Goal: Task Accomplishment & Management: Manage account settings

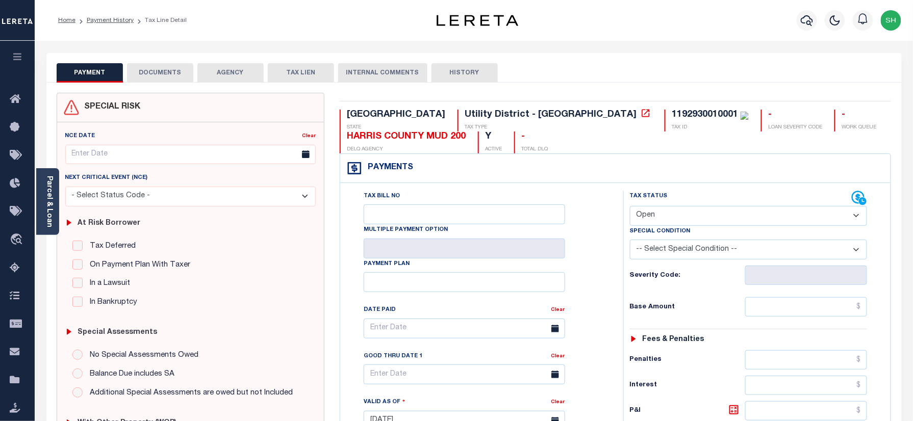
click at [516, 101] on hr at bounding box center [616, 101] width 552 height 1
click at [672, 114] on div "1192930010001" at bounding box center [705, 114] width 66 height 9
copy div "1192930010001"
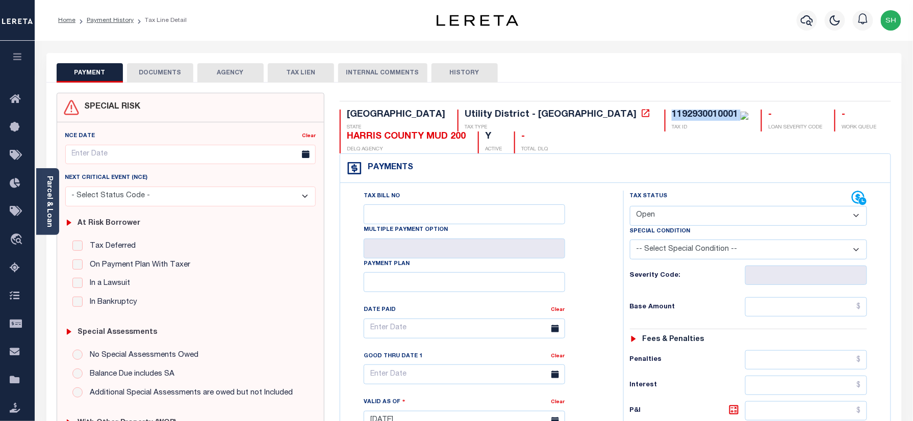
click at [684, 212] on select "- Select Status Code - Open Due/Unpaid Paid Incomplete No Tax Due Internal Refu…" at bounding box center [749, 216] width 238 height 20
select select "PYD"
click at [630, 207] on select "- Select Status Code - Open Due/Unpaid Paid Incomplete No Tax Due Internal Refu…" at bounding box center [749, 216] width 238 height 20
type input "[DATE]"
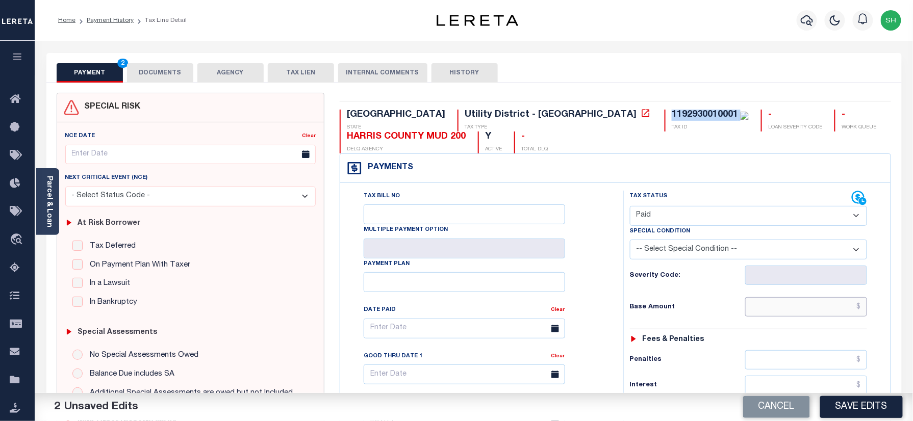
click at [815, 314] on input "text" at bounding box center [806, 306] width 122 height 19
paste input "8,300.77"
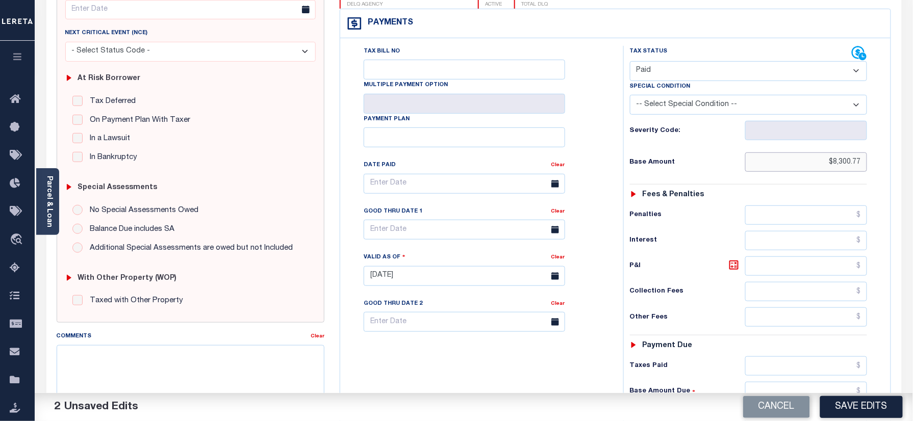
scroll to position [272, 0]
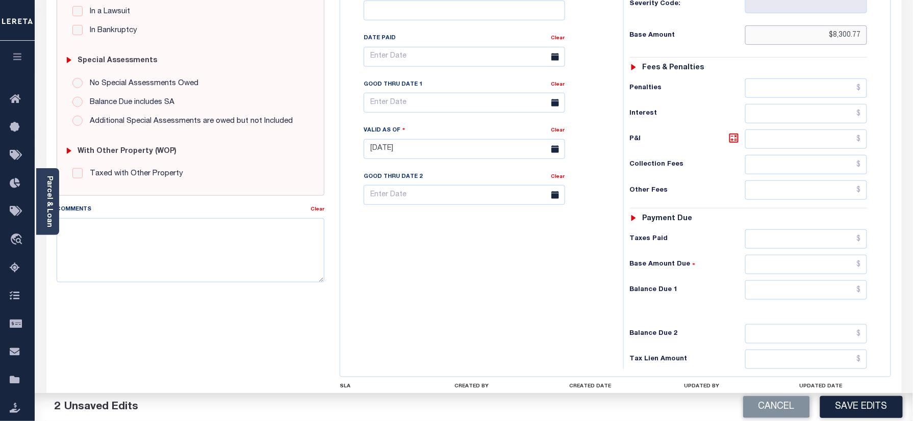
type input "$8,300.77"
click at [833, 300] on input "text" at bounding box center [806, 290] width 122 height 19
type input "$0.00"
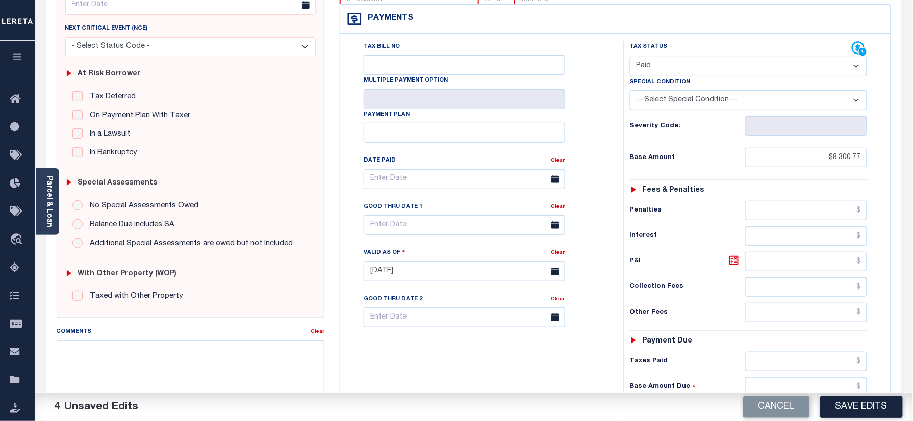
scroll to position [0, 0]
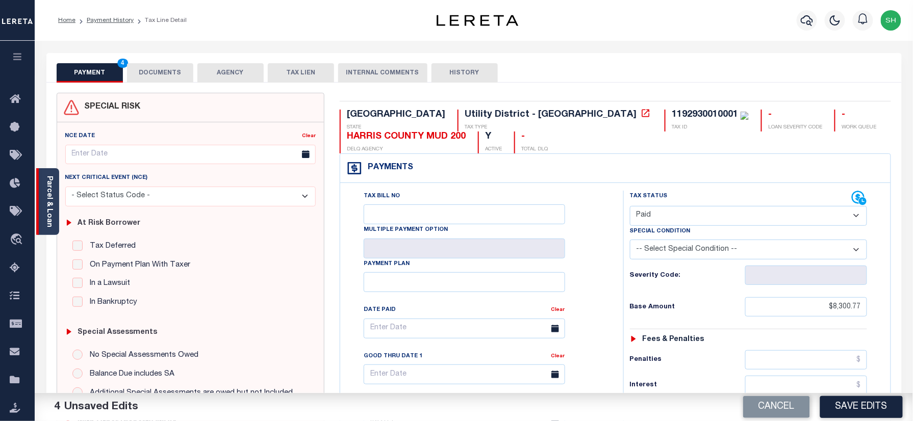
click at [52, 205] on link "Parcel & Loan" at bounding box center [48, 202] width 7 height 52
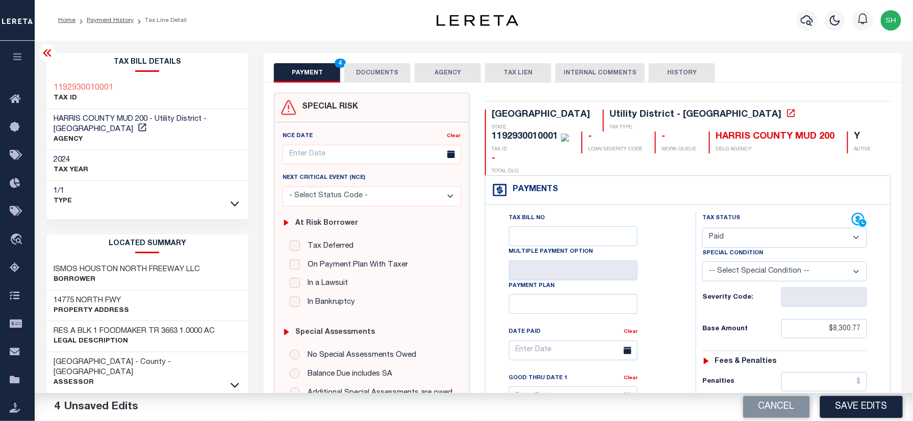
click at [42, 77] on div "Tax Bill Details 1192930010001 TAX ID" at bounding box center [148, 423] width 218 height 740
copy h3 "1192930010001"
drag, startPoint x: 373, startPoint y: 72, endPoint x: 370, endPoint y: 88, distance: 16.1
click at [373, 72] on button "DOCUMENTS" at bounding box center [377, 72] width 66 height 19
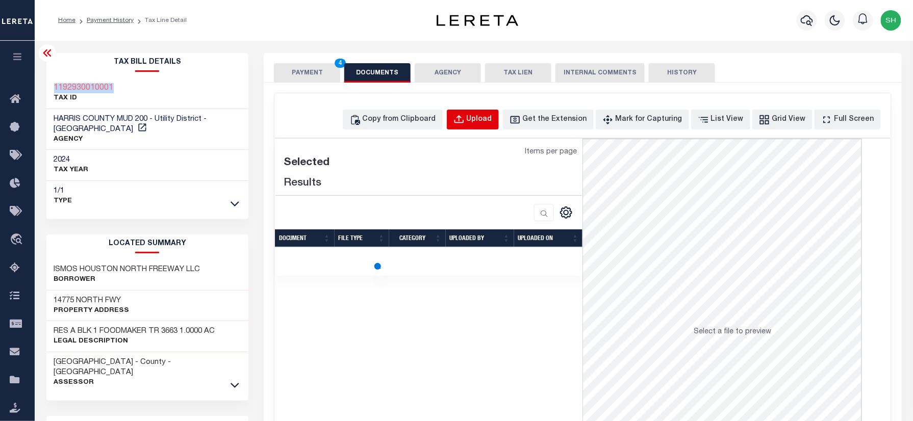
click at [490, 115] on div "Upload" at bounding box center [480, 119] width 26 height 11
select select "POP"
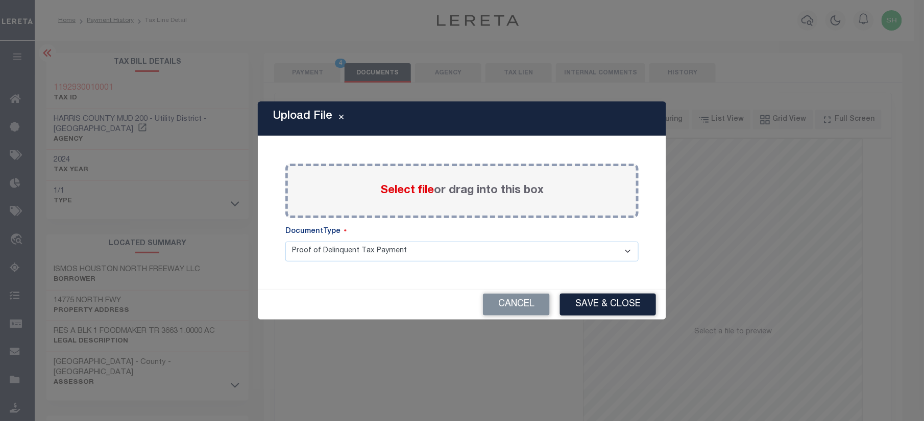
click at [403, 188] on span "Select file" at bounding box center [407, 190] width 54 height 11
click at [0, 0] on input "Select file or drag into this box" at bounding box center [0, 0] width 0 height 0
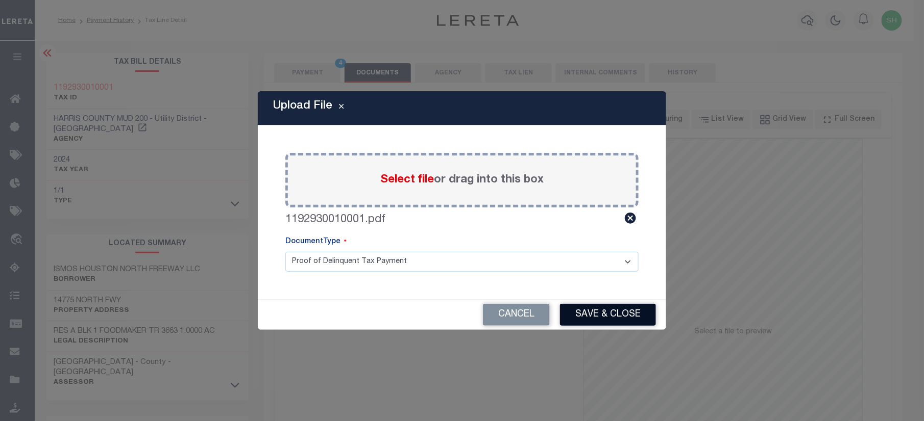
click at [599, 308] on button "Save & Close" at bounding box center [608, 315] width 96 height 22
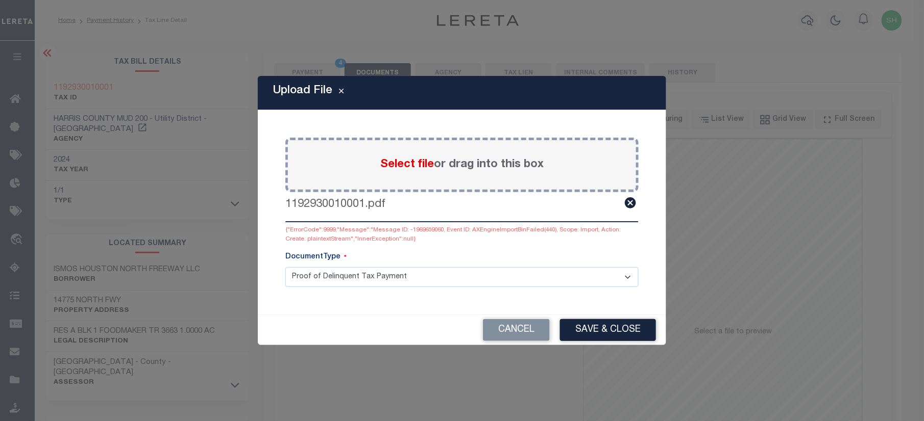
click at [421, 170] on span "Select file" at bounding box center [407, 164] width 54 height 11
click at [0, 0] on input "Select file or drag into this box" at bounding box center [0, 0] width 0 height 0
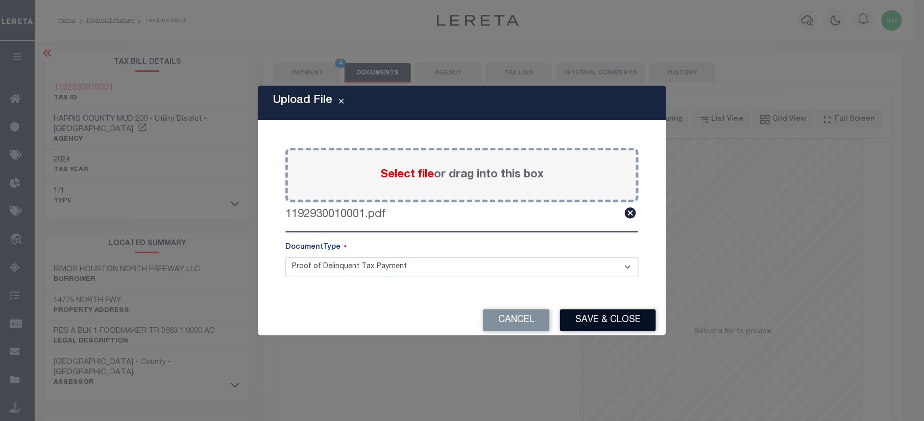
click at [577, 327] on button "Save & Close" at bounding box center [608, 321] width 96 height 22
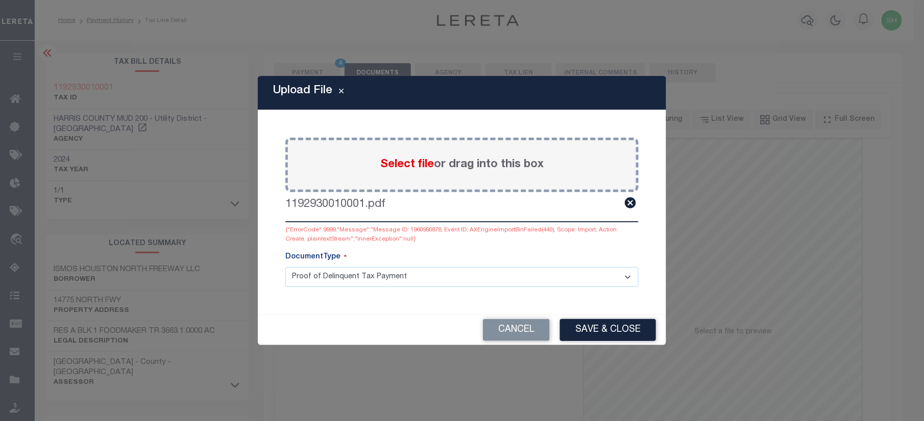
click at [385, 166] on span "Select file" at bounding box center [407, 164] width 54 height 11
click at [0, 0] on input "Select file or drag into this box" at bounding box center [0, 0] width 0 height 0
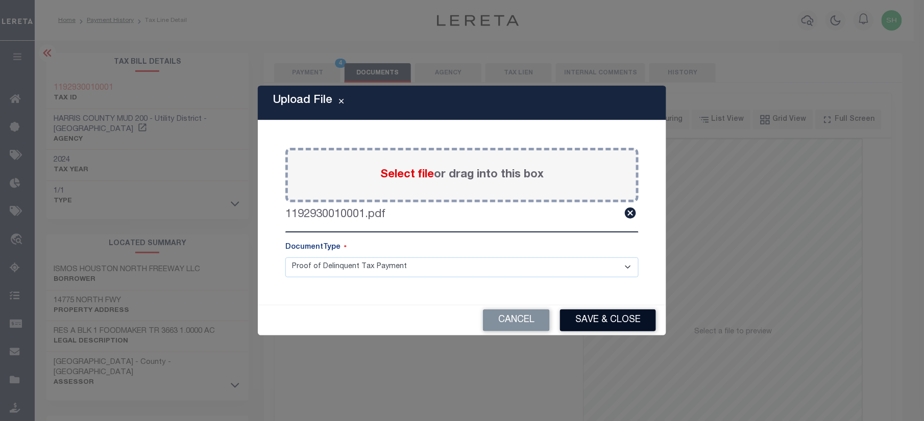
click at [613, 331] on button "Save & Close" at bounding box center [608, 321] width 96 height 22
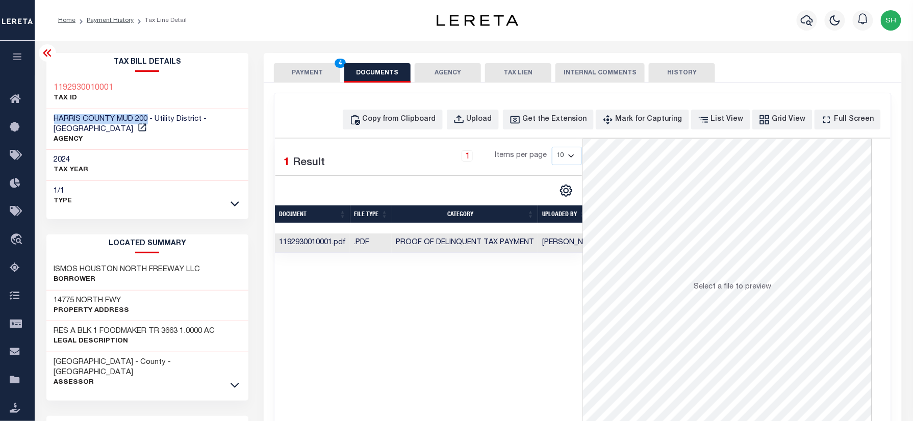
drag, startPoint x: 54, startPoint y: 117, endPoint x: 149, endPoint y: 115, distance: 95.4
click at [149, 115] on span "HARRIS COUNTY MUD 200 - Utility District - TX" at bounding box center [130, 124] width 153 height 18
copy span "HARRIS COUNTY MUD 200"
click at [290, 74] on button "PAYMENT 4" at bounding box center [307, 72] width 66 height 19
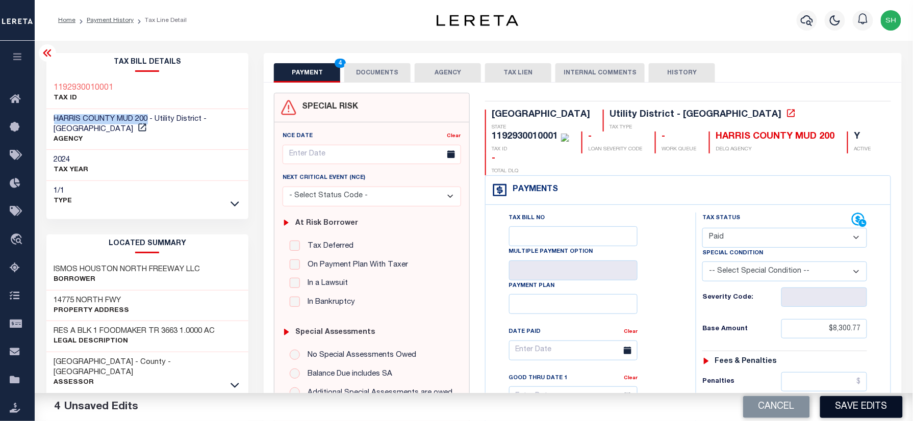
click at [866, 413] on button "Save Edits" at bounding box center [861, 407] width 83 height 22
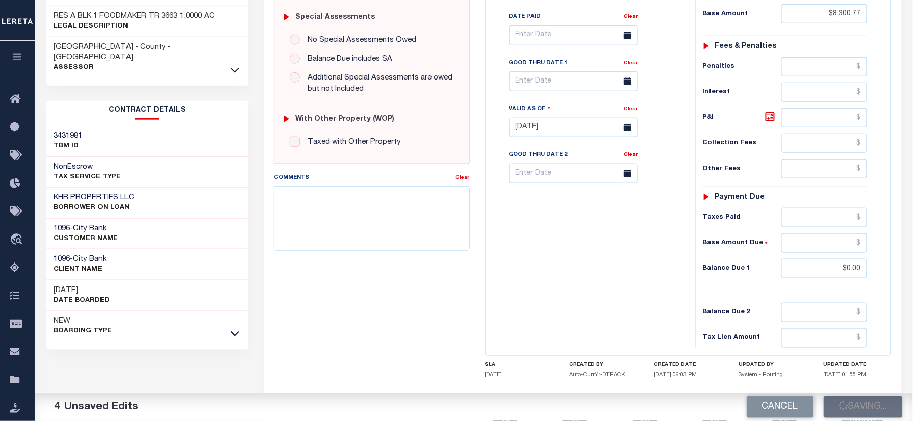
scroll to position [340, 0]
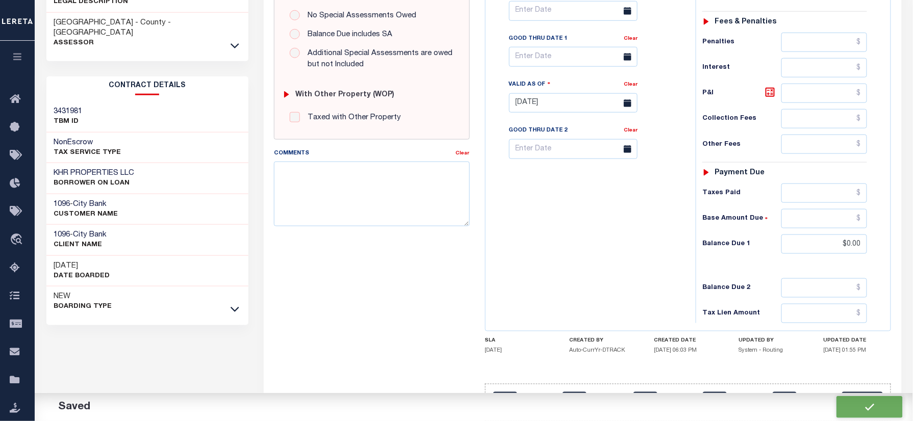
checkbox input "false"
type input "$8,300.77"
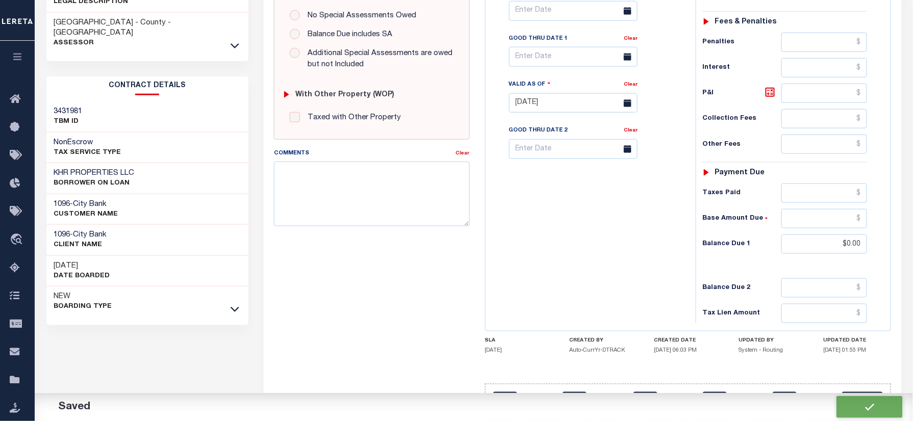
type input "$0"
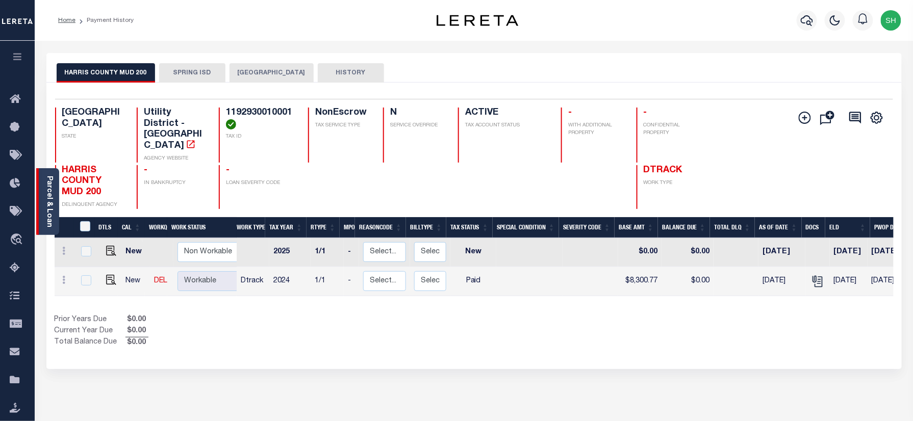
click at [46, 192] on link "Parcel & Loan" at bounding box center [48, 202] width 7 height 52
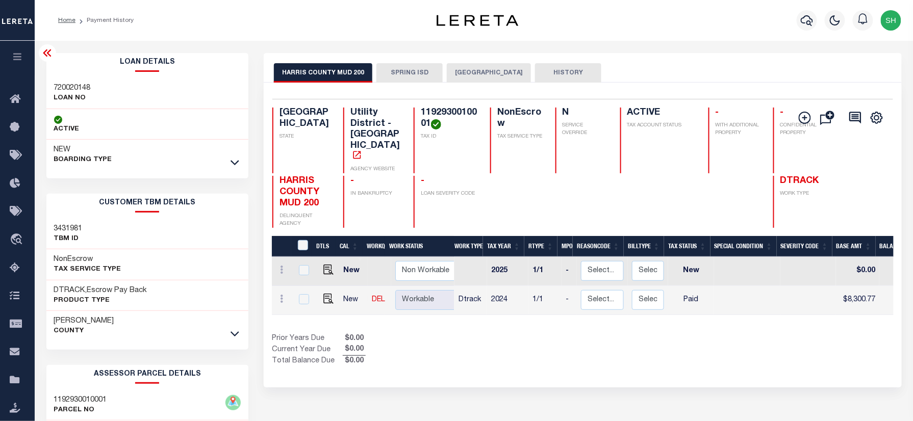
click at [64, 86] on h3 "720020148" at bounding box center [72, 88] width 37 height 10
copy h3 "720020148"
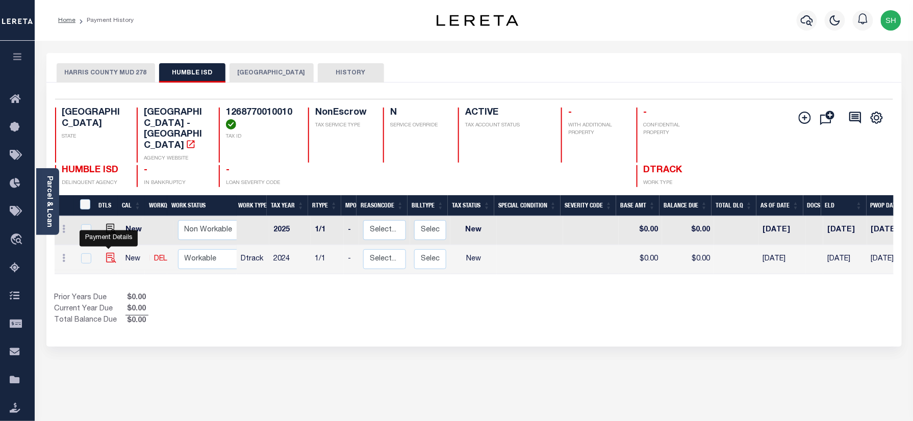
click at [107, 253] on img "" at bounding box center [111, 258] width 10 height 10
checkbox input "true"
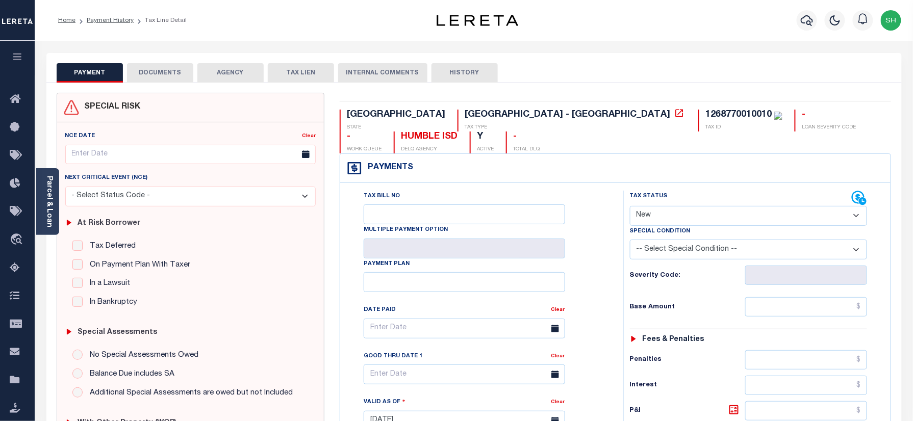
click at [530, 105] on div "TX STATE School District - TX TAX TYPE 1268770010010 TAX ID - LOAN SEVERITY COD…" at bounding box center [615, 420] width 567 height 655
copy div "1268770010010"
drag, startPoint x: 709, startPoint y: 192, endPoint x: 703, endPoint y: 206, distance: 15.5
click at [709, 206] on select "- Select Status Code - Open Due/Unpaid Paid Incomplete No Tax Due Internal Refu…" at bounding box center [749, 216] width 238 height 20
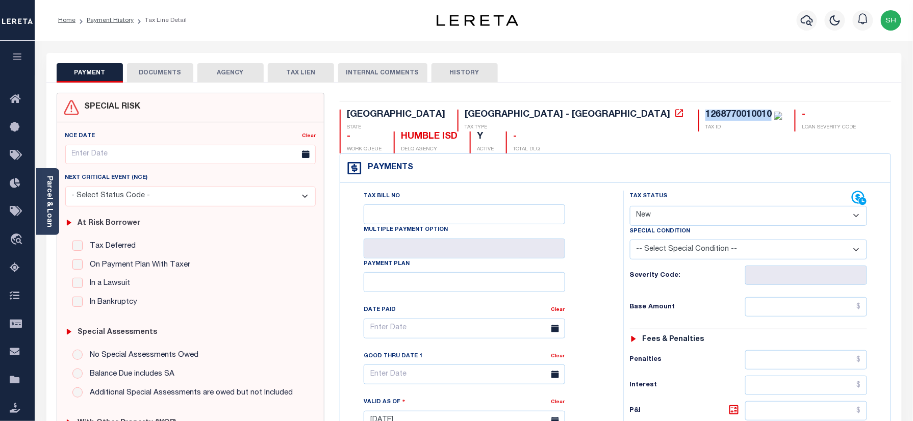
select select "PYD"
click at [630, 206] on select "- Select Status Code - Open Due/Unpaid Paid Incomplete No Tax Due Internal Refu…" at bounding box center [749, 216] width 238 height 20
type input "[DATE]"
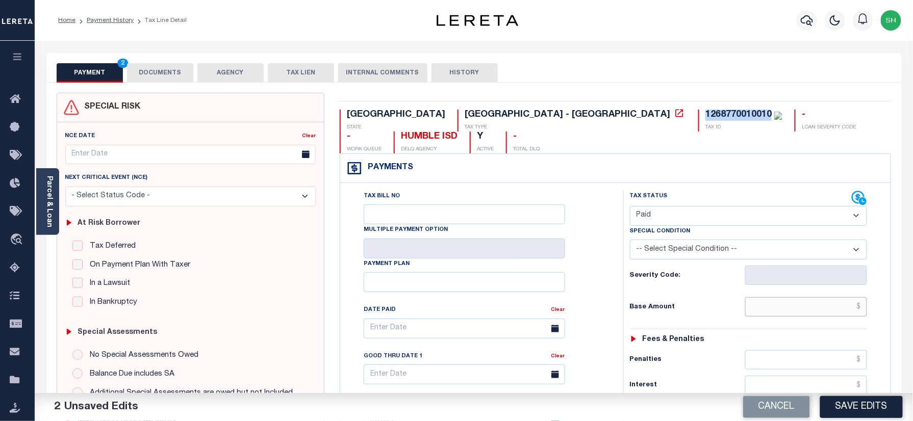
paste input "2,204.45"
drag, startPoint x: 831, startPoint y: 296, endPoint x: 823, endPoint y: 298, distance: 8.8
click at [831, 297] on input "text" at bounding box center [806, 306] width 122 height 19
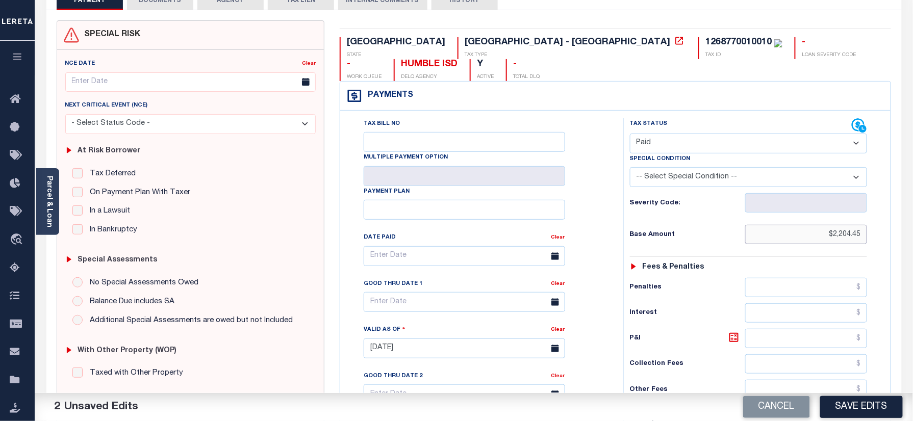
scroll to position [335, 0]
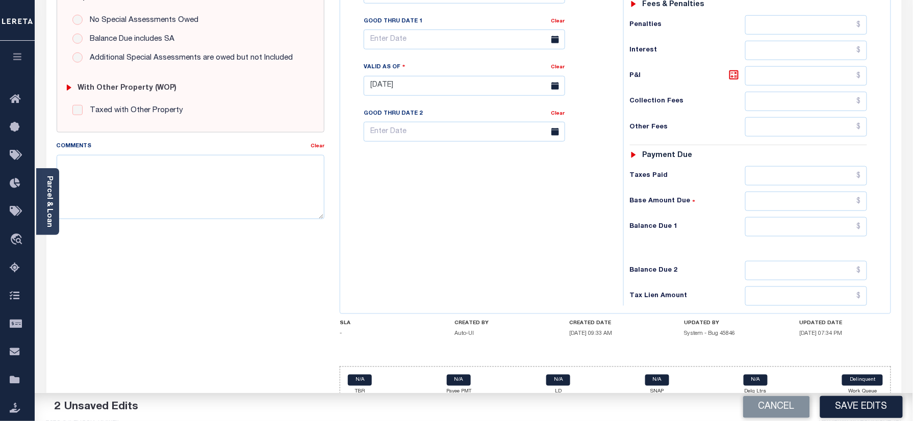
type input "$2,204.45"
click at [843, 217] on input "text" at bounding box center [806, 226] width 122 height 19
type input "$0.00"
click at [47, 184] on link "Parcel & Loan" at bounding box center [48, 202] width 7 height 52
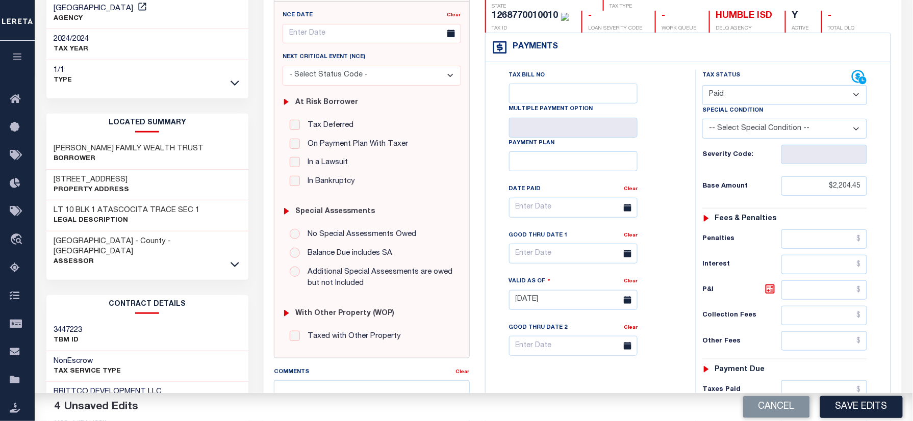
scroll to position [0, 0]
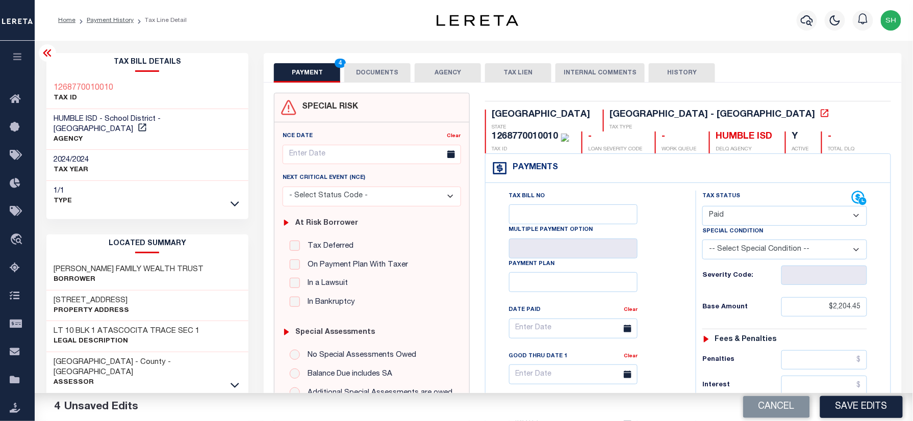
click at [50, 80] on div "1268770010010 TAX ID" at bounding box center [147, 93] width 203 height 31
copy h3 "1268770010010"
click at [381, 65] on button "DOCUMENTS" at bounding box center [377, 72] width 66 height 19
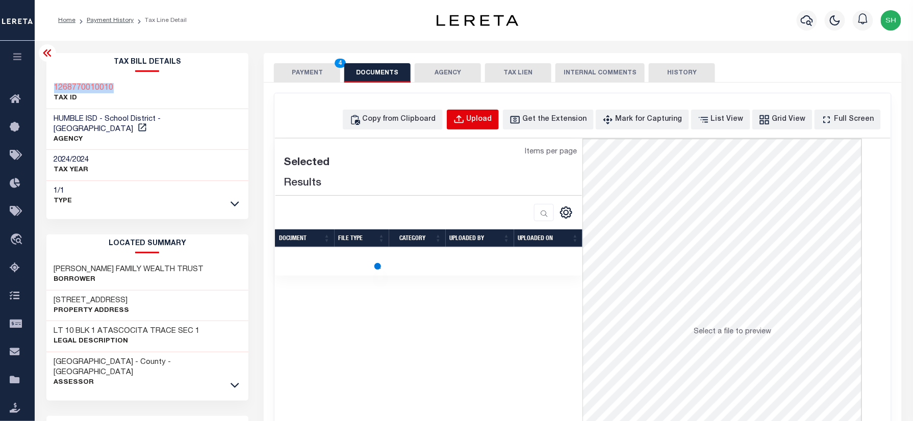
click at [484, 115] on button "Upload" at bounding box center [473, 120] width 52 height 20
select select "POP"
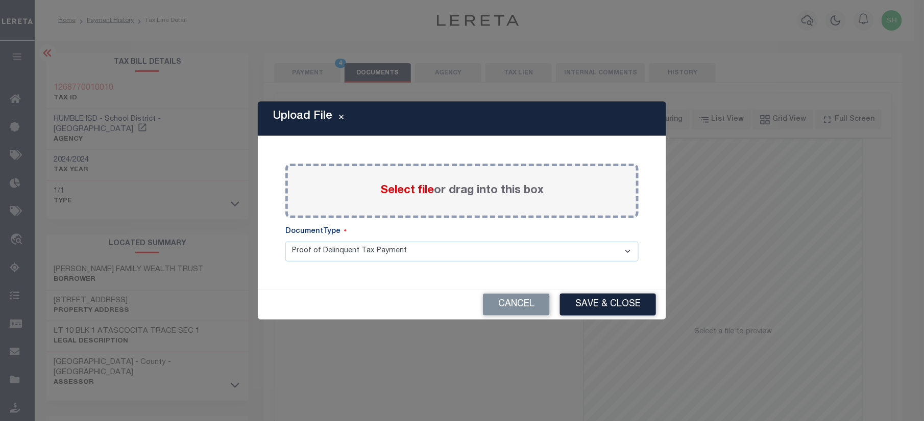
click at [416, 192] on span "Select file" at bounding box center [407, 190] width 54 height 11
click at [0, 0] on input "Select file or drag into this box" at bounding box center [0, 0] width 0 height 0
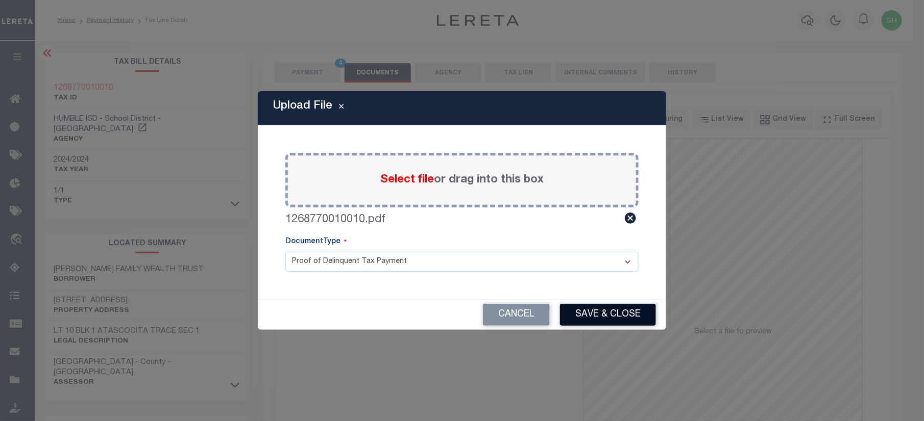
drag, startPoint x: 596, startPoint y: 303, endPoint x: 596, endPoint y: 310, distance: 7.7
click at [596, 303] on div "Cancel Save & Close" at bounding box center [462, 315] width 408 height 30
drag, startPoint x: 596, startPoint y: 316, endPoint x: 607, endPoint y: 321, distance: 12.1
click at [596, 317] on button "Save & Close" at bounding box center [608, 315] width 96 height 22
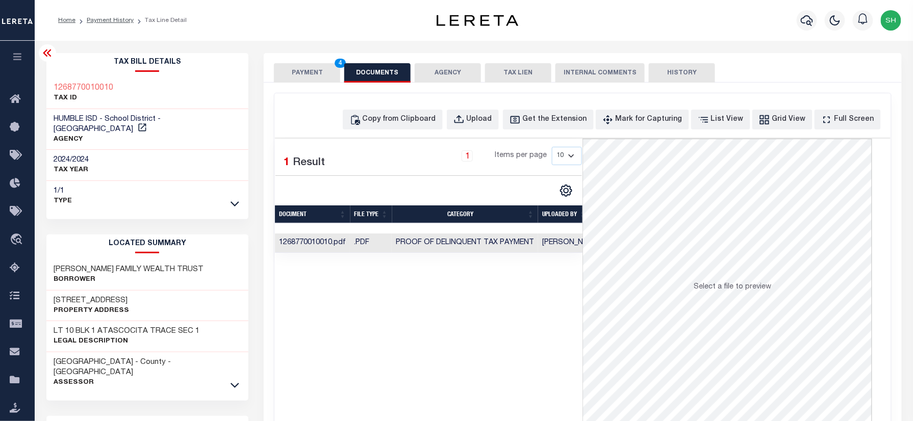
drag, startPoint x: 331, startPoint y: 65, endPoint x: 316, endPoint y: 67, distance: 14.9
click at [331, 65] on button "PAYMENT 4" at bounding box center [307, 72] width 66 height 19
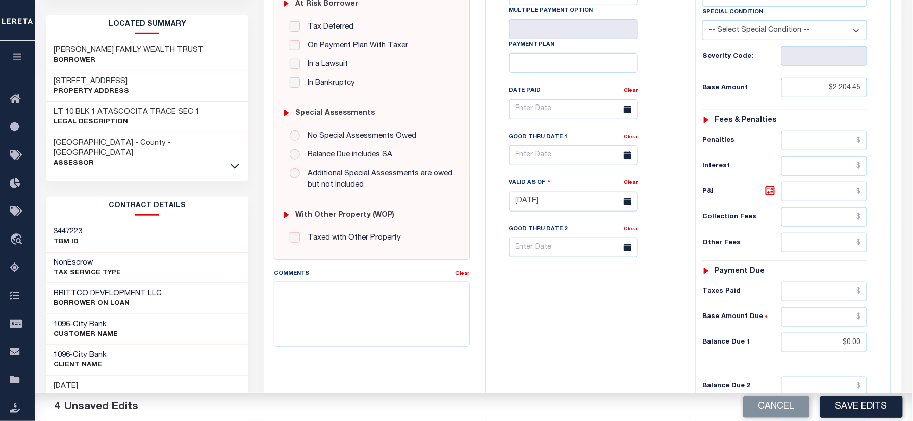
scroll to position [340, 0]
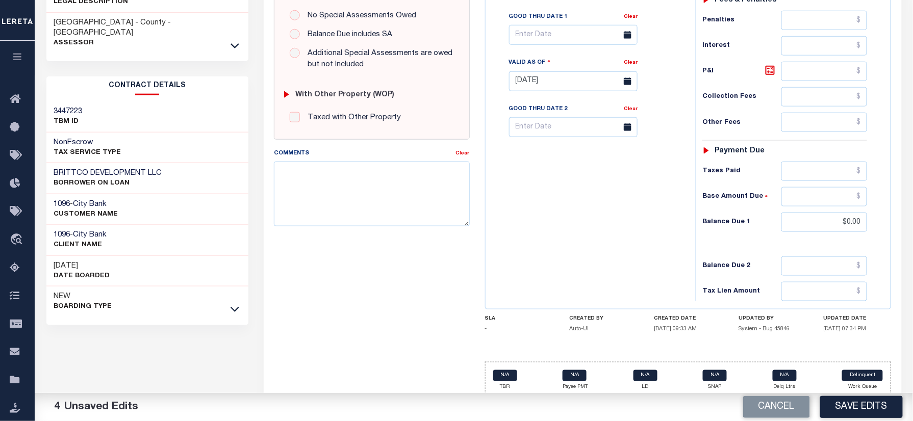
click at [850, 419] on div "Cancel Save Edits" at bounding box center [693, 407] width 439 height 29
click at [850, 410] on button "Save Edits" at bounding box center [861, 407] width 83 height 22
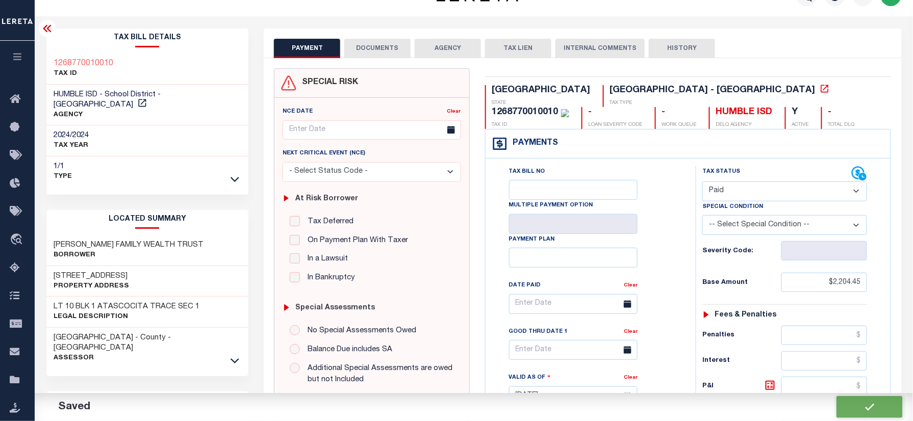
scroll to position [0, 0]
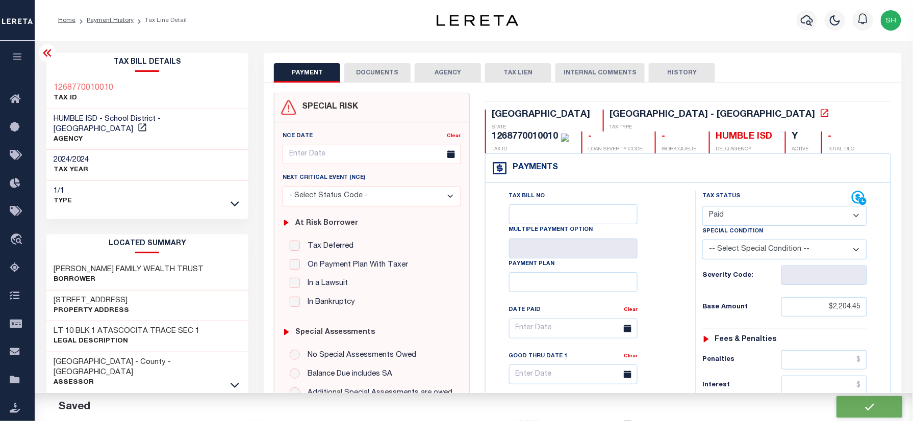
checkbox input "false"
type input "$2,204.45"
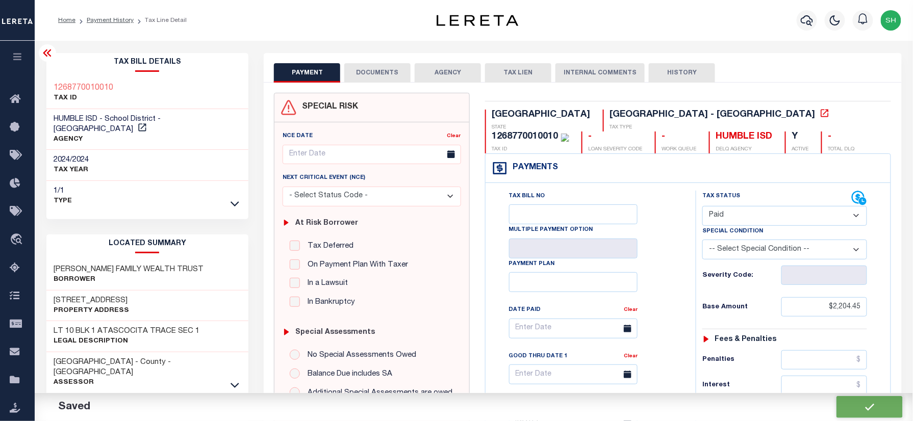
type input "$0"
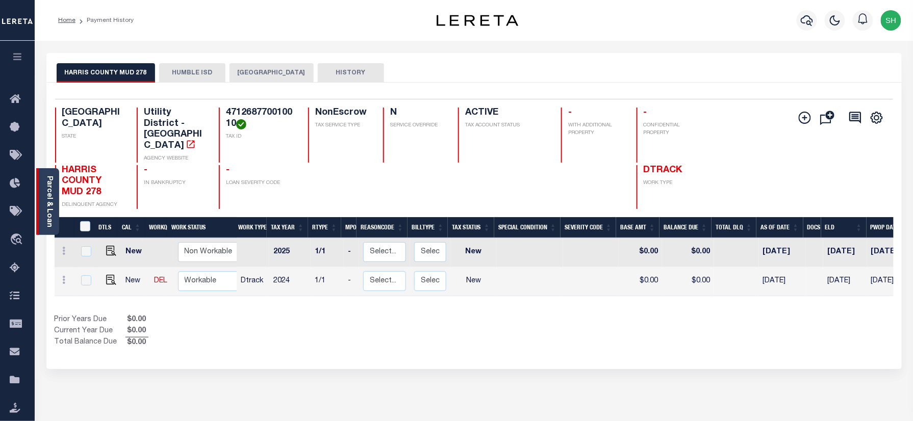
click at [46, 197] on link "Parcel & Loan" at bounding box center [48, 202] width 7 height 52
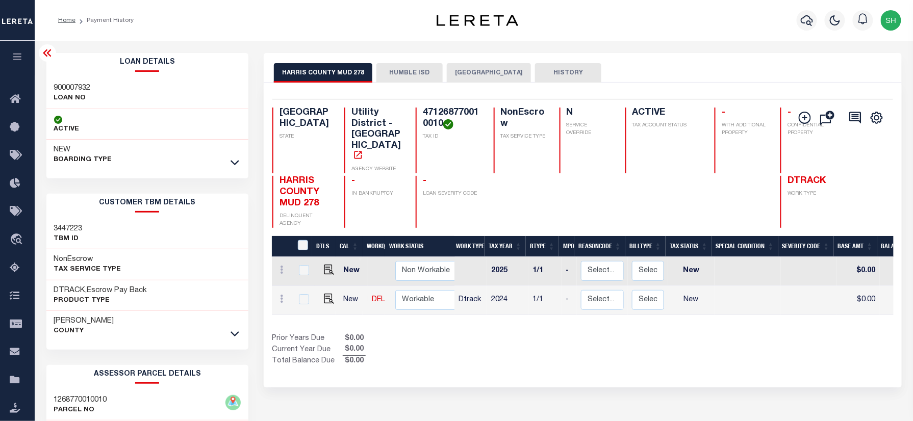
click at [388, 76] on button "HUMBLE ISD" at bounding box center [410, 72] width 66 height 19
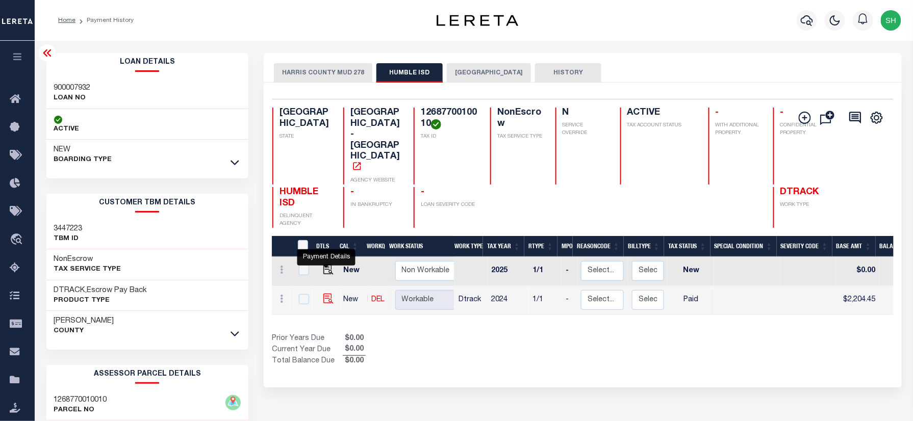
click at [327, 294] on img "" at bounding box center [328, 299] width 10 height 10
checkbox input "true"
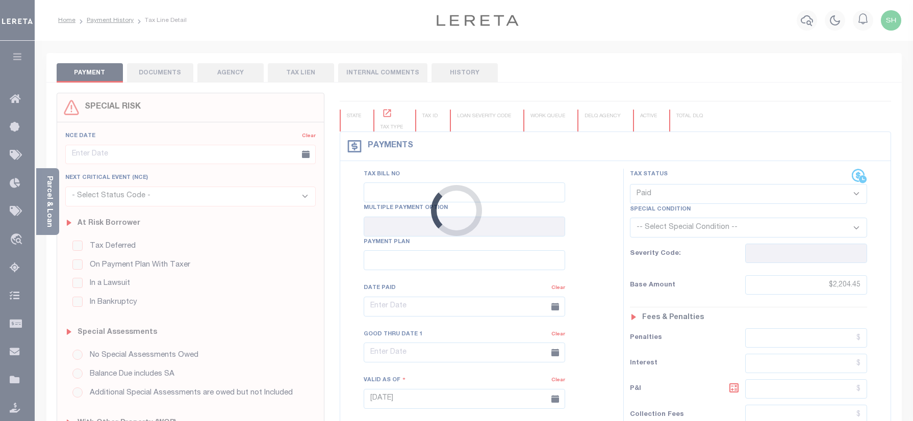
select select "PYD"
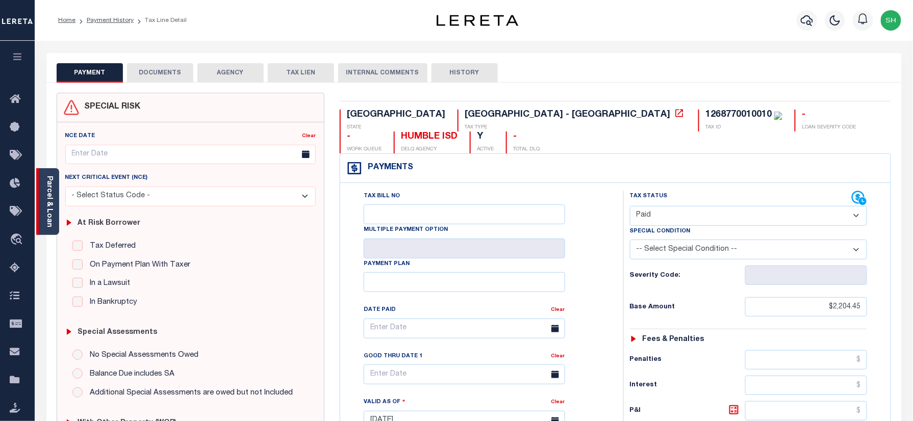
click at [49, 186] on link "Parcel & Loan" at bounding box center [48, 202] width 7 height 52
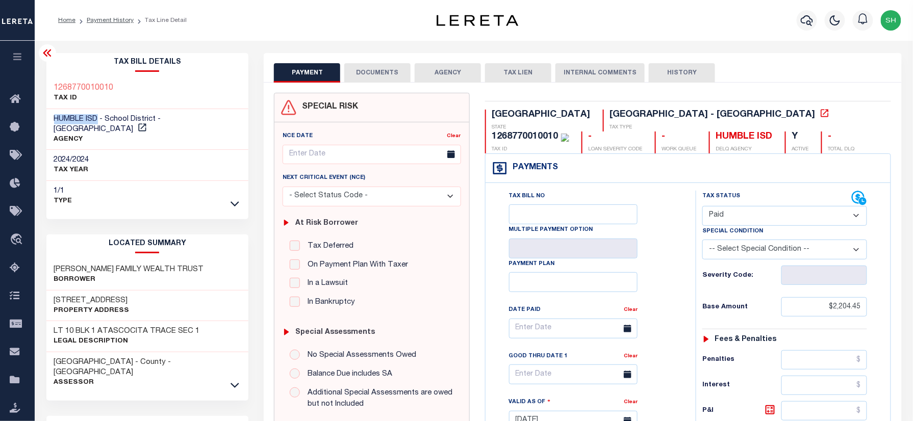
drag, startPoint x: 50, startPoint y: 113, endPoint x: 98, endPoint y: 113, distance: 48.5
click at [98, 113] on div "HUMBLE ISD - School District - TX AGENCY" at bounding box center [147, 129] width 203 height 41
copy span "HUMBLE ISD"
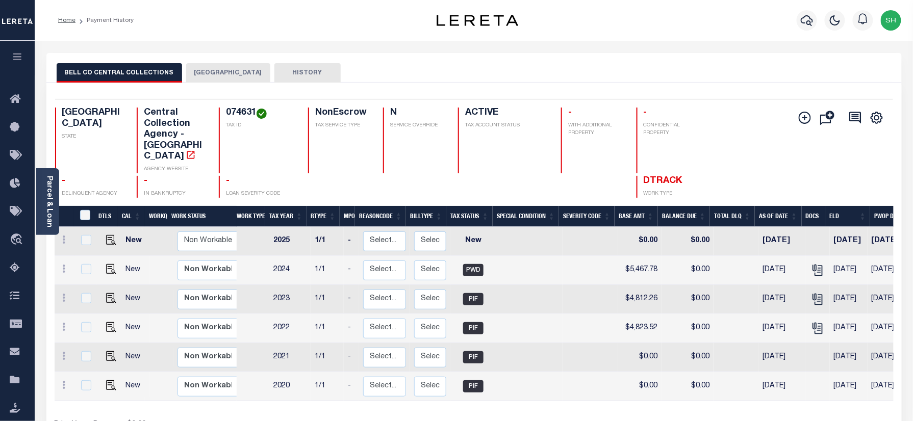
click at [214, 74] on button "[GEOGRAPHIC_DATA]" at bounding box center [228, 72] width 84 height 19
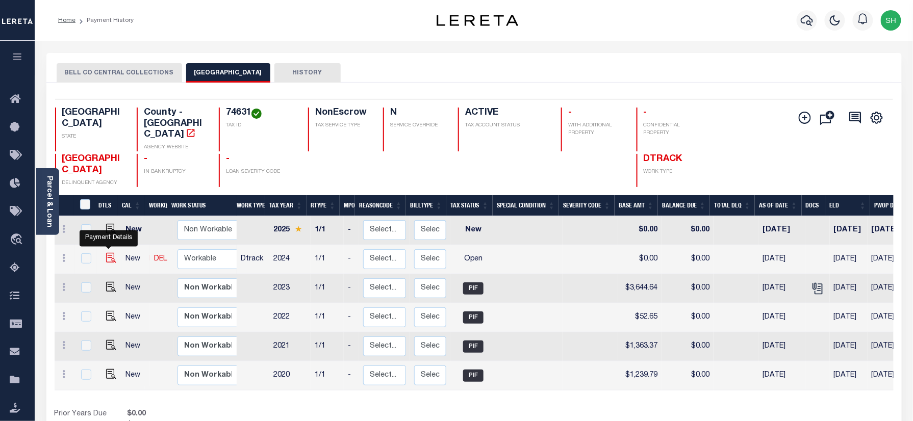
click at [107, 253] on img "" at bounding box center [111, 258] width 10 height 10
checkbox input "true"
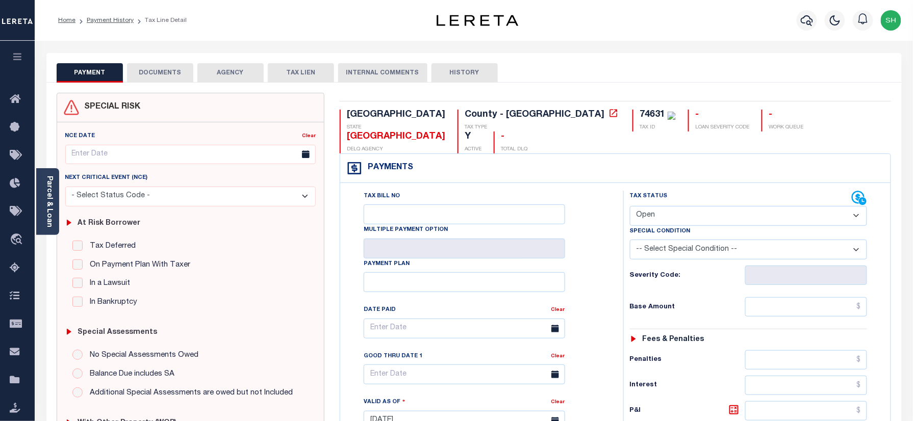
click at [640, 116] on div "74631" at bounding box center [653, 114] width 26 height 9
copy div "74631"
click at [680, 206] on select "- Select Status Code - Open Due/Unpaid Paid Incomplete No Tax Due Internal Refu…" at bounding box center [749, 216] width 238 height 20
select select "PYD"
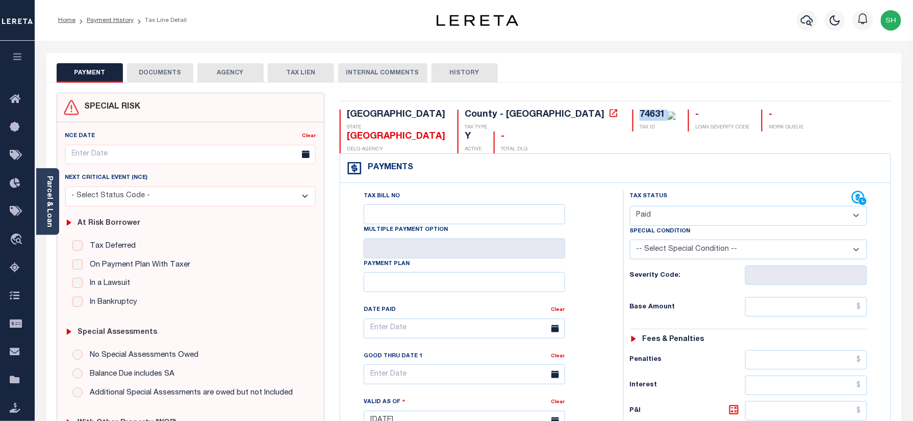
click at [630, 206] on select "- Select Status Code - Open Due/Unpaid Paid Incomplete No Tax Due Internal Refu…" at bounding box center [749, 216] width 238 height 20
type input "[DATE]"
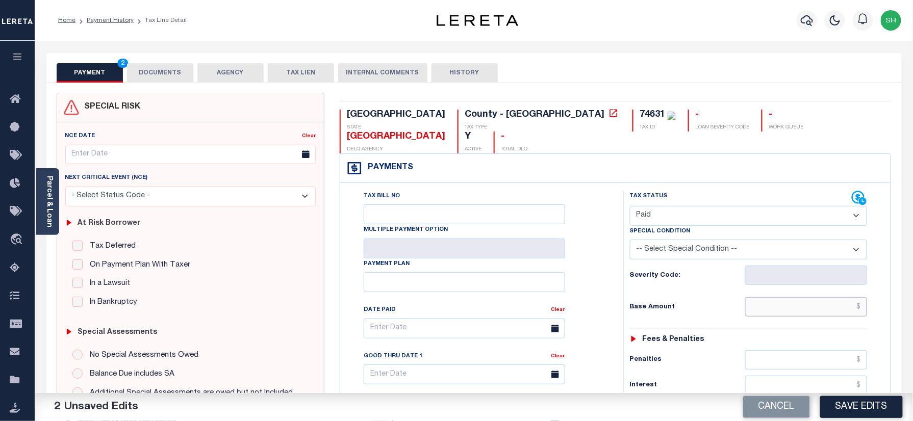
paste input "2,275.95"
click at [796, 297] on input "text" at bounding box center [806, 306] width 122 height 19
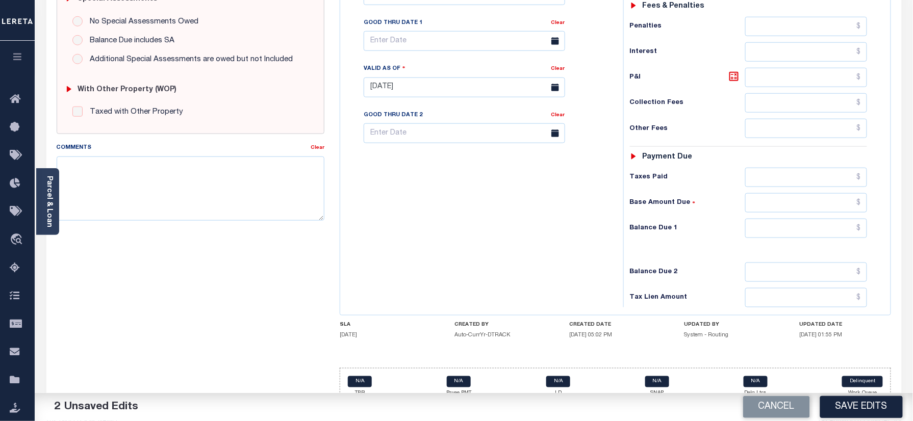
scroll to position [335, 0]
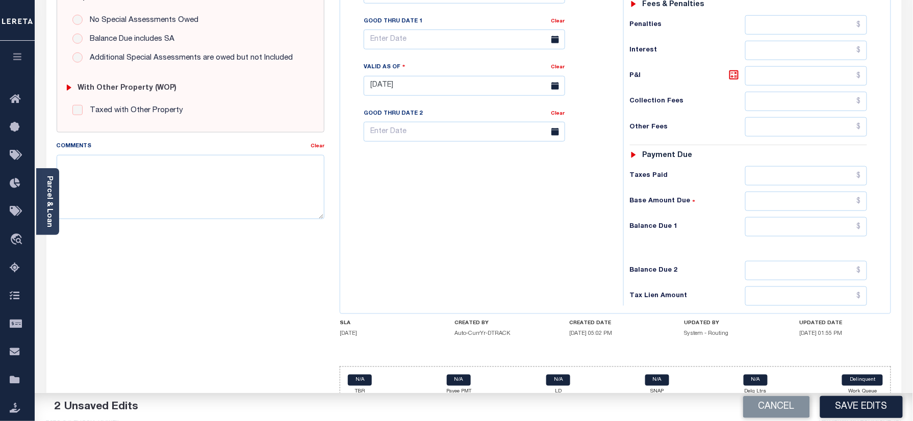
type input "$2,275.95"
click at [843, 217] on input "text" at bounding box center [806, 226] width 122 height 19
type input "$0.00"
click at [46, 203] on link "Parcel & Loan" at bounding box center [48, 202] width 7 height 52
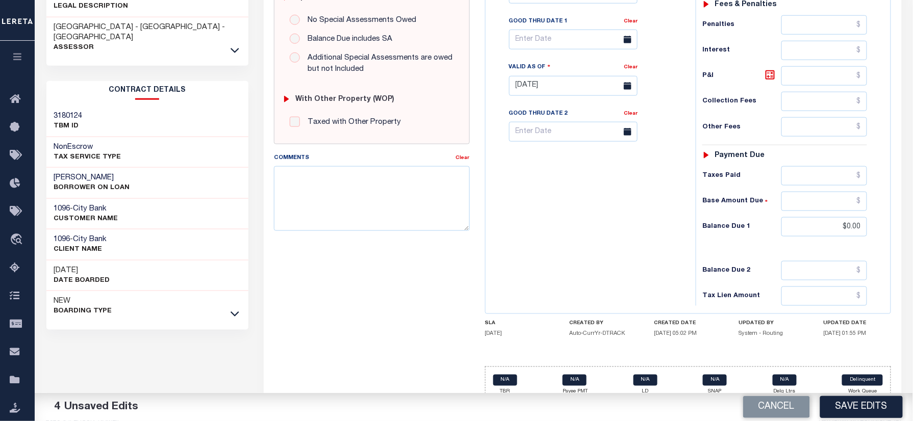
scroll to position [0, 0]
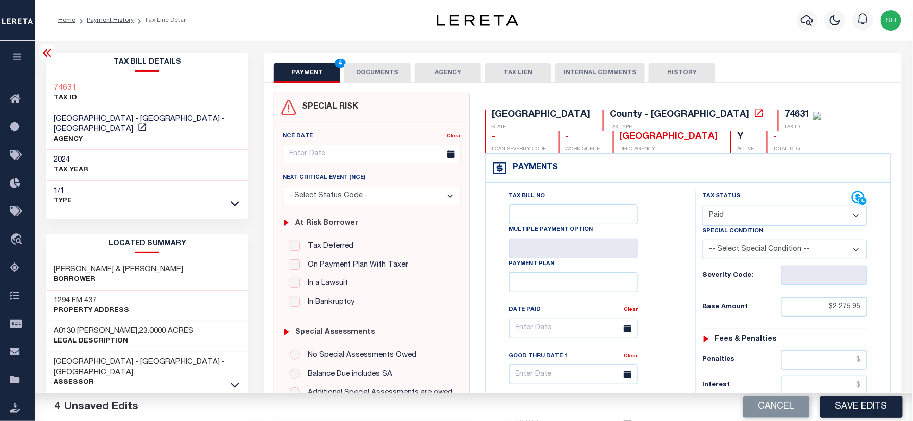
click at [46, 72] on div "Tax Bill Details 74631 TAX ID [GEOGRAPHIC_DATA] - County - [GEOGRAPHIC_DATA] 20…" at bounding box center [147, 132] width 203 height 158
copy h3 "74631"
click at [393, 70] on button "DOCUMENTS" at bounding box center [377, 72] width 66 height 19
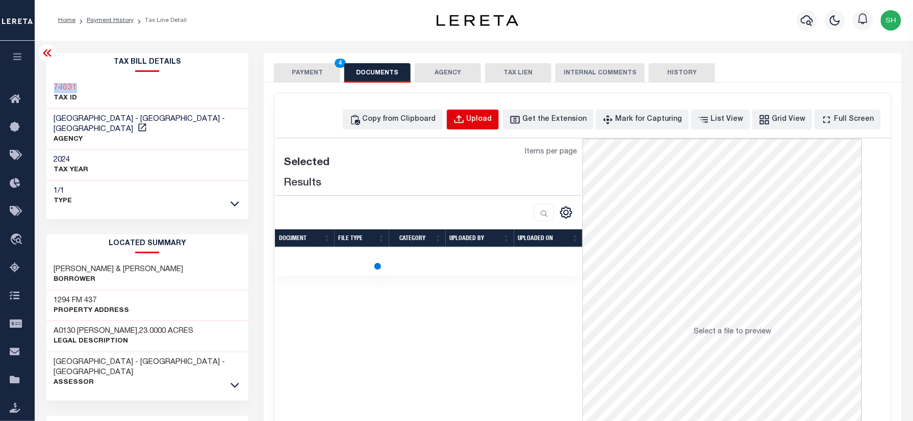
click at [490, 122] on div "Upload" at bounding box center [480, 119] width 26 height 11
select select "POP"
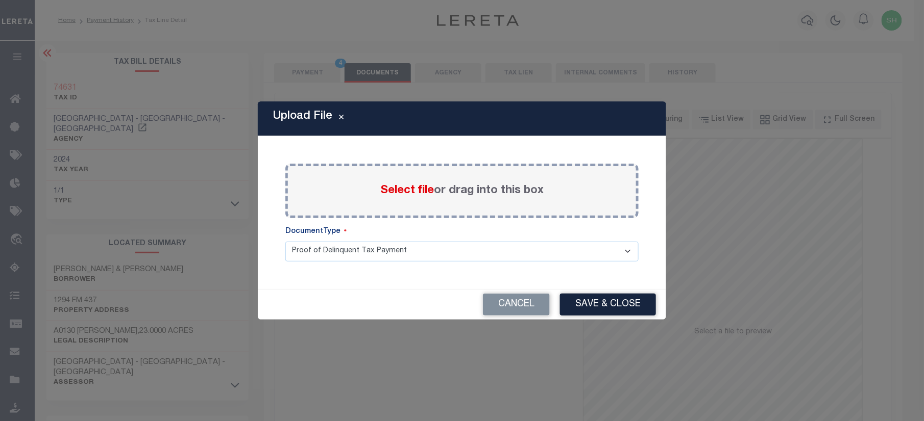
click at [401, 188] on span "Select file" at bounding box center [407, 190] width 54 height 11
click at [0, 0] on input "Select file or drag into this box" at bounding box center [0, 0] width 0 height 0
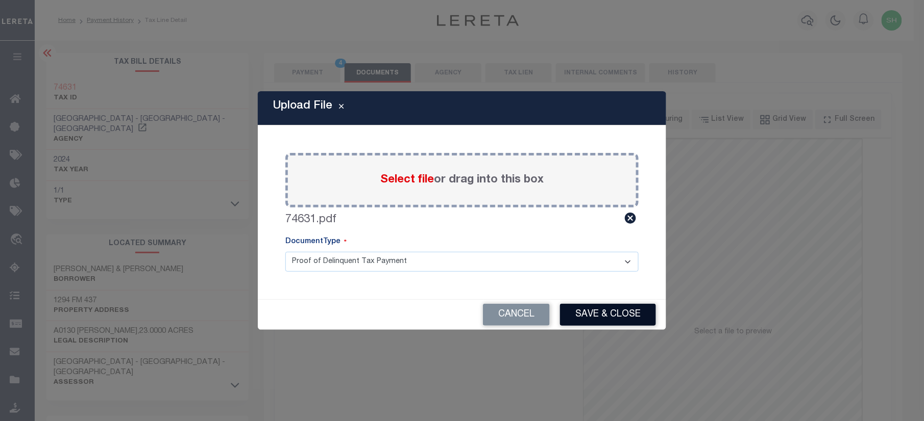
click at [615, 317] on button "Save & Close" at bounding box center [608, 315] width 96 height 22
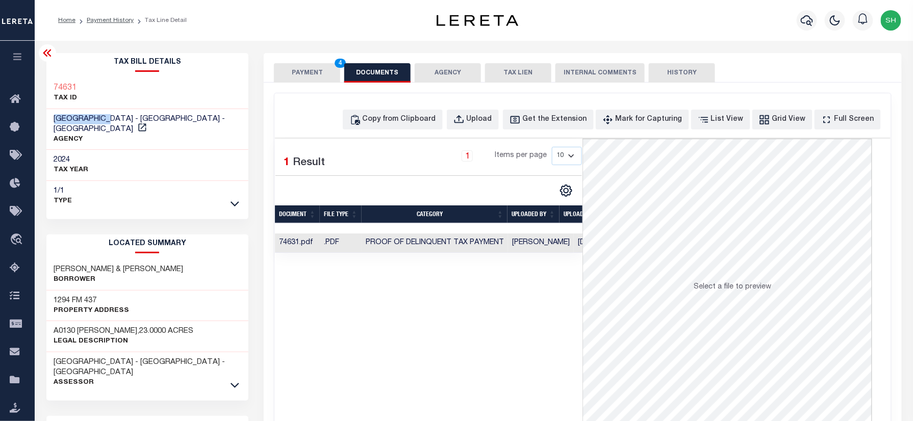
drag, startPoint x: 46, startPoint y: 119, endPoint x: 111, endPoint y: 119, distance: 64.8
click at [111, 119] on div "MILAM COUNTY - County - TX AGENCY" at bounding box center [147, 129] width 203 height 41
copy span "[GEOGRAPHIC_DATA]"
drag, startPoint x: 318, startPoint y: 62, endPoint x: 306, endPoint y: 82, distance: 22.9
click at [315, 67] on div "PAYMENT 4 DOCUMENTS AGENCY DELINQUENT PAYEE TAX LIEN" at bounding box center [583, 68] width 638 height 30
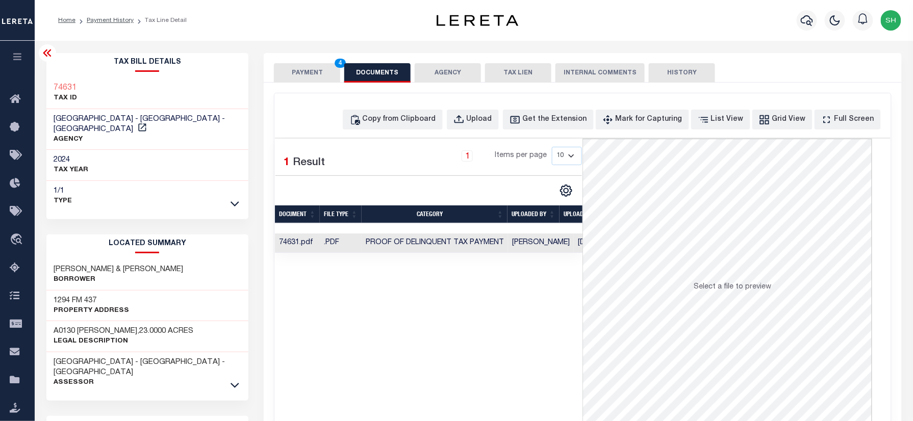
click at [311, 74] on button "PAYMENT 4" at bounding box center [307, 72] width 66 height 19
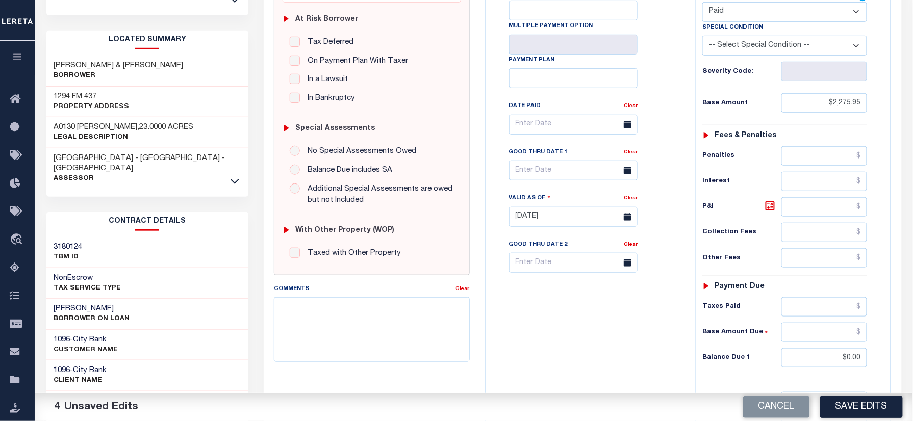
click at [862, 409] on button "Save Edits" at bounding box center [861, 407] width 83 height 22
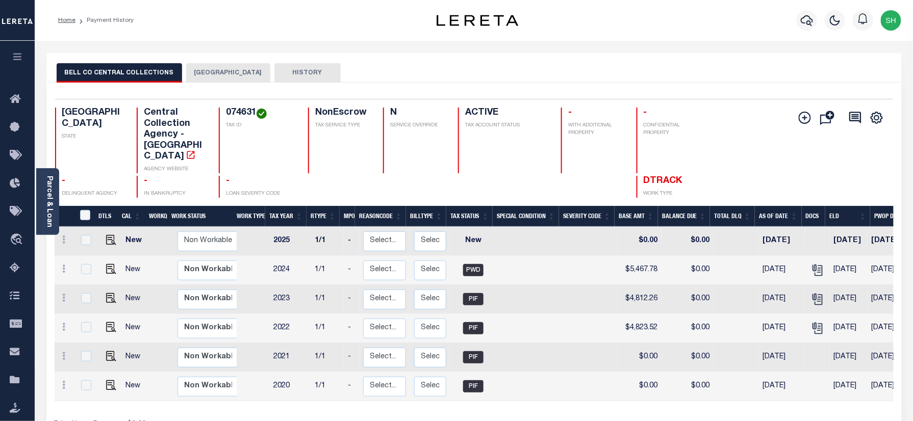
click at [208, 74] on button "[GEOGRAPHIC_DATA]" at bounding box center [228, 72] width 84 height 19
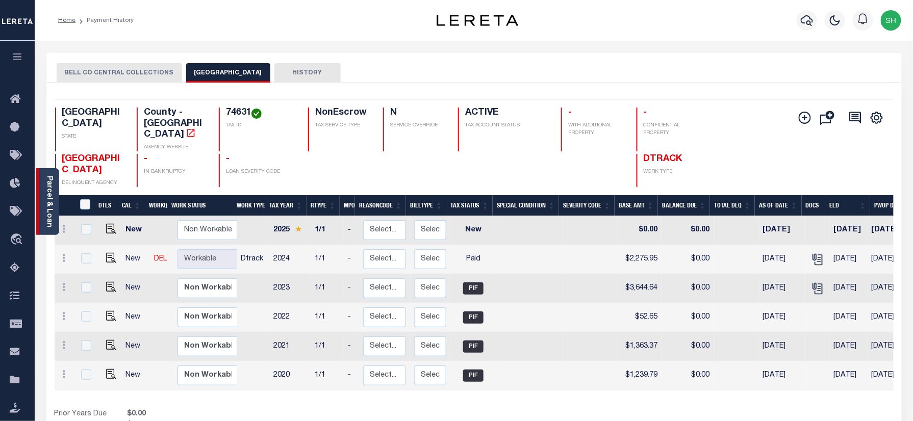
click at [47, 204] on link "Parcel & Loan" at bounding box center [48, 202] width 7 height 52
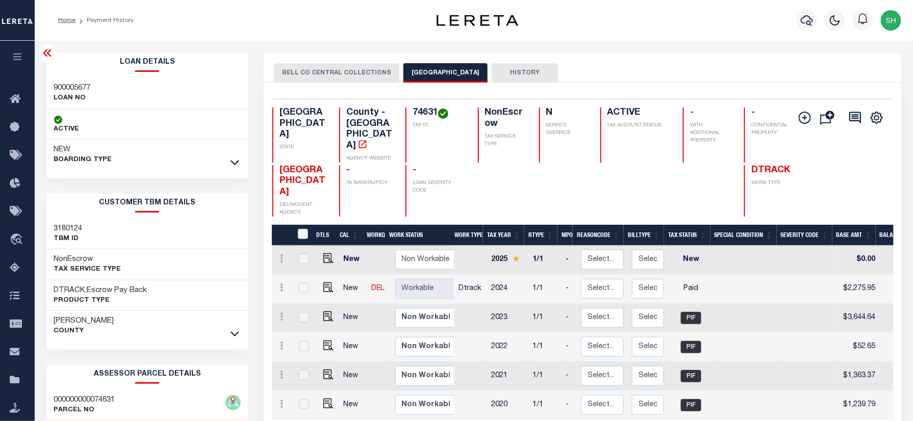
click at [65, 86] on h3 "900005677" at bounding box center [72, 88] width 37 height 10
copy h3 "900005677"
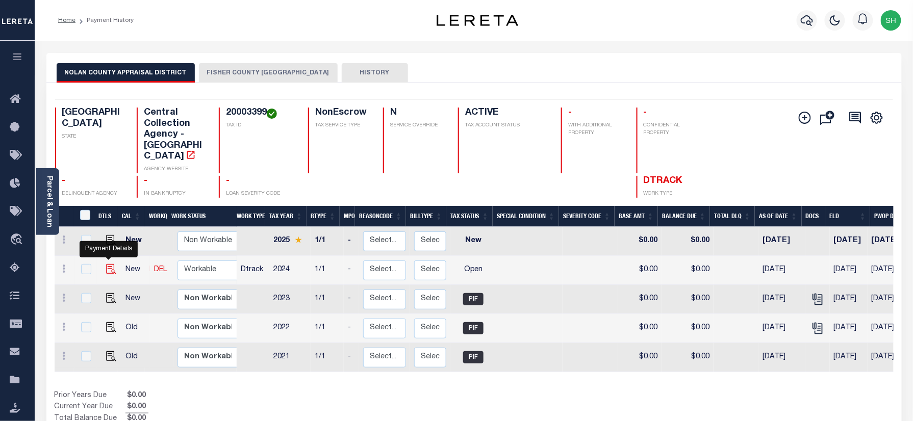
click at [106, 264] on img "" at bounding box center [111, 269] width 10 height 10
checkbox input "true"
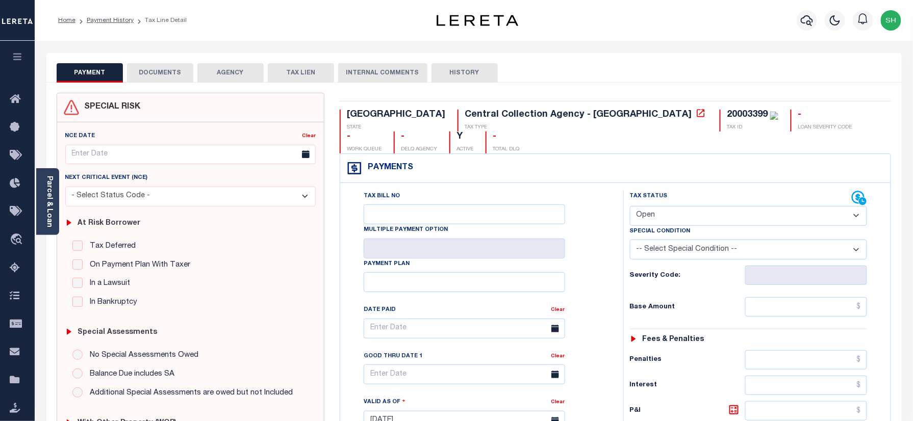
click at [727, 112] on div "20003399" at bounding box center [747, 114] width 41 height 9
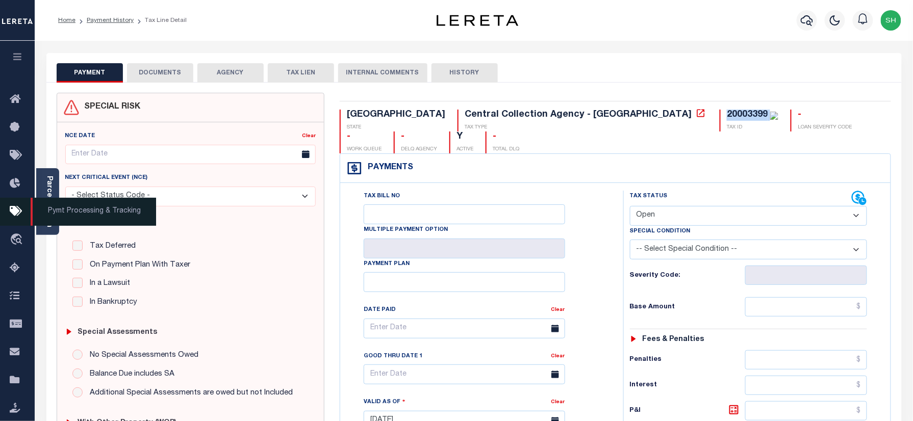
copy div "20003399"
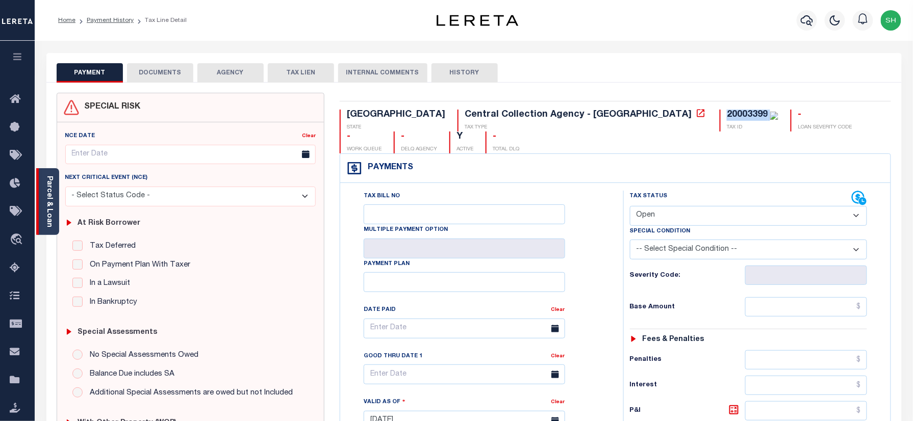
click at [47, 203] on link "Parcel & Loan" at bounding box center [48, 202] width 7 height 52
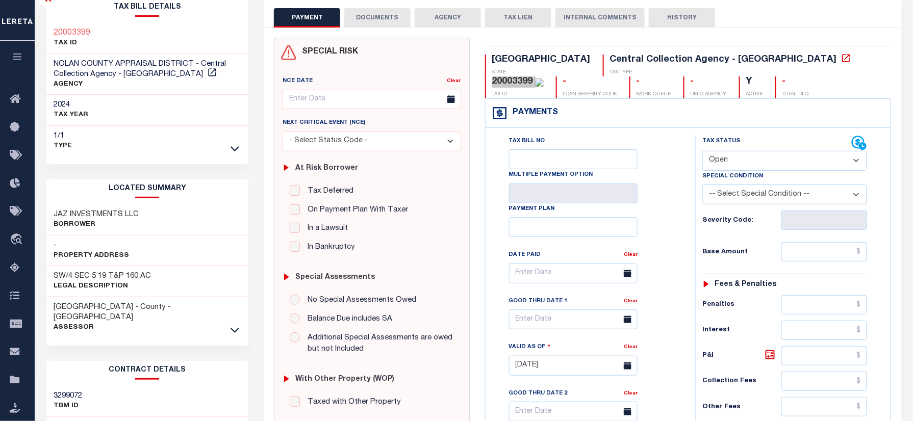
scroll to position [204, 0]
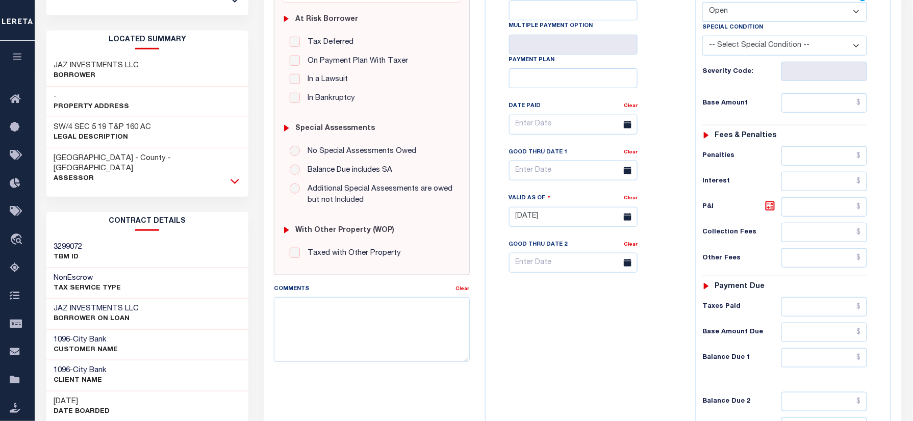
click at [237, 176] on icon at bounding box center [235, 181] width 9 height 11
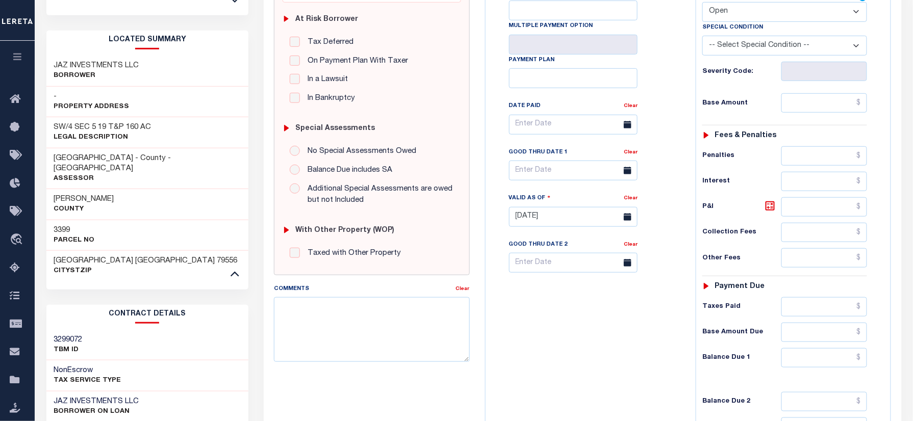
drag, startPoint x: 766, startPoint y: 15, endPoint x: 761, endPoint y: 24, distance: 10.7
click at [766, 14] on select "- Select Status Code - Open Due/Unpaid Paid Incomplete No Tax Due Internal Refu…" at bounding box center [785, 12] width 165 height 20
select select "PYD"
click at [703, 3] on select "- Select Status Code - Open Due/Unpaid Paid Incomplete No Tax Due Internal Refu…" at bounding box center [785, 12] width 165 height 20
type input "09/16/2025"
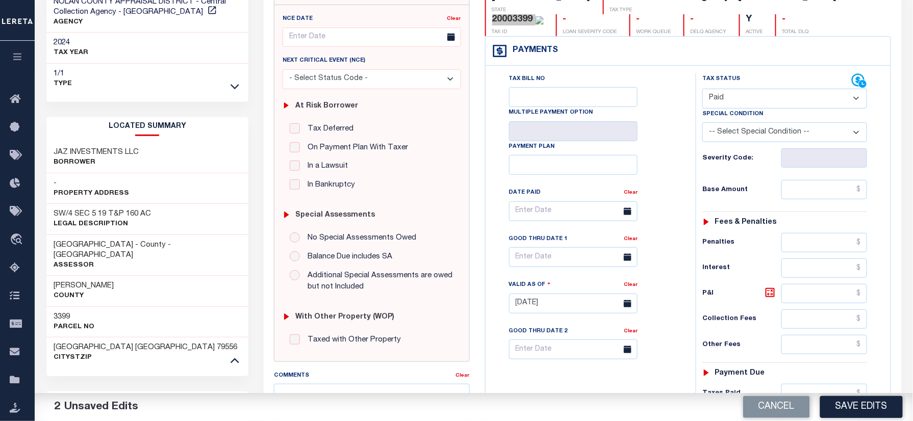
scroll to position [0, 0]
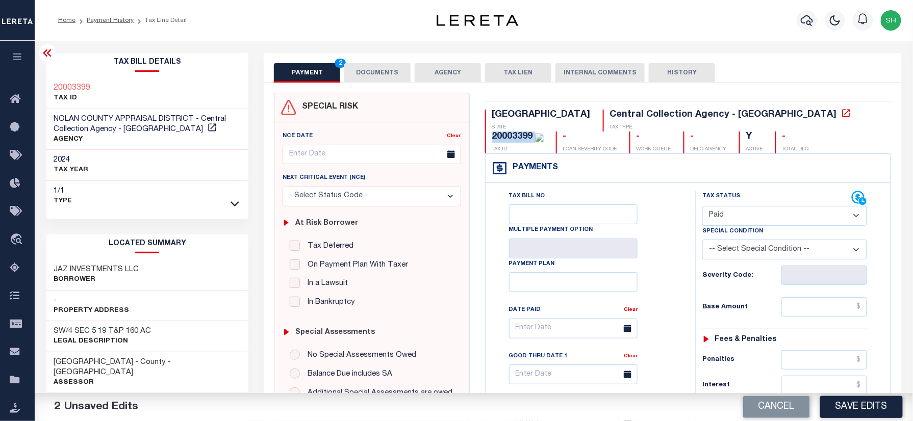
click at [533, 132] on div "20003399" at bounding box center [512, 136] width 41 height 9
click at [828, 311] on input "text" at bounding box center [825, 306] width 86 height 19
paste input "52.81"
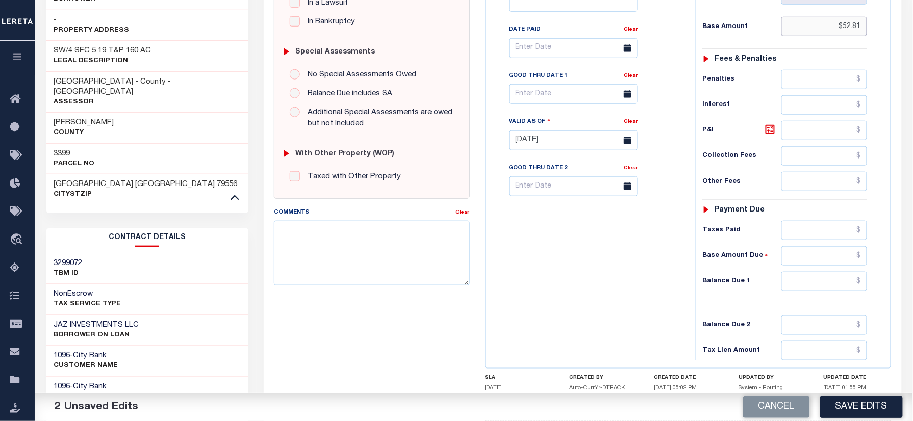
scroll to position [340, 0]
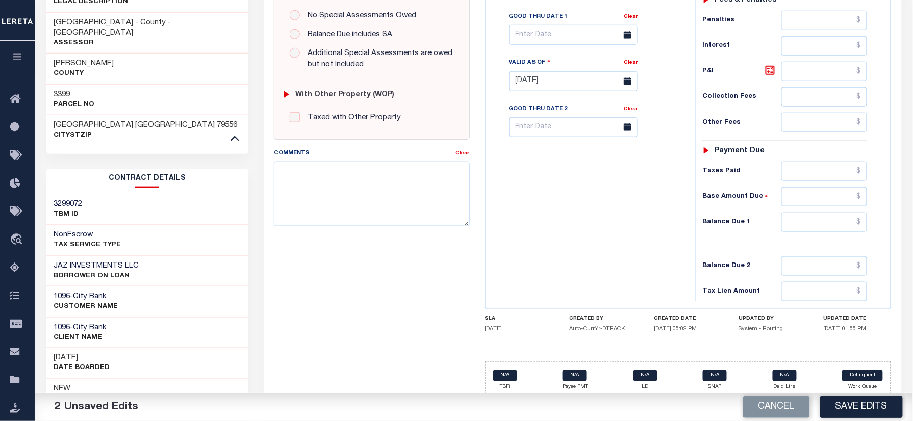
type input "$52.81"
click at [854, 232] on input "text" at bounding box center [825, 222] width 86 height 19
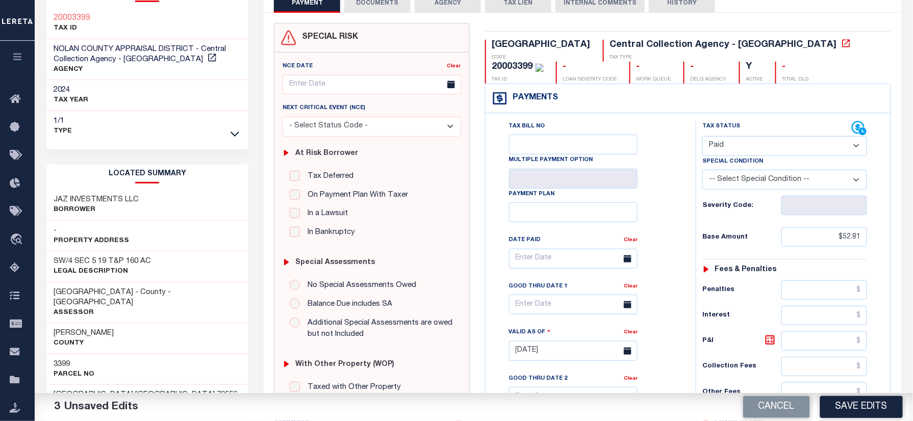
scroll to position [0, 0]
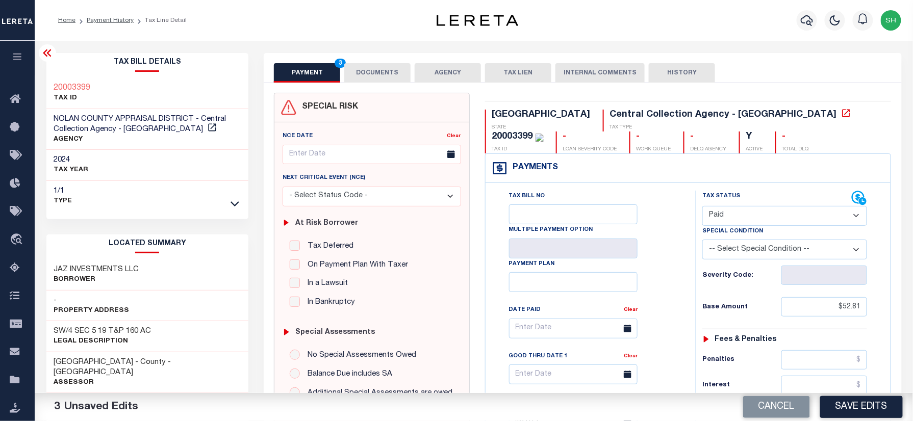
type input "$0.00"
click at [43, 80] on div "Tax Bill Details 20003399 TAX ID AGENCY" at bounding box center [148, 428] width 218 height 751
copy h3 "20003399"
click at [382, 62] on div "PAYMENT 4 DOCUMENTS AGENCY DELINQUENT PAYEE TAX LIEN" at bounding box center [583, 68] width 638 height 30
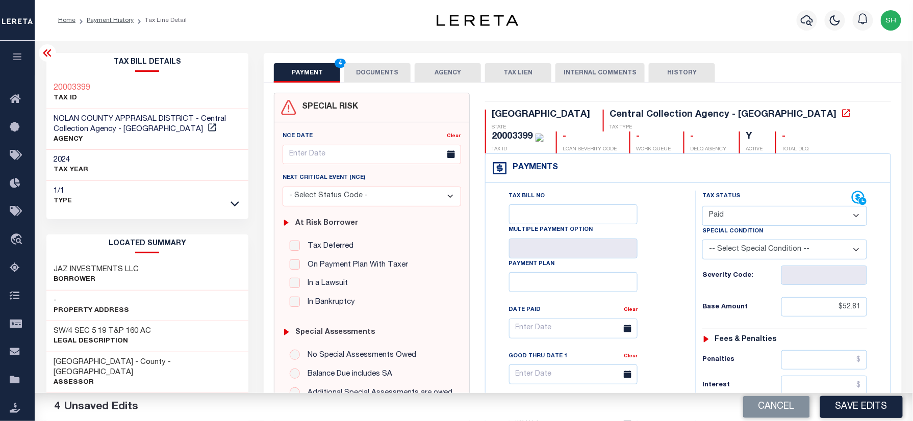
click at [388, 78] on button "DOCUMENTS" at bounding box center [377, 72] width 66 height 19
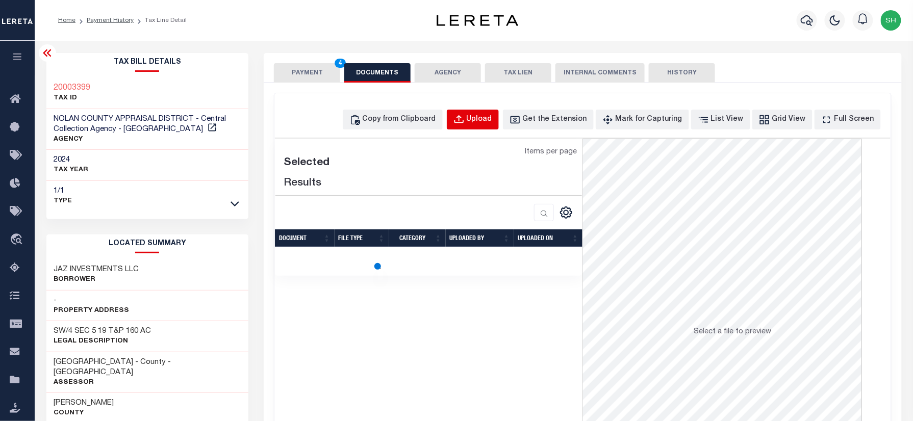
click at [492, 122] on div "Upload" at bounding box center [480, 119] width 26 height 11
select select "POP"
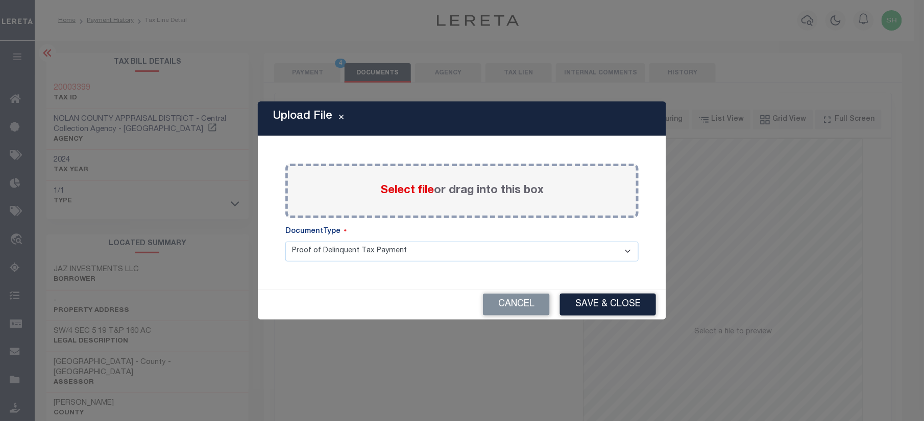
click at [399, 188] on span "Select file" at bounding box center [407, 190] width 54 height 11
click at [0, 0] on input "Select file or drag into this box" at bounding box center [0, 0] width 0 height 0
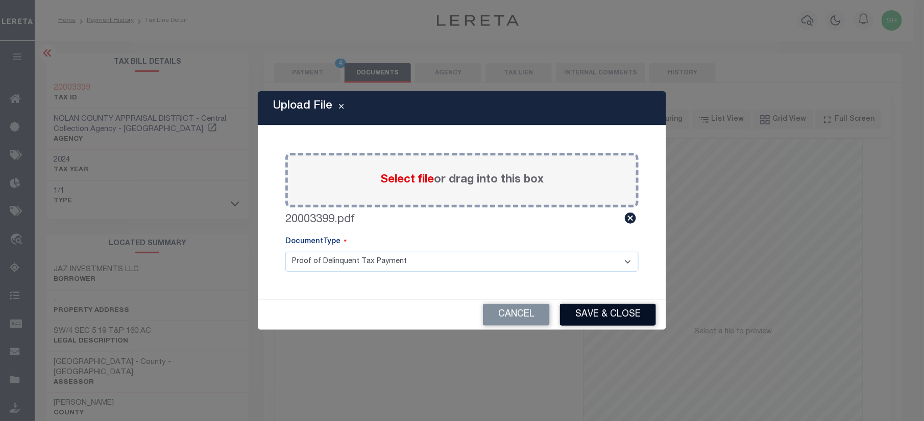
click at [591, 311] on button "Save & Close" at bounding box center [608, 315] width 96 height 22
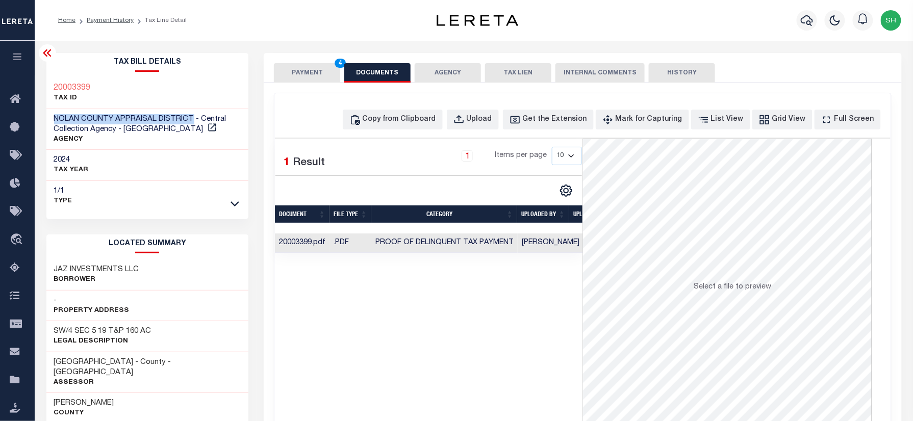
drag, startPoint x: 53, startPoint y: 115, endPoint x: 194, endPoint y: 115, distance: 140.8
click at [194, 115] on div "NOLAN COUNTY APPRAISAL DISTRICT - Central Collection Agency - TX AGENCY" at bounding box center [147, 129] width 203 height 41
copy span "NOLAN COUNTY APPRAISAL DISTRICT"
click at [317, 69] on button "PAYMENT 4" at bounding box center [307, 72] width 66 height 19
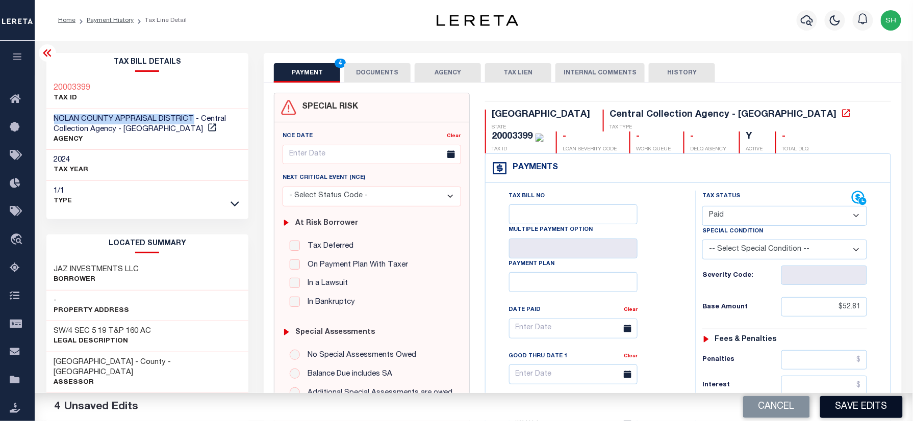
click at [855, 412] on button "Save Edits" at bounding box center [861, 407] width 83 height 22
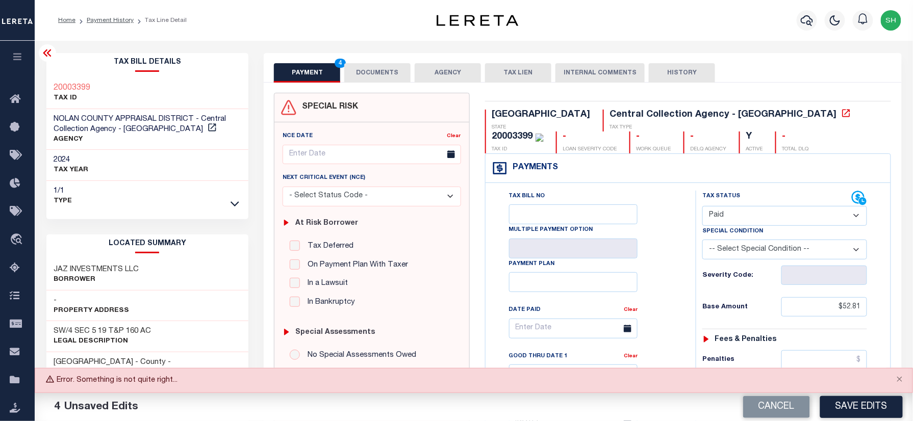
click at [849, 393] on div "Cancel Save Edits" at bounding box center [693, 407] width 439 height 29
click at [854, 405] on button "Save Edits" at bounding box center [861, 407] width 83 height 22
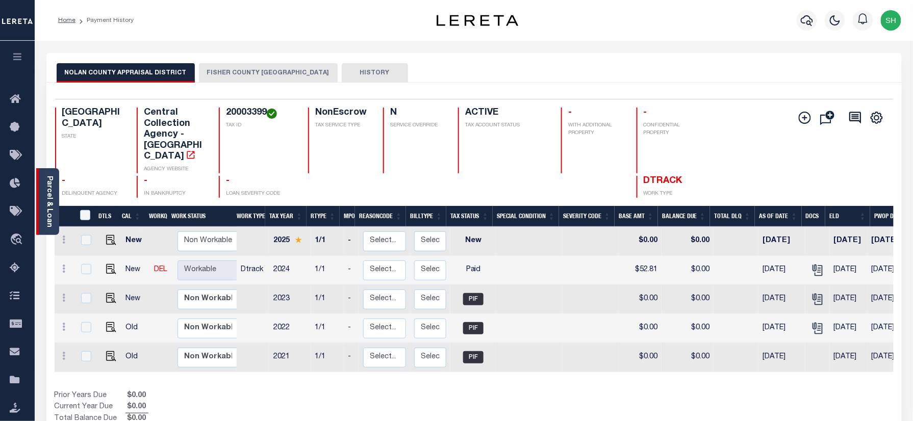
click at [44, 190] on div "Parcel & Loan" at bounding box center [47, 201] width 23 height 67
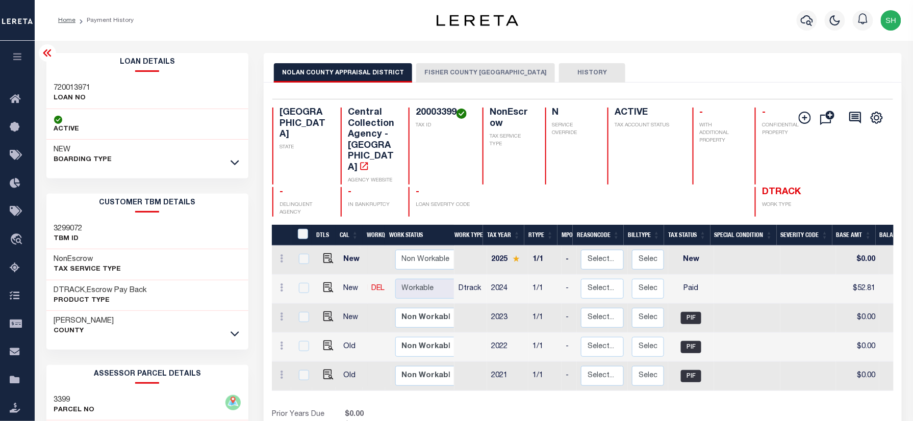
click at [68, 77] on div "Loan Details 720013971 LOAN NO NEW" at bounding box center [147, 111] width 203 height 117
copy h3 "720013971"
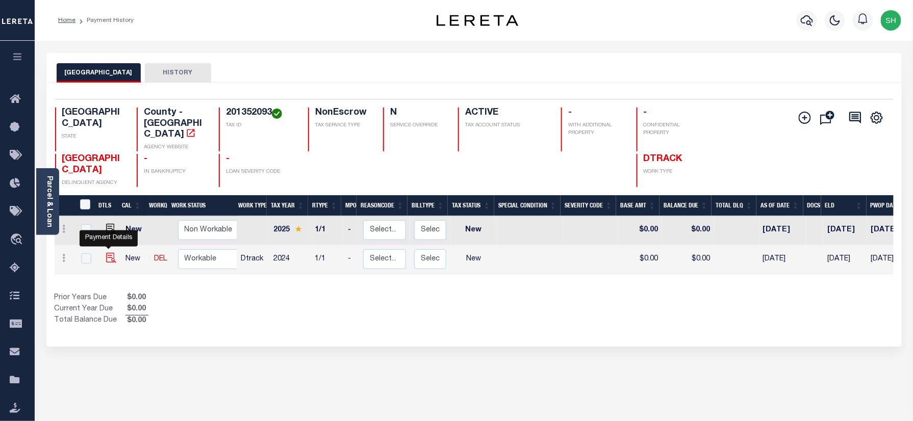
click at [109, 253] on img "" at bounding box center [111, 258] width 10 height 10
checkbox input "true"
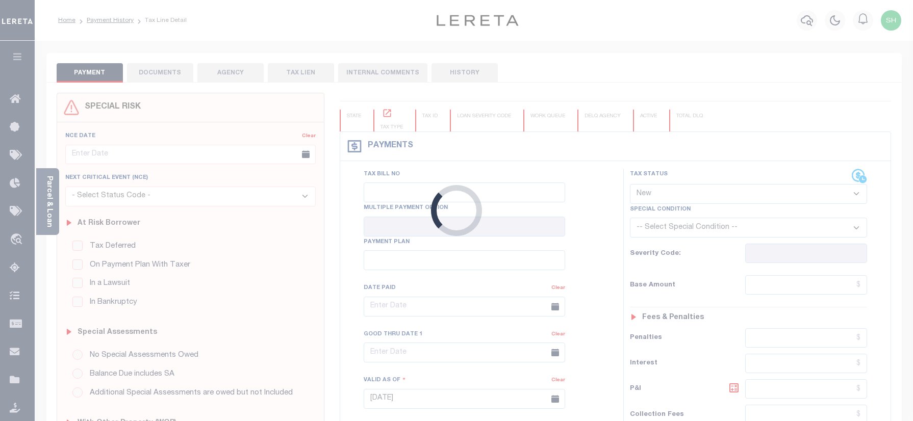
select select "NW2"
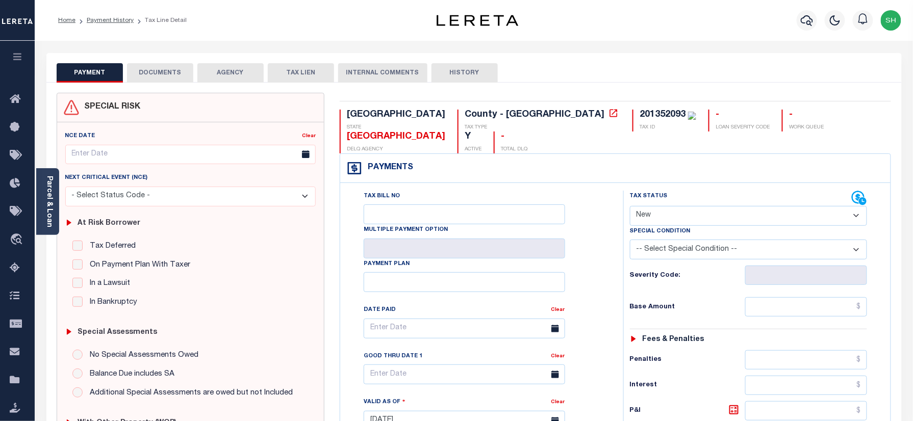
click at [640, 111] on div "201352093" at bounding box center [663, 114] width 46 height 9
copy div "201352093"
click at [53, 198] on link "Parcel & Loan" at bounding box center [48, 202] width 7 height 52
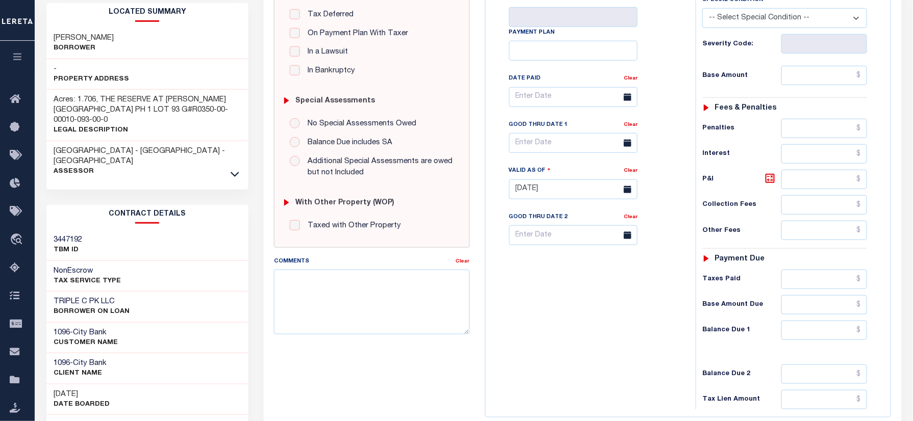
scroll to position [272, 0]
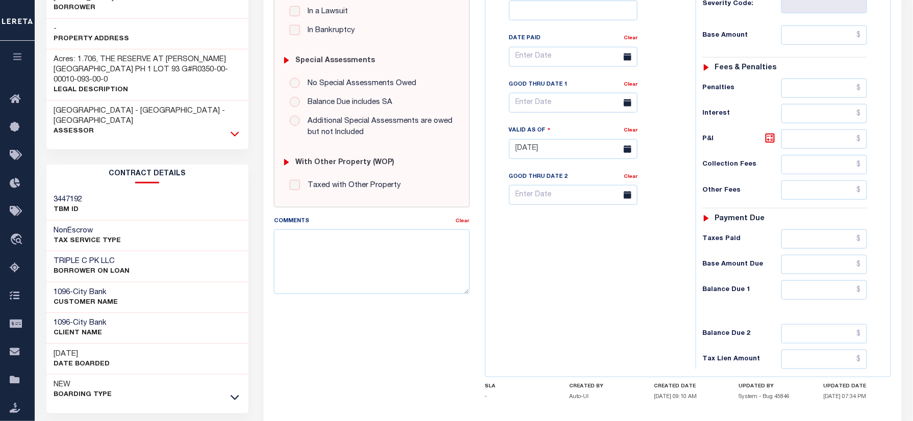
click at [231, 129] on icon at bounding box center [235, 134] width 9 height 11
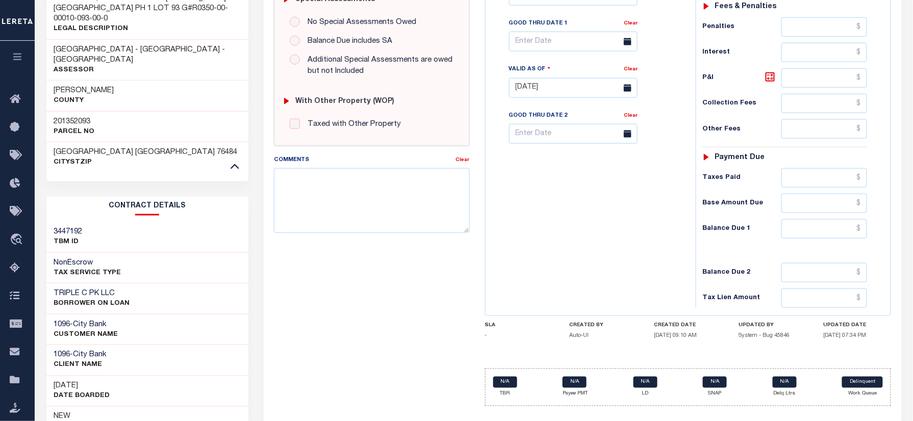
scroll to position [365, 0]
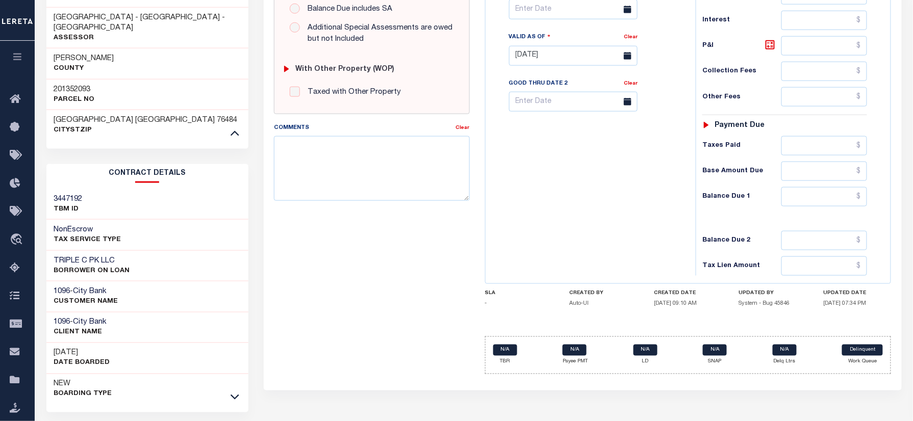
click at [49, 79] on div "201352093 Parcel No" at bounding box center [147, 94] width 203 height 31
copy h3 "201352093"
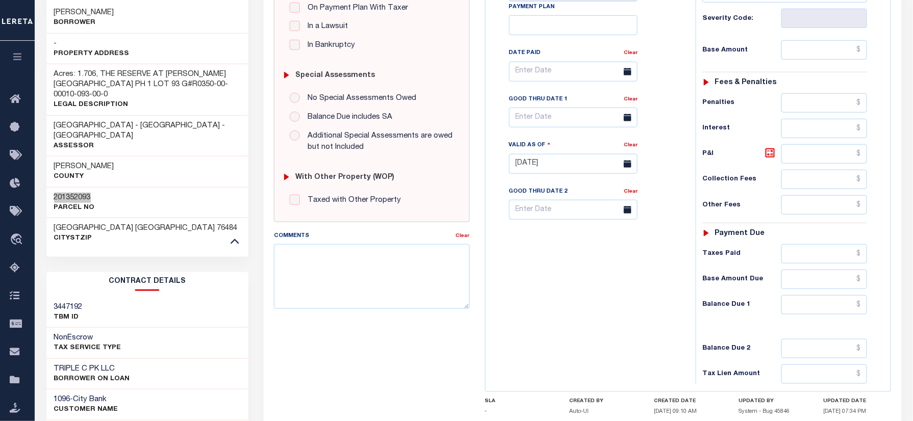
scroll to position [25, 0]
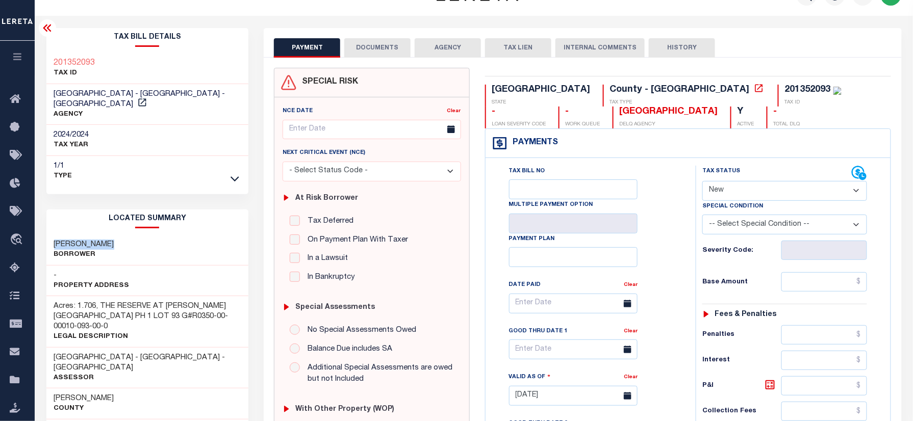
drag, startPoint x: 48, startPoint y: 233, endPoint x: 123, endPoint y: 233, distance: 75.0
click at [123, 235] on div "JAMES ANTHONY Borrower" at bounding box center [147, 250] width 203 height 31
copy h3 "JAMES ANTHONY"
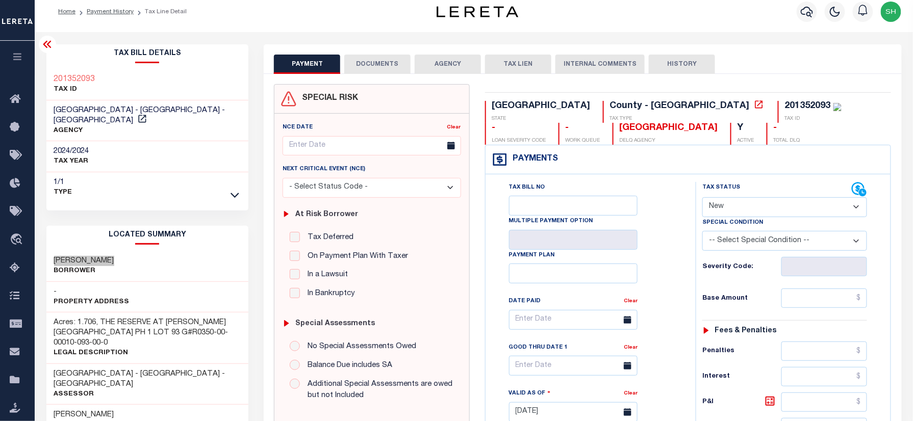
scroll to position [0, 0]
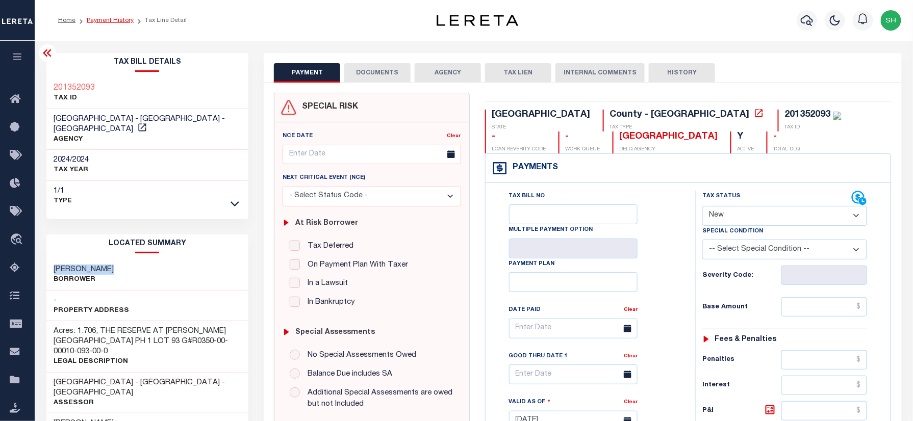
click at [116, 17] on link "Payment History" at bounding box center [110, 20] width 47 height 6
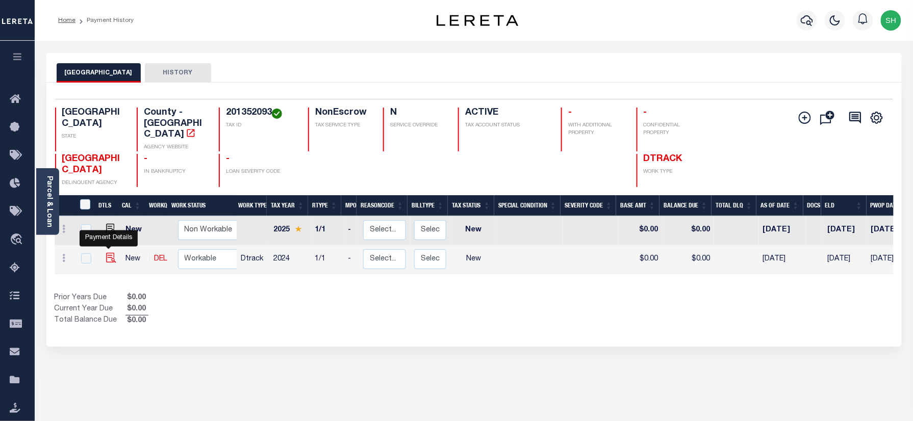
click at [109, 253] on img "" at bounding box center [111, 258] width 10 height 10
checkbox input "true"
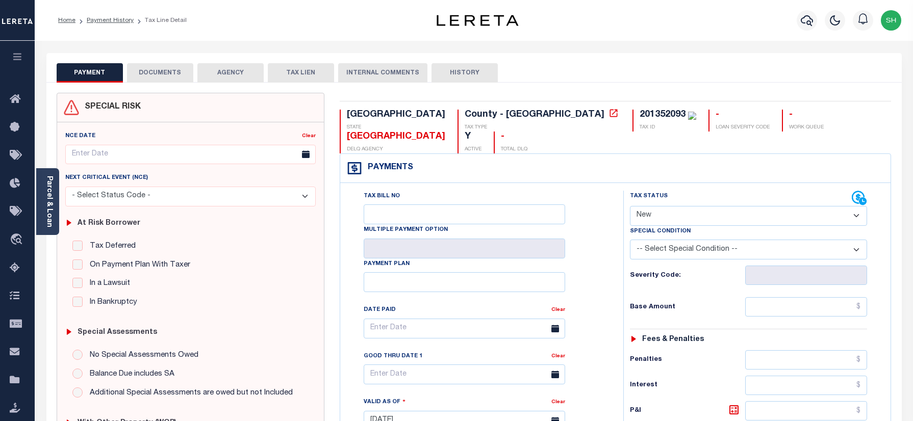
select select "NW2"
click at [502, 108] on div "TX STATE [GEOGRAPHIC_DATA] - [GEOGRAPHIC_DATA] TAX TYPE 201352093 TAX ID - LOAN…" at bounding box center [615, 420] width 567 height 655
copy div "201352093"
click at [45, 202] on link "Parcel & Loan" at bounding box center [48, 202] width 7 height 52
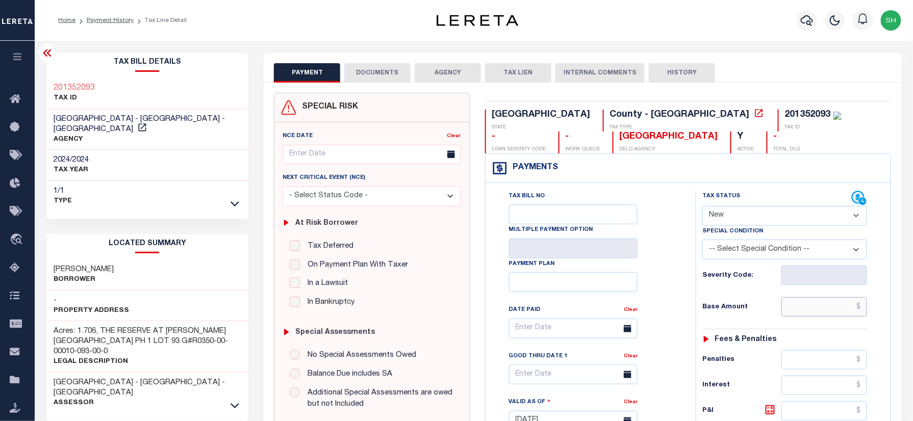
click at [827, 316] on input "text" at bounding box center [825, 306] width 86 height 19
paste input "1,723.34"
type input "$1,723.34"
type input "[DATE]"
click at [767, 214] on select "- Select Status Code - Open Due/Unpaid Paid Incomplete No Tax Due Internal Refu…" at bounding box center [785, 216] width 165 height 20
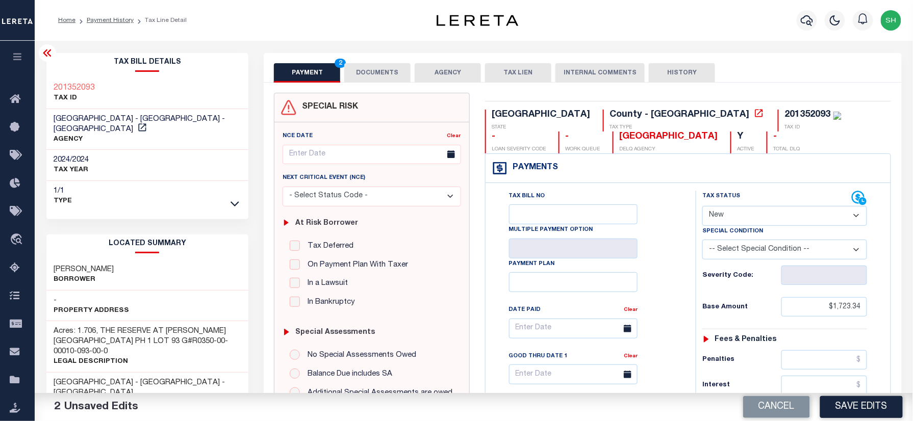
select select "PYD"
click at [703, 207] on select "- Select Status Code - Open Due/Unpaid Paid Incomplete No Tax Due Internal Refu…" at bounding box center [785, 216] width 165 height 20
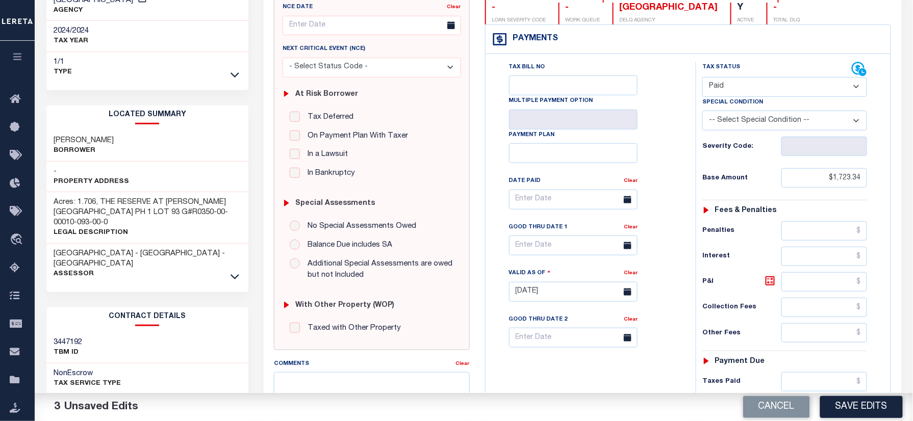
scroll to position [340, 0]
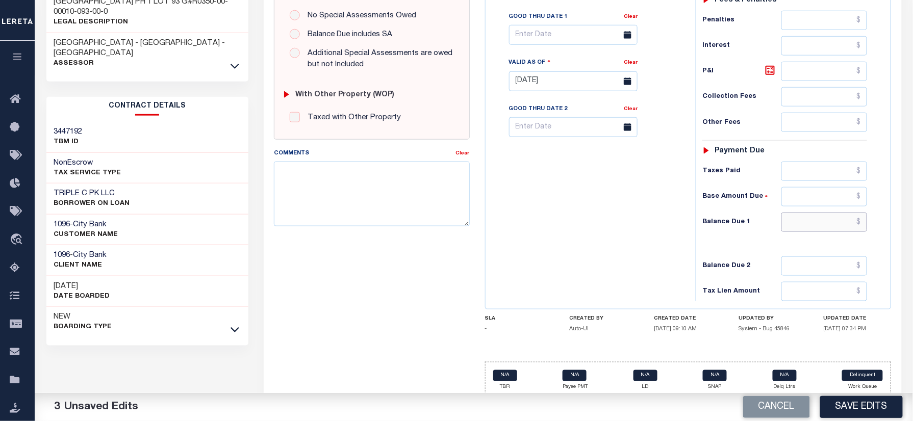
click at [827, 223] on input "text" at bounding box center [825, 222] width 86 height 19
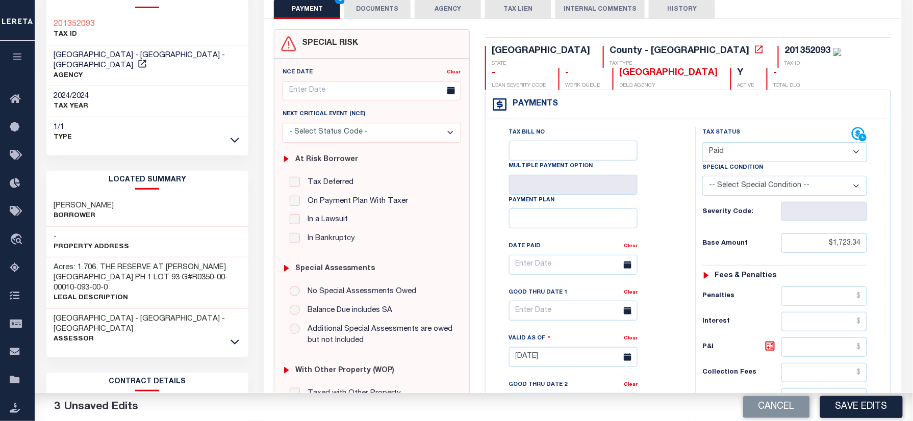
scroll to position [0, 0]
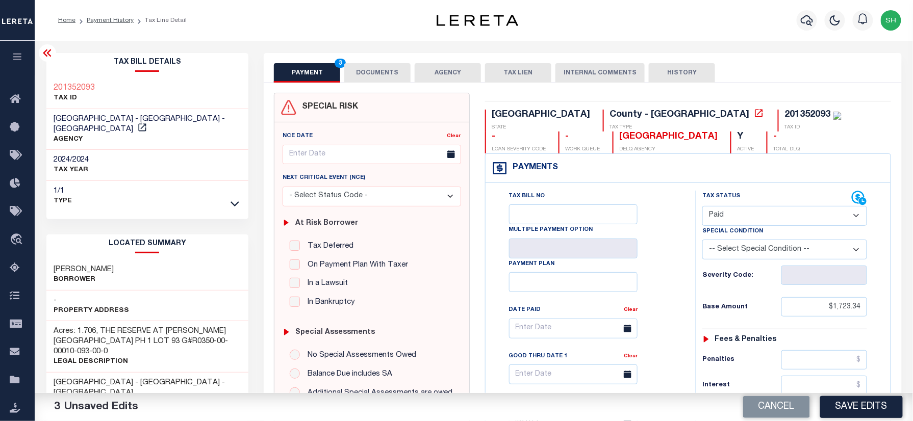
type input "$0.00"
click at [47, 76] on div "Tax Bill Details 201352093 TAX ID PALO PINTO COUNTY - County - TX" at bounding box center [147, 132] width 203 height 158
copy h3 "201352093"
click at [381, 73] on button "DOCUMENTS" at bounding box center [377, 72] width 66 height 19
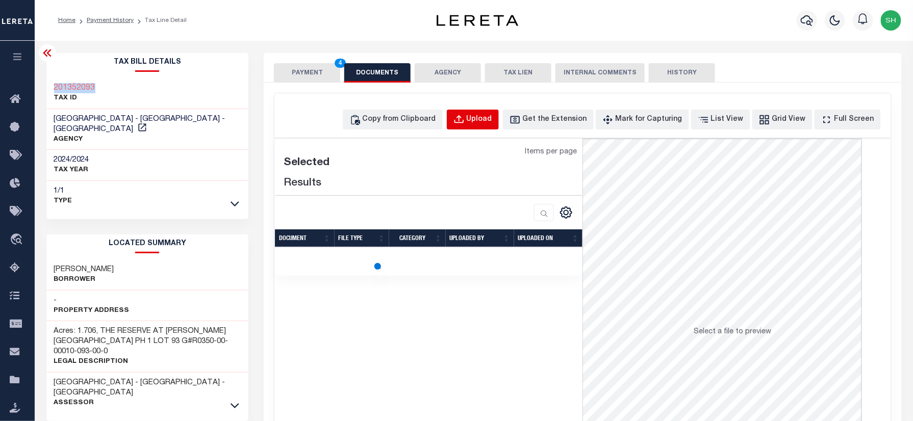
click at [488, 117] on div "Upload" at bounding box center [480, 119] width 26 height 11
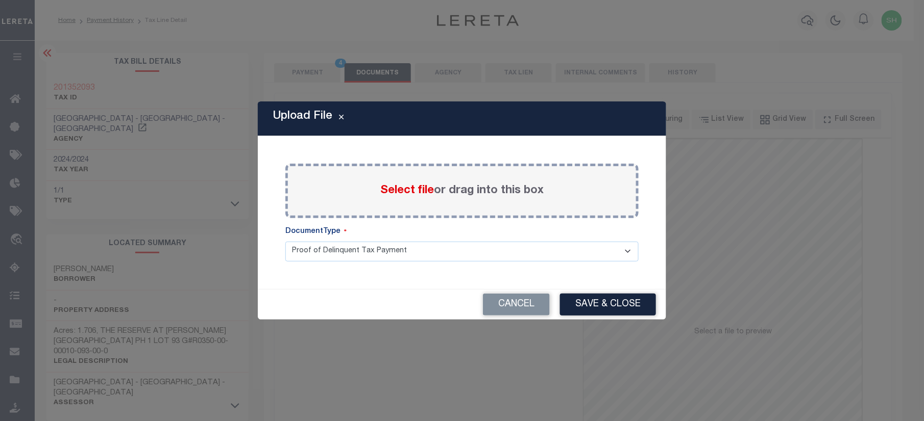
click at [407, 190] on span "Select file" at bounding box center [407, 190] width 54 height 11
click at [0, 0] on input "Select file or drag into this box" at bounding box center [0, 0] width 0 height 0
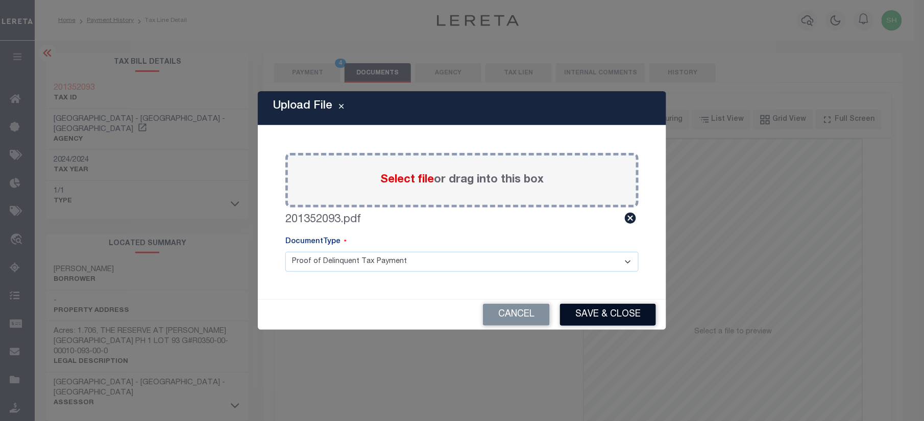
click at [611, 317] on button "Save & Close" at bounding box center [608, 315] width 96 height 22
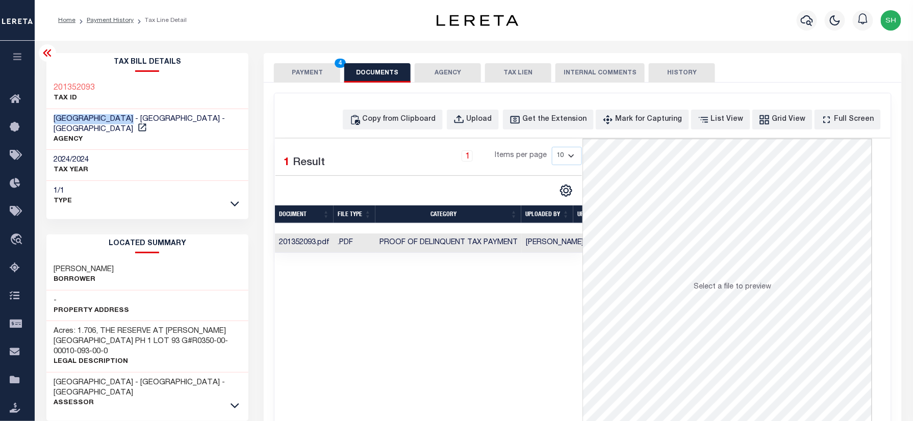
drag, startPoint x: 50, startPoint y: 115, endPoint x: 132, endPoint y: 116, distance: 81.6
click at [132, 116] on div "PALO PINTO COUNTY - County - TX AGENCY" at bounding box center [147, 129] width 203 height 41
copy span "PALO PINTO COUNTY"
click at [315, 72] on button "PAYMENT 4" at bounding box center [307, 72] width 66 height 19
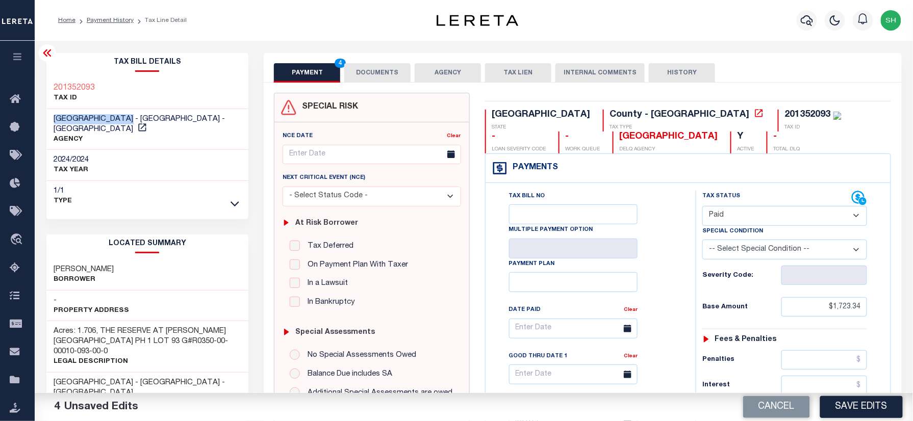
drag, startPoint x: 852, startPoint y: 407, endPoint x: 839, endPoint y: 403, distance: 14.0
click at [852, 407] on button "Save Edits" at bounding box center [861, 407] width 83 height 22
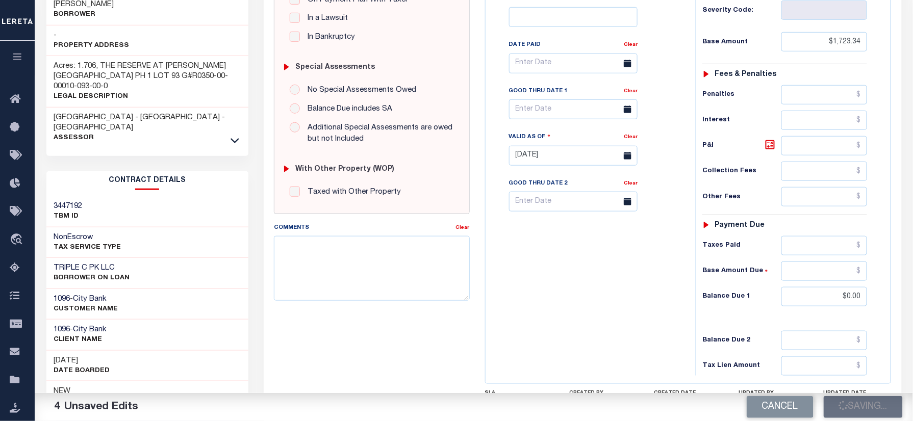
scroll to position [272, 0]
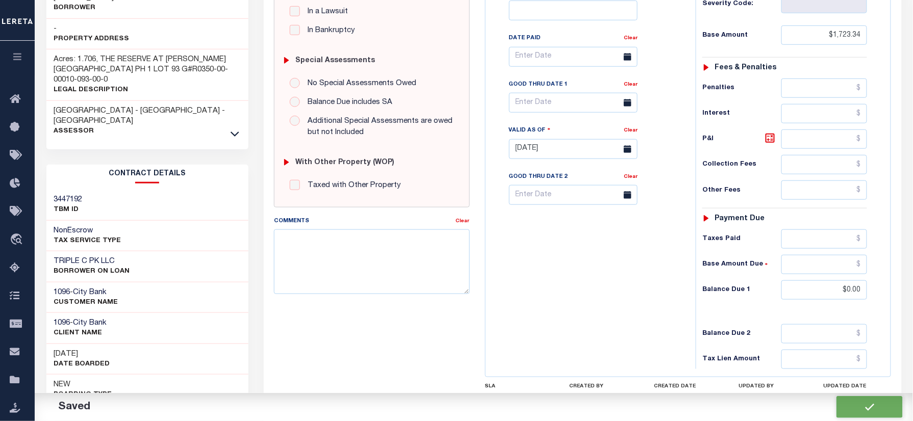
checkbox input "false"
type input "$1,723.34"
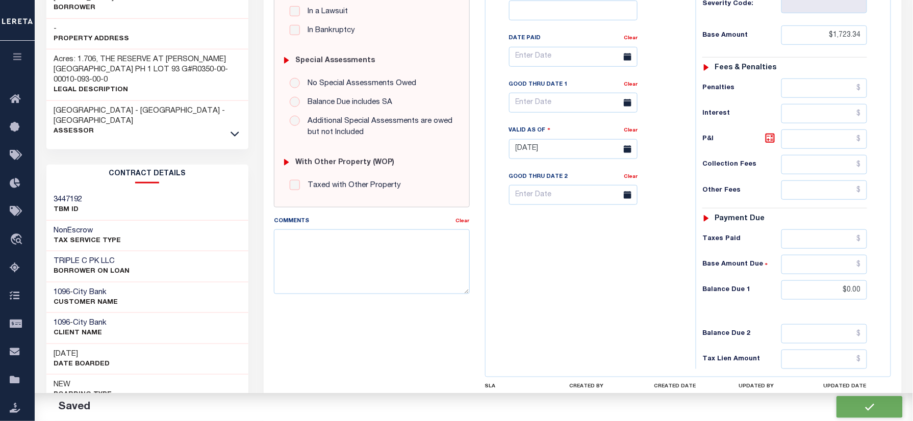
type input "$0"
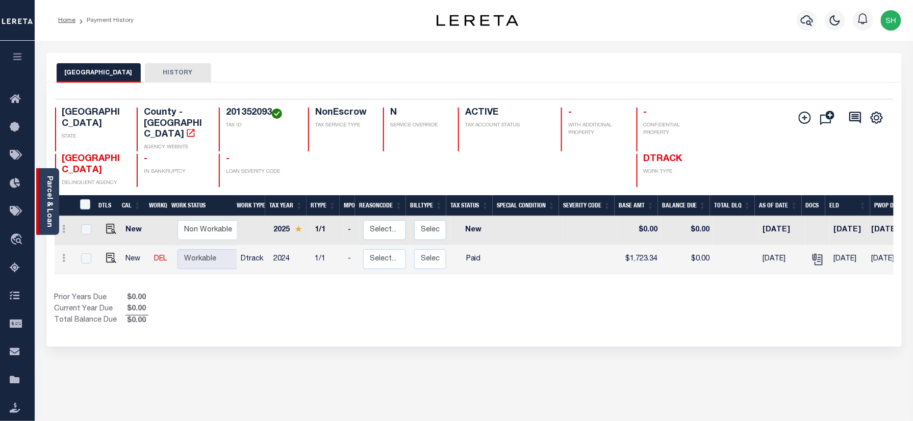
click at [44, 187] on div "Parcel & Loan" at bounding box center [47, 201] width 23 height 67
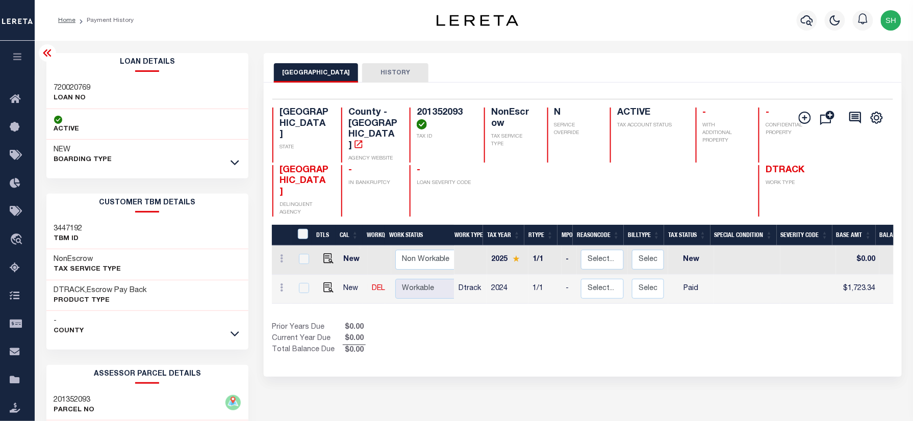
click at [61, 86] on h3 "720020769" at bounding box center [72, 88] width 37 height 10
copy h3 "720020769"
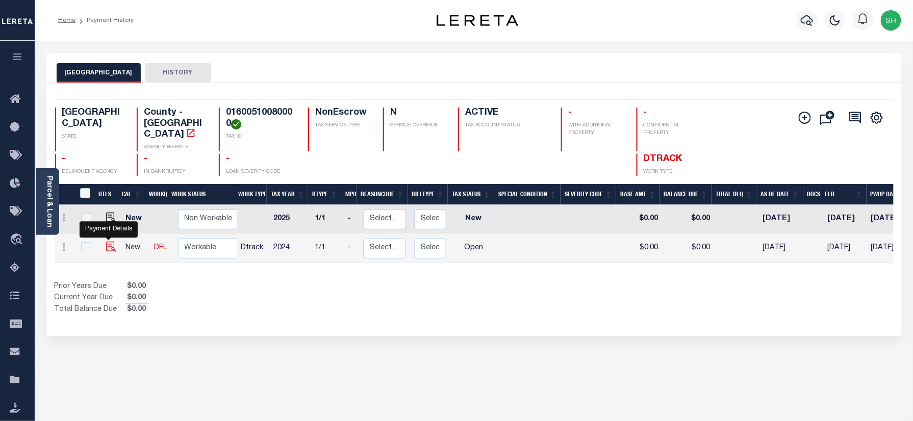
click at [109, 242] on img "" at bounding box center [111, 247] width 10 height 10
checkbox input "true"
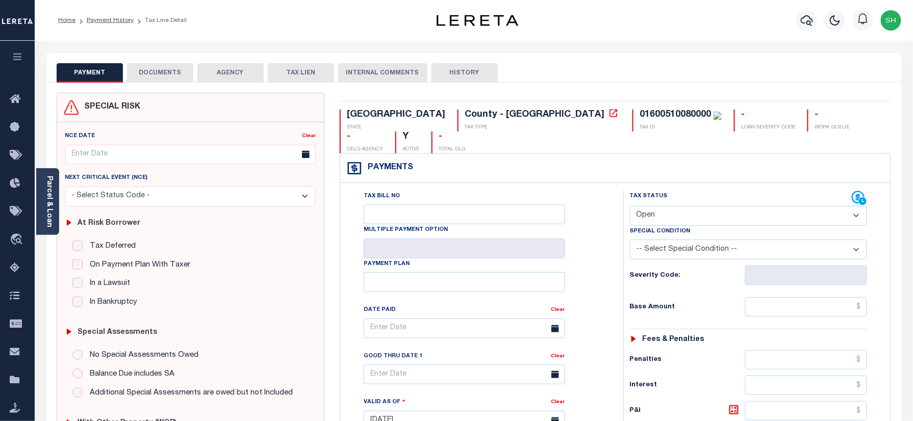
click at [640, 115] on div "01600510080000" at bounding box center [675, 114] width 71 height 9
copy div "01600510080000"
drag, startPoint x: 721, startPoint y: 194, endPoint x: 718, endPoint y: 201, distance: 6.8
click at [721, 206] on select "- Select Status Code - Open Due/Unpaid Paid Incomplete No Tax Due Internal Refu…" at bounding box center [749, 216] width 238 height 20
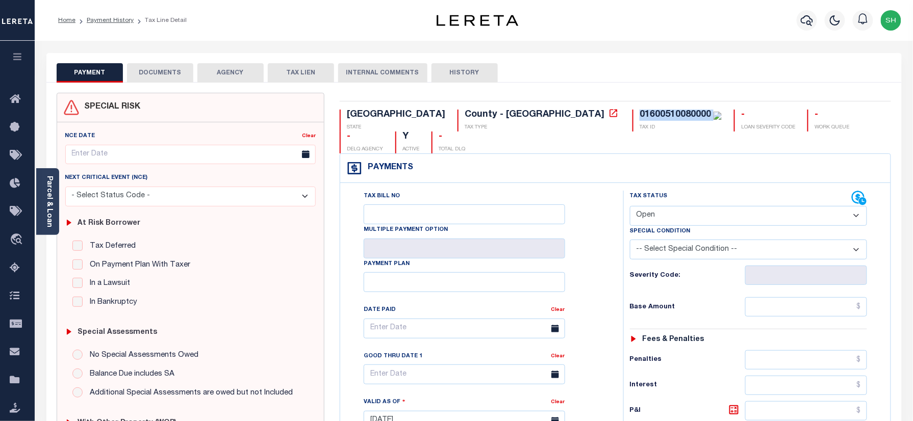
select select "PYD"
click at [630, 206] on select "- Select Status Code - Open Due/Unpaid Paid Incomplete No Tax Due Internal Refu…" at bounding box center [749, 216] width 238 height 20
type input "09/16/2025"
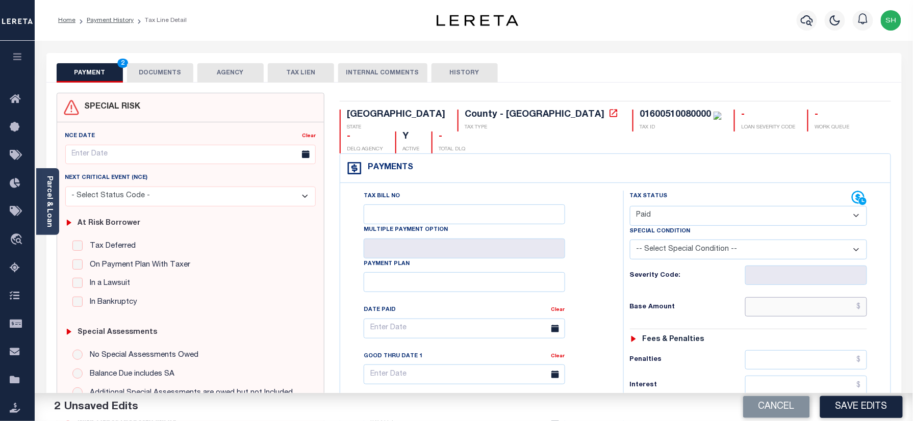
paste input "11,824.53"
click at [833, 297] on input "text" at bounding box center [806, 306] width 122 height 19
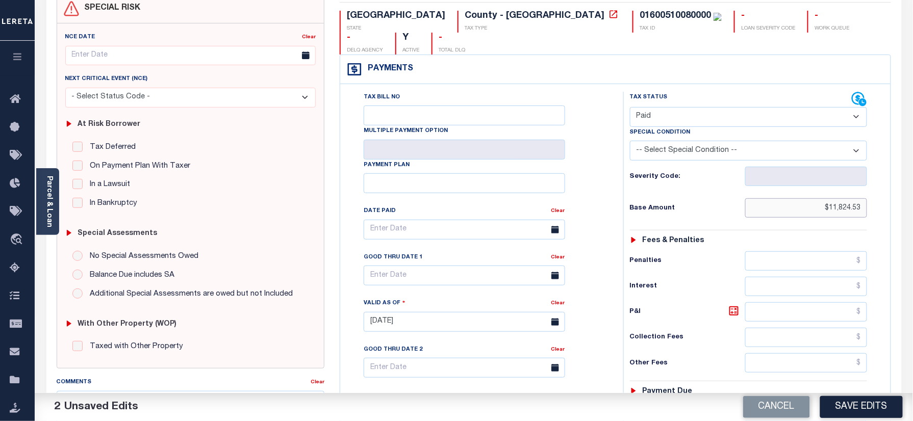
scroll to position [272, 0]
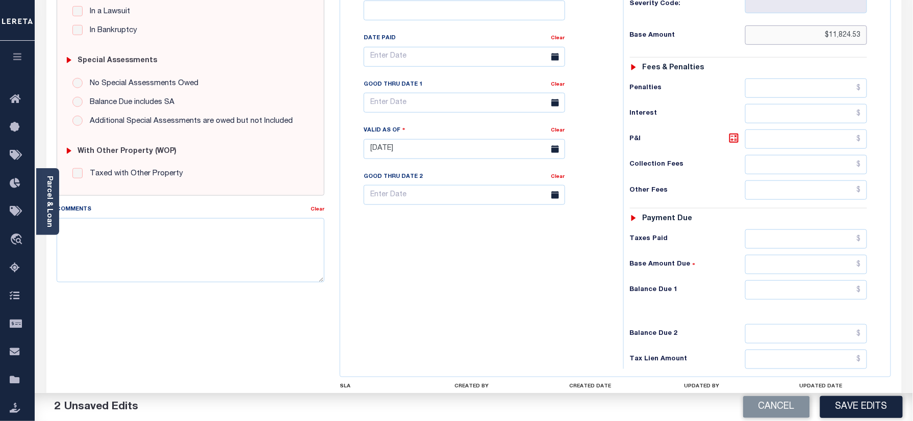
type input "$11,824.53"
click at [829, 281] on input "text" at bounding box center [806, 290] width 122 height 19
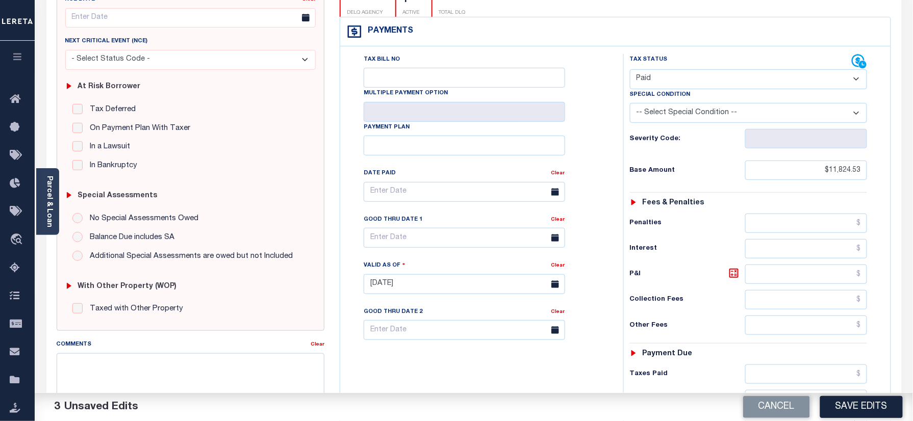
scroll to position [0, 0]
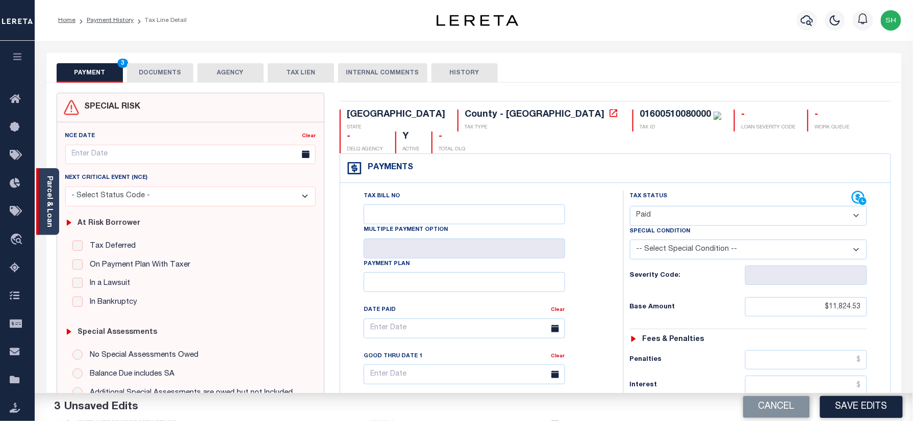
type input "$0.00"
click at [48, 198] on link "Parcel & Loan" at bounding box center [48, 202] width 7 height 52
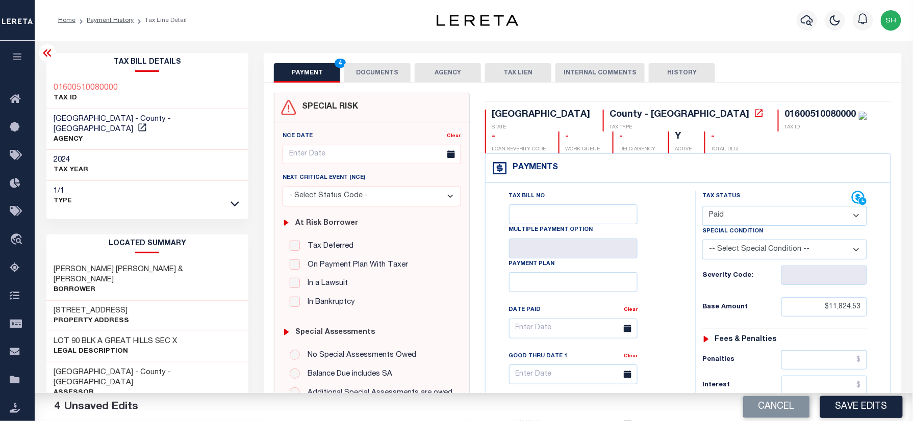
click at [47, 82] on div "01600510080000 TAX ID" at bounding box center [147, 93] width 203 height 31
copy h3 "01600510080000"
click at [374, 73] on button "DOCUMENTS" at bounding box center [377, 72] width 66 height 19
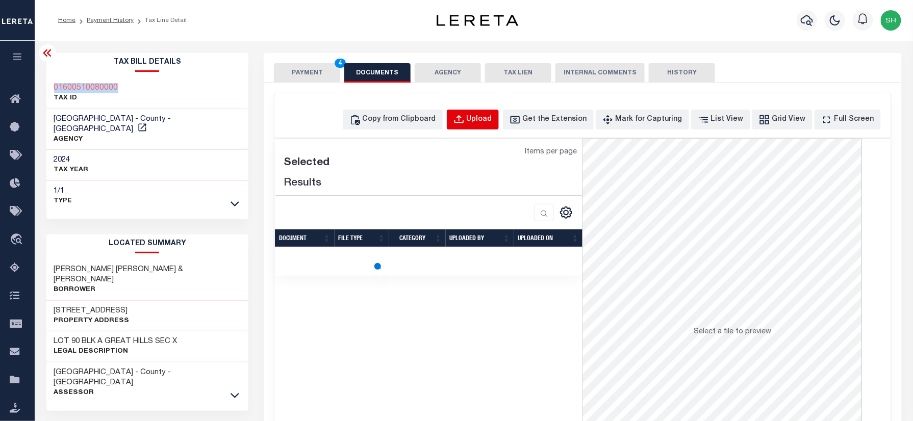
click at [492, 119] on div "Upload" at bounding box center [480, 119] width 26 height 11
select select "POP"
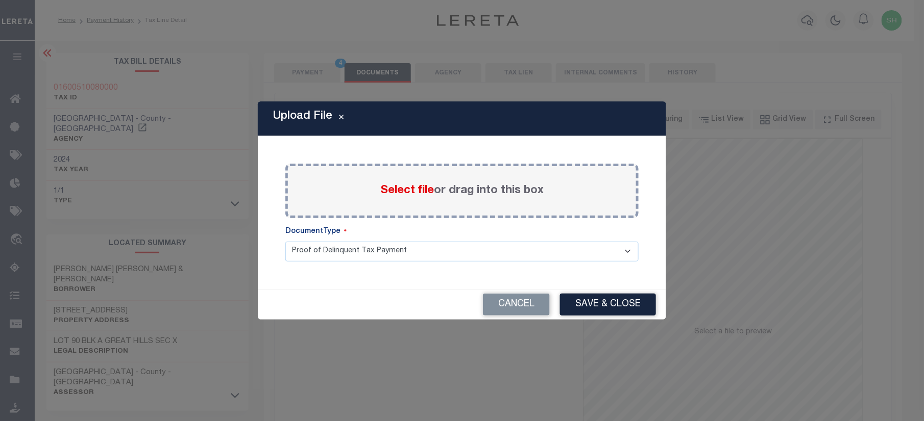
click at [425, 194] on span "Select file" at bounding box center [407, 190] width 54 height 11
click at [0, 0] on input "Select file or drag into this box" at bounding box center [0, 0] width 0 height 0
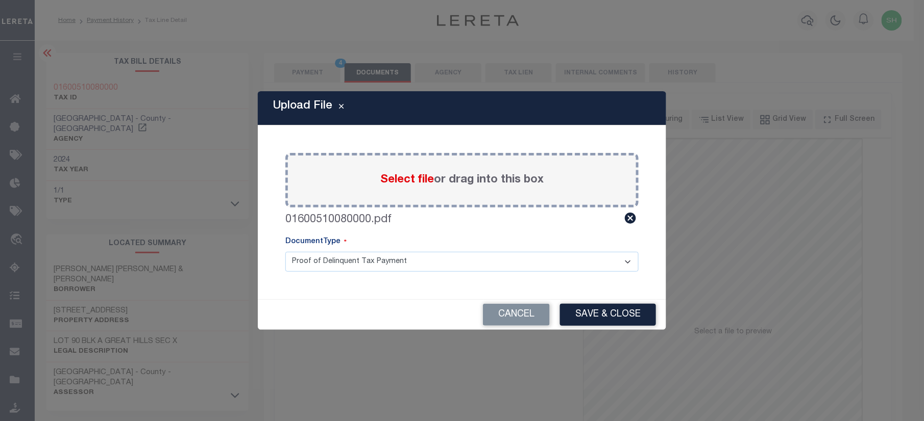
click at [595, 317] on button "Save & Close" at bounding box center [608, 315] width 96 height 22
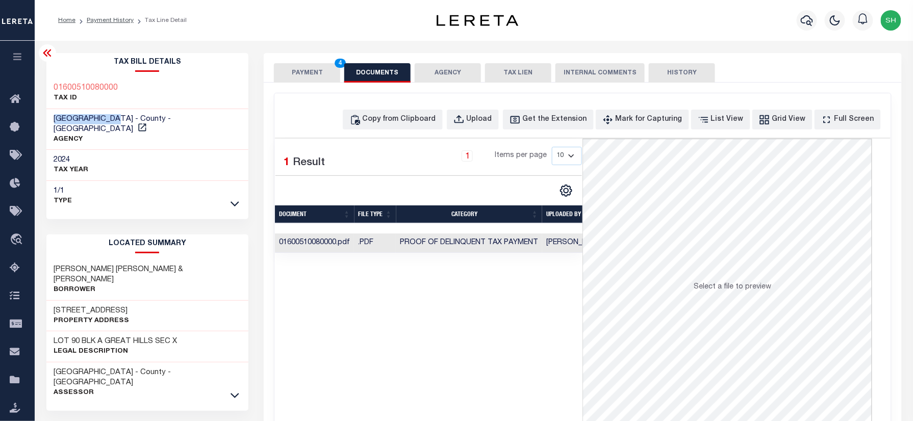
drag, startPoint x: 47, startPoint y: 118, endPoint x: 110, endPoint y: 116, distance: 62.8
click at [115, 116] on div "TRAVIS COUNTY - County - TX AGENCY" at bounding box center [147, 129] width 203 height 41
copy span "TRAVIS COUNTY"
drag, startPoint x: 311, startPoint y: 66, endPoint x: 309, endPoint y: 72, distance: 6.2
click at [310, 68] on button "PAYMENT 4" at bounding box center [307, 72] width 66 height 19
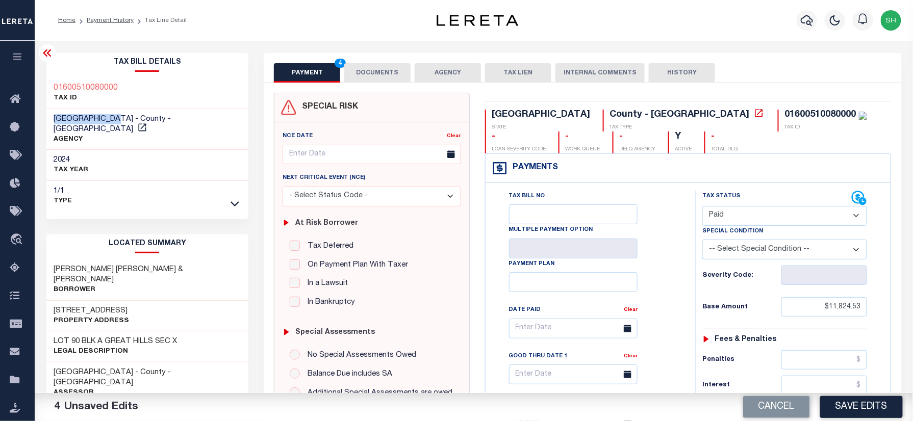
drag, startPoint x: 867, startPoint y: 417, endPoint x: 854, endPoint y: 413, distance: 14.4
click at [867, 417] on button "Save Edits" at bounding box center [861, 407] width 83 height 22
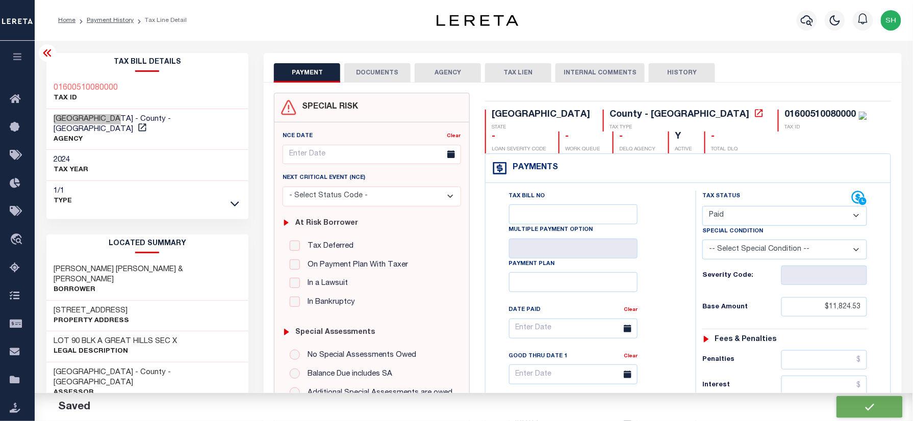
checkbox input "false"
type input "$11,824.53"
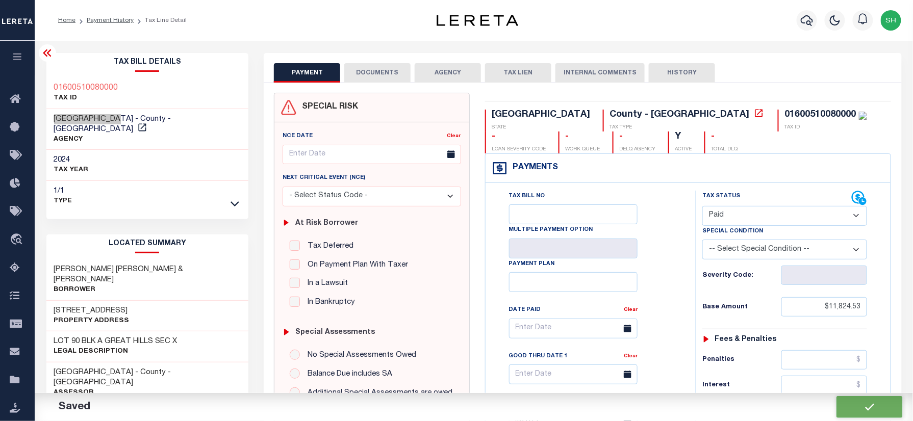
type input "$0"
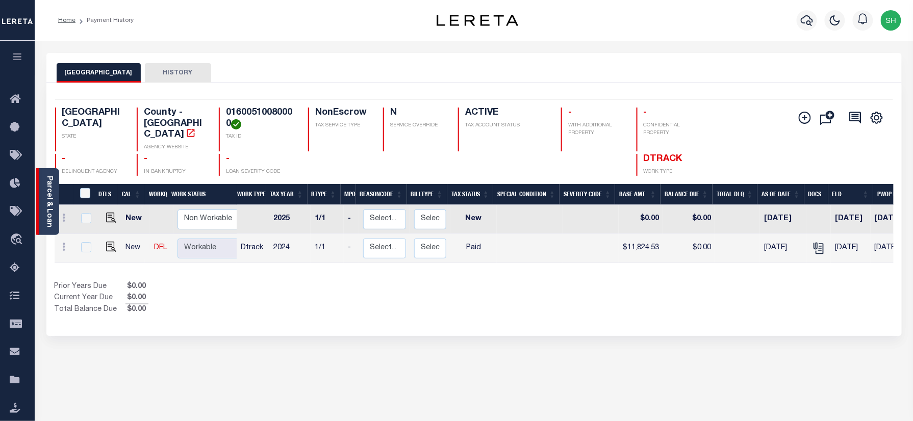
click at [47, 182] on link "Parcel & Loan" at bounding box center [48, 202] width 7 height 52
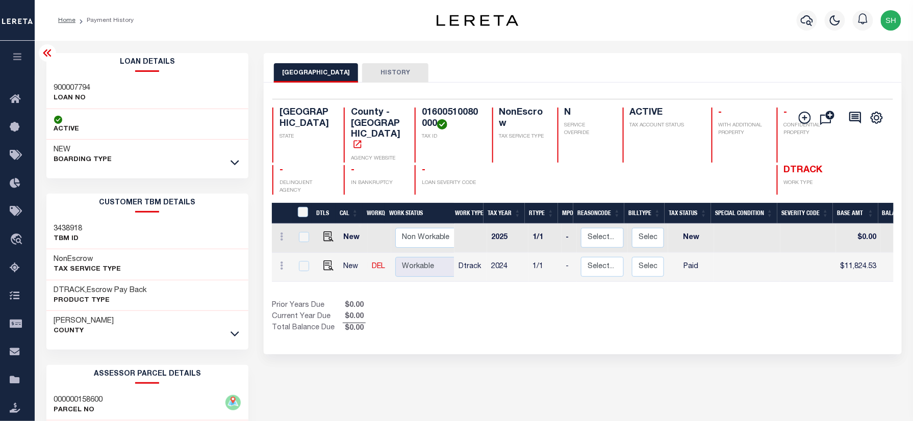
click at [47, 86] on div "900007794 LOAN NO" at bounding box center [147, 93] width 203 height 31
click at [47, 85] on div "900007794 LOAN NO" at bounding box center [147, 93] width 203 height 31
copy h3 "900007794"
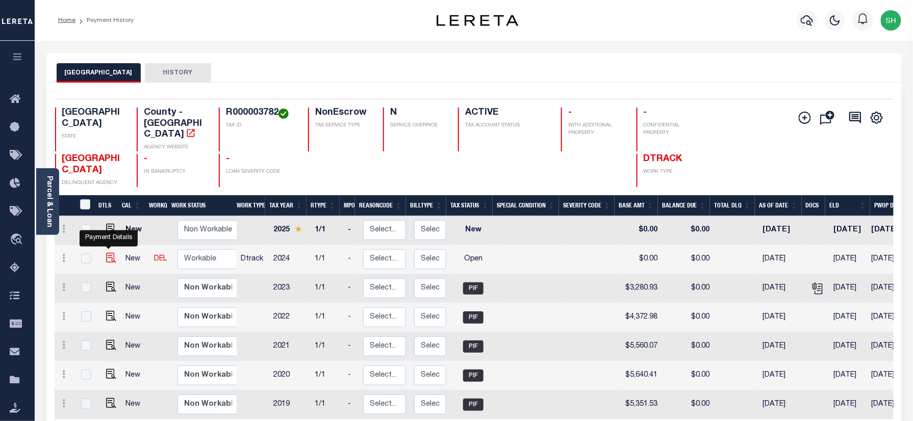
click at [109, 253] on img "" at bounding box center [111, 258] width 10 height 10
checkbox input "true"
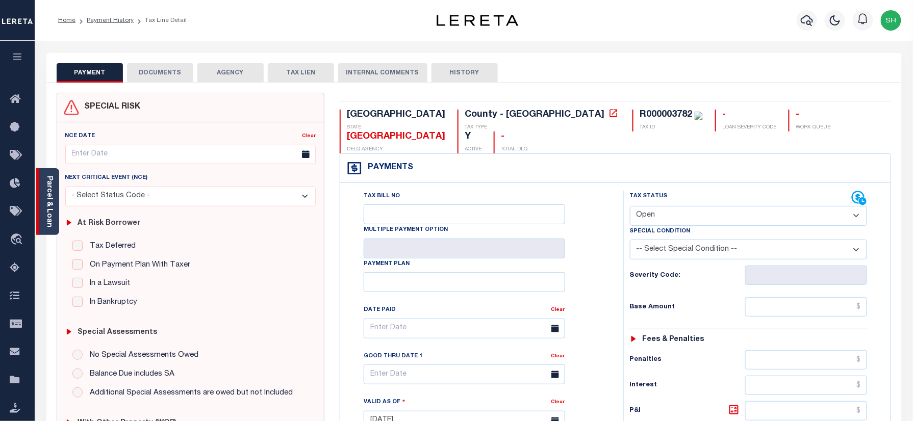
click at [45, 189] on link "Parcel & Loan" at bounding box center [48, 202] width 7 height 52
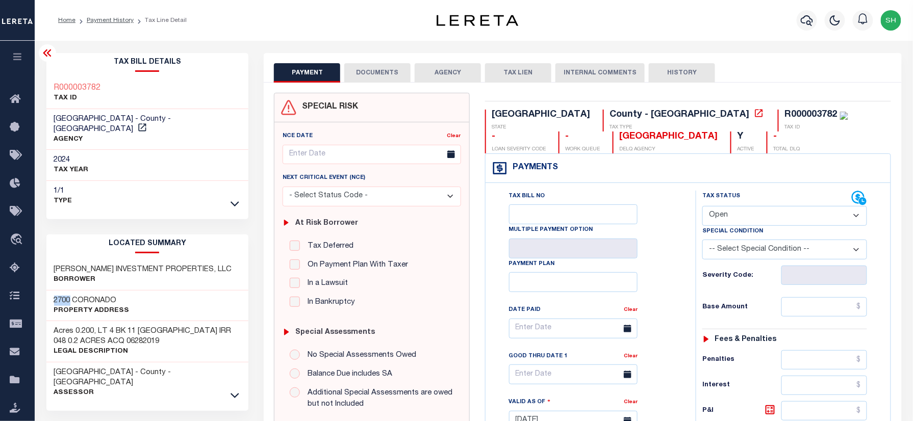
drag, startPoint x: 56, startPoint y: 287, endPoint x: 71, endPoint y: 285, distance: 15.9
click at [71, 291] on div "2700 CORONADO Property Address" at bounding box center [147, 306] width 203 height 31
copy h3 "2700"
click at [94, 296] on h3 "2700 CORONADO" at bounding box center [92, 301] width 76 height 10
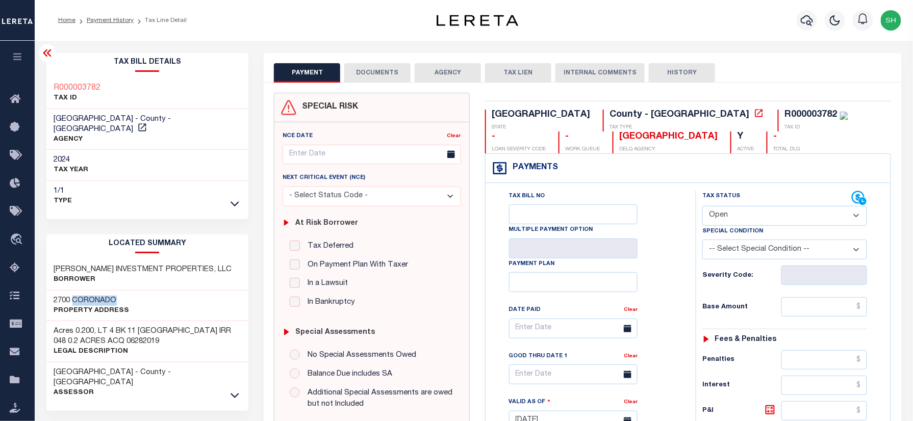
copy h3 "CORONADO"
click at [235, 390] on icon at bounding box center [235, 395] width 9 height 11
drag, startPoint x: 778, startPoint y: 220, endPoint x: 771, endPoint y: 229, distance: 10.5
click at [778, 220] on select "- Select Status Code - Open Due/Unpaid Paid Incomplete No Tax Due Internal Refu…" at bounding box center [785, 216] width 165 height 20
select select "PYD"
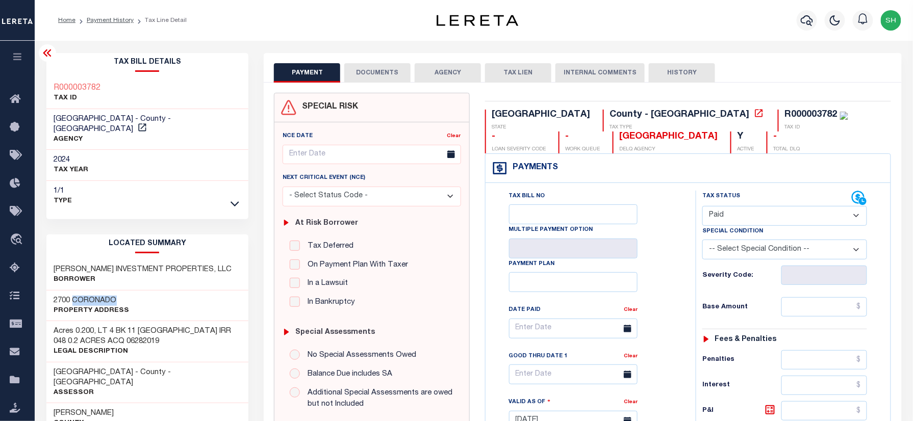
click at [703, 207] on select "- Select Status Code - Open Due/Unpaid Paid Incomplete No Tax Due Internal Refu…" at bounding box center [785, 216] width 165 height 20
type input "09/16/2025"
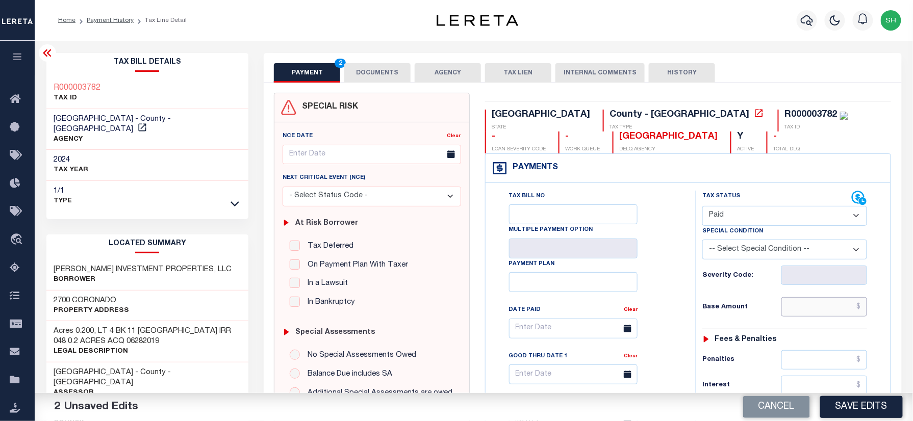
click at [827, 303] on input "text" at bounding box center [825, 306] width 86 height 19
click at [833, 310] on input "text" at bounding box center [825, 306] width 86 height 19
click at [834, 315] on input "text" at bounding box center [825, 306] width 86 height 19
click at [832, 313] on input "text" at bounding box center [825, 306] width 86 height 19
paste input "5,301.41"
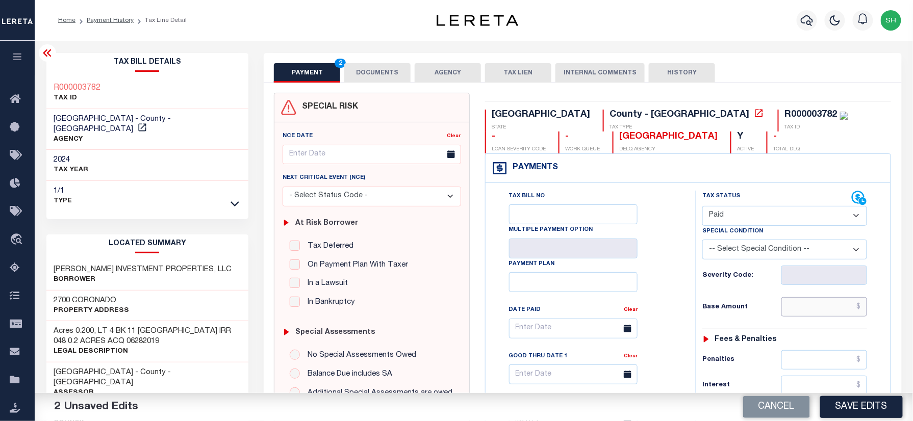
click at [809, 313] on input "text" at bounding box center [825, 306] width 86 height 19
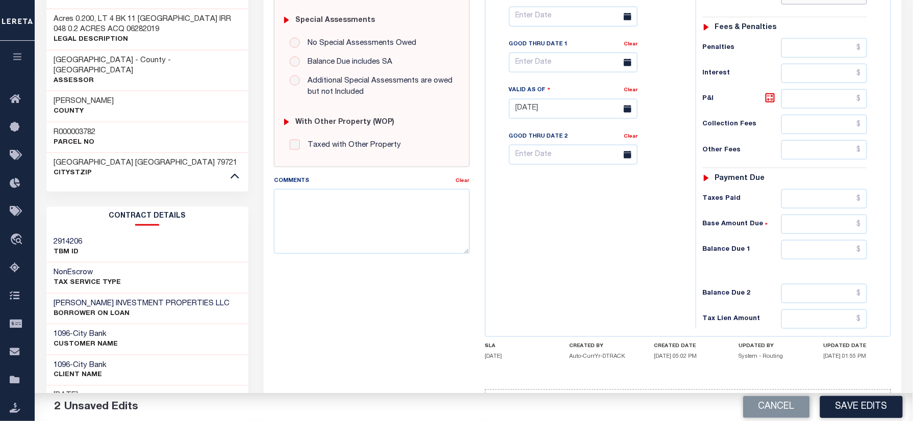
scroll to position [340, 0]
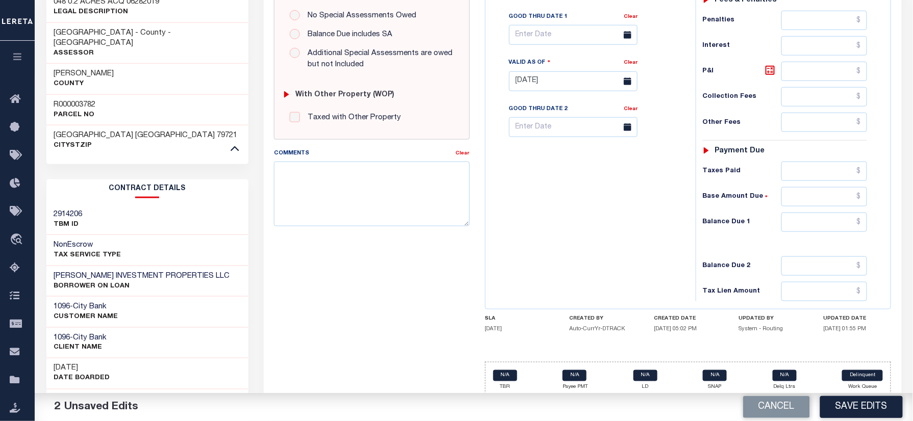
type input "$5,301.41"
click at [825, 232] on input "text" at bounding box center [825, 222] width 86 height 19
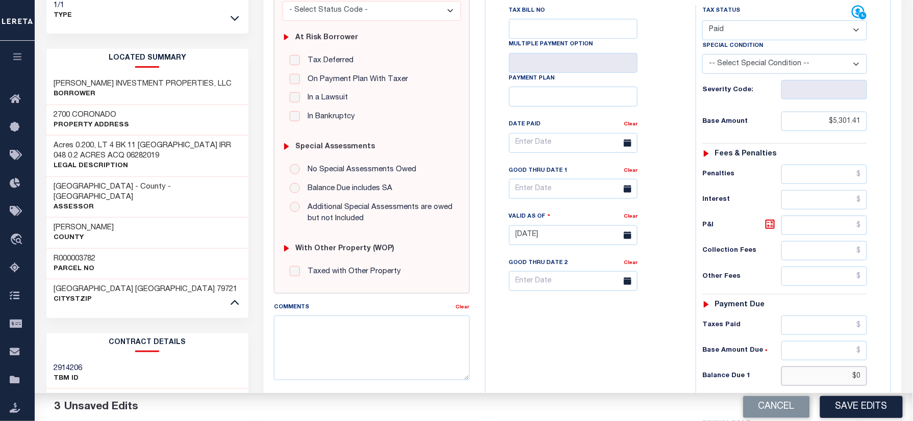
scroll to position [0, 0]
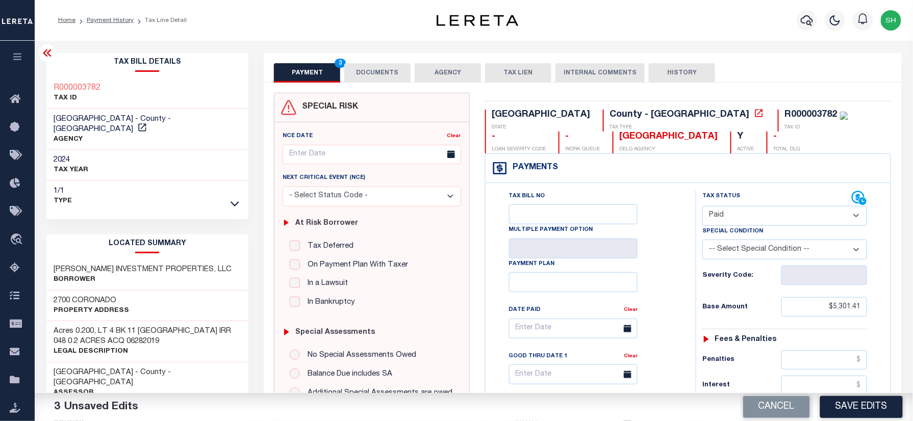
type input "$0.00"
click at [46, 80] on div "R000003782 TAX ID" at bounding box center [147, 93] width 203 height 31
copy h3 "R000003782"
click at [380, 72] on button "DOCUMENTS" at bounding box center [377, 72] width 66 height 19
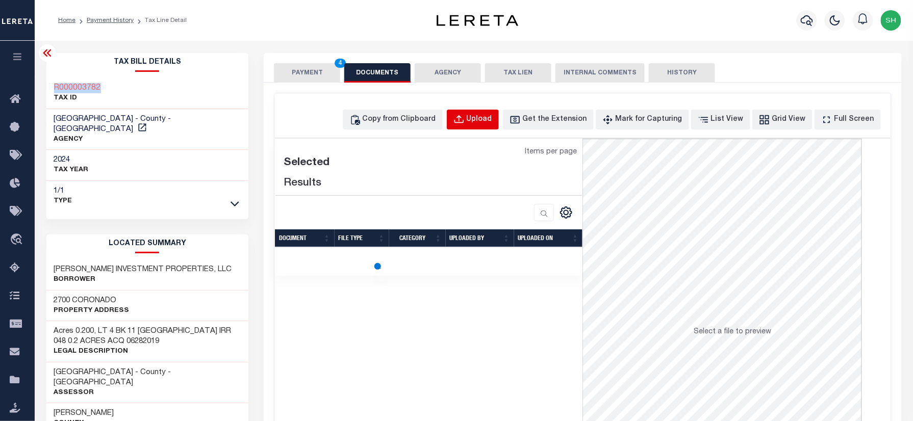
click at [487, 115] on div "Upload" at bounding box center [480, 119] width 26 height 11
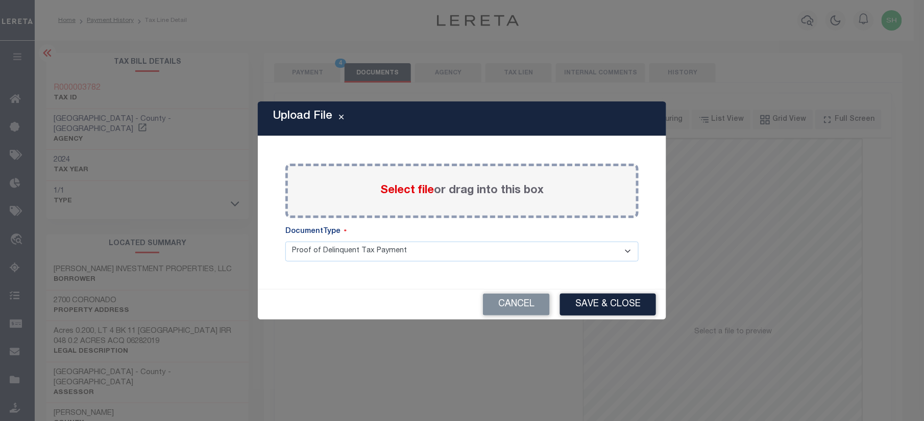
click at [399, 188] on span "Select file" at bounding box center [407, 190] width 54 height 11
click at [0, 0] on input "Select file or drag into this box" at bounding box center [0, 0] width 0 height 0
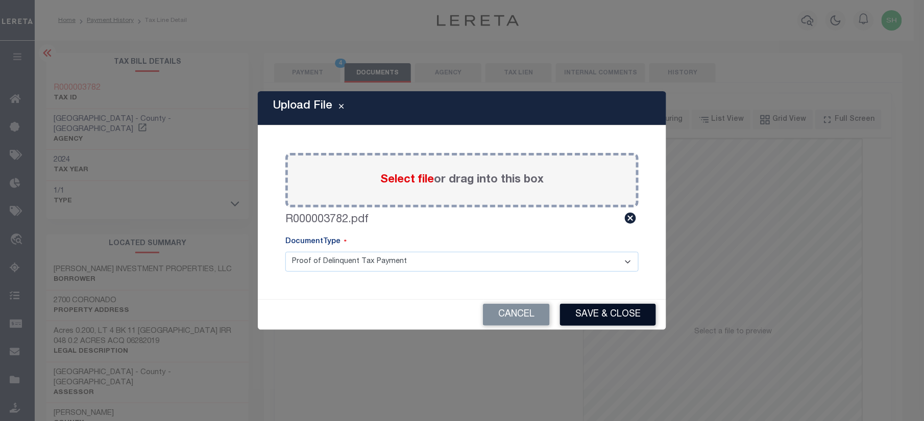
click at [618, 314] on button "Save & Close" at bounding box center [608, 315] width 96 height 22
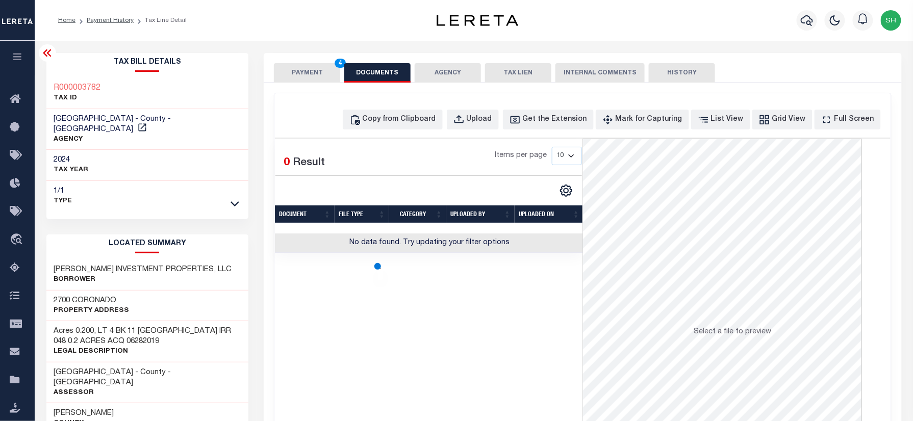
click at [307, 70] on button "PAYMENT 4" at bounding box center [307, 72] width 66 height 19
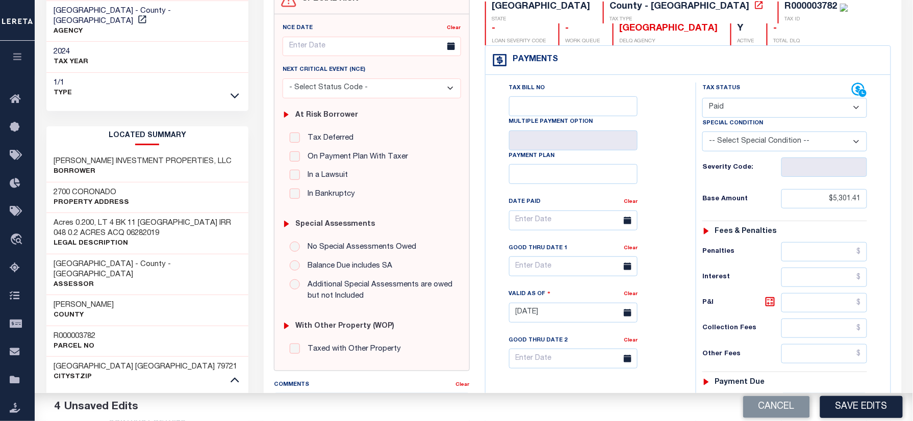
scroll to position [272, 0]
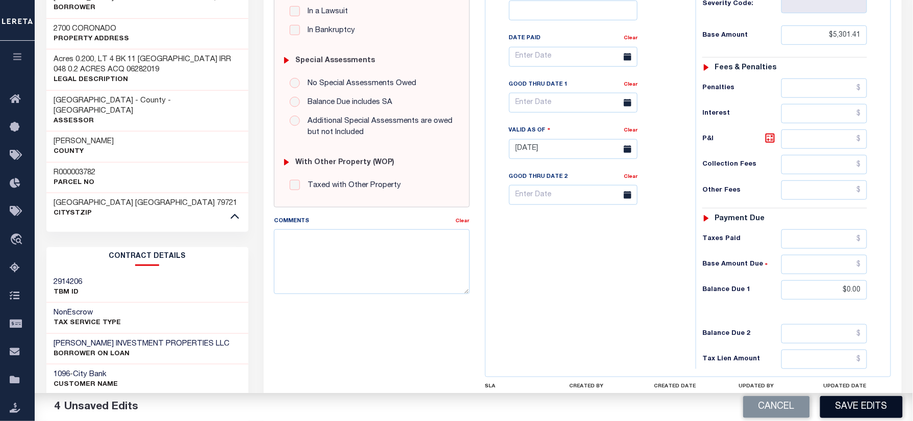
click at [867, 405] on button "Save Edits" at bounding box center [861, 407] width 83 height 22
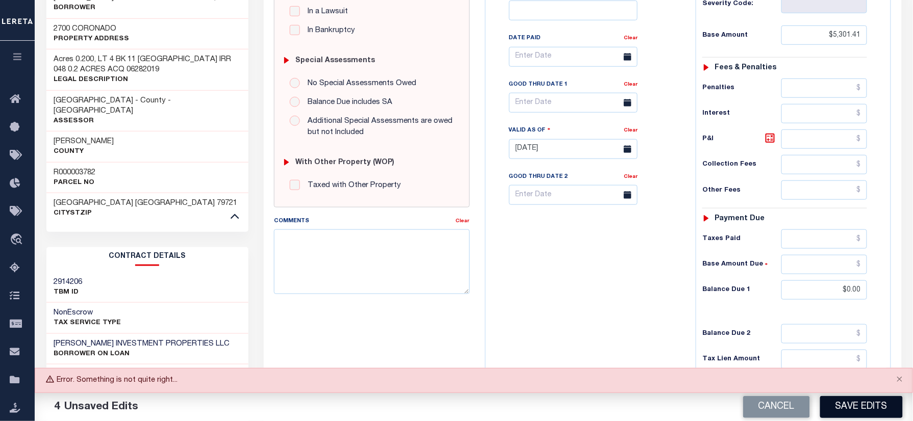
drag, startPoint x: 865, startPoint y: 394, endPoint x: 864, endPoint y: 406, distance: 12.3
click at [865, 395] on div "Cancel Save Edits" at bounding box center [693, 407] width 439 height 29
click at [864, 408] on button "Save Edits" at bounding box center [861, 407] width 83 height 22
click at [871, 410] on button "Save Edits" at bounding box center [861, 407] width 83 height 22
click at [850, 402] on button "Save Edits" at bounding box center [861, 407] width 83 height 22
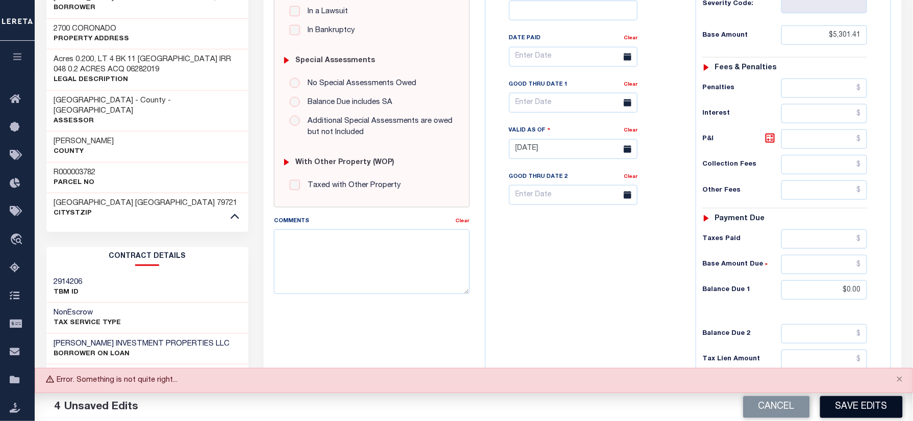
click at [867, 405] on button "Save Edits" at bounding box center [861, 407] width 83 height 22
click at [860, 404] on button "Save Edits" at bounding box center [861, 407] width 83 height 22
click at [859, 407] on button "Save Edits" at bounding box center [861, 407] width 83 height 22
click at [900, 378] on button "Close" at bounding box center [900, 380] width 26 height 22
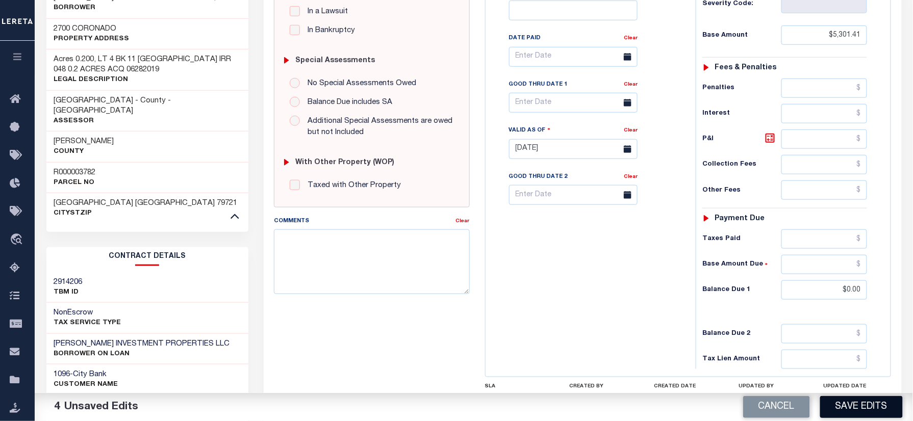
click at [882, 413] on button "Save Edits" at bounding box center [861, 407] width 83 height 22
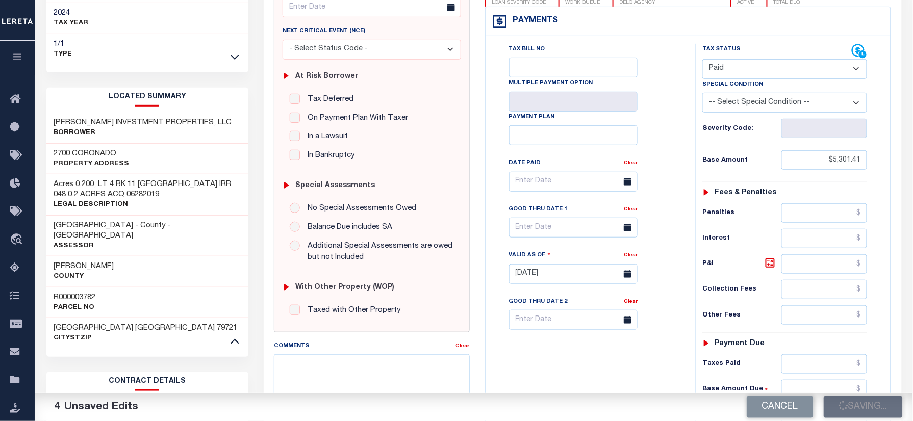
scroll to position [0, 0]
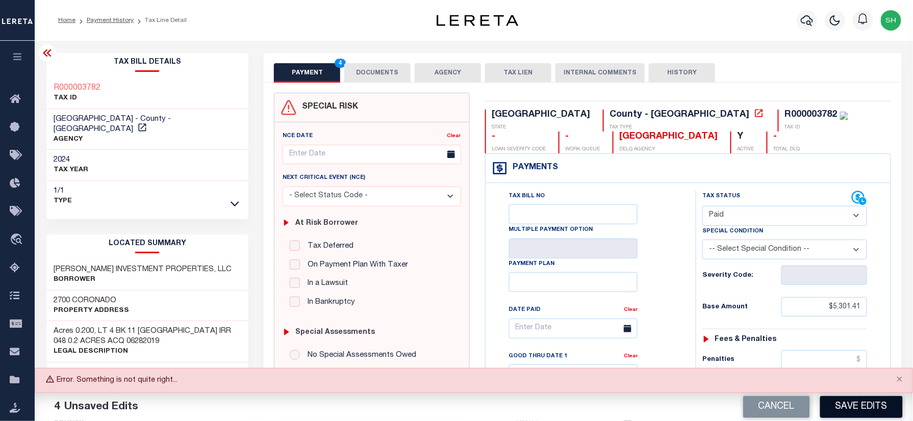
click at [862, 413] on button "Save Edits" at bounding box center [861, 407] width 83 height 22
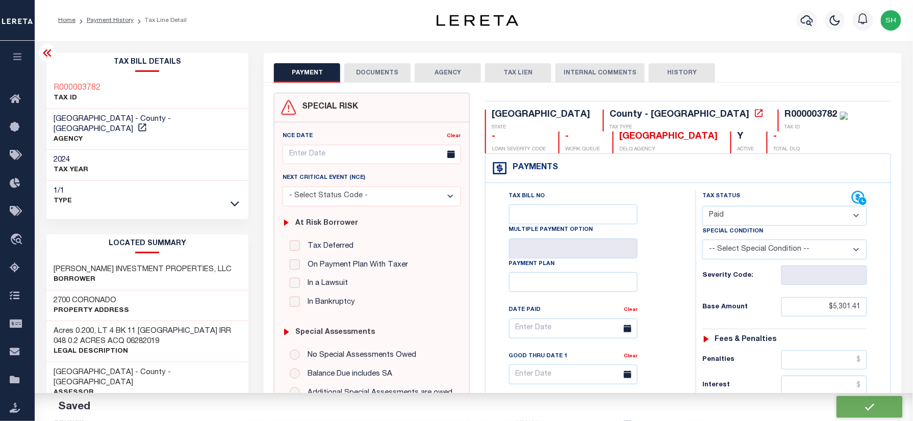
checkbox input "false"
type input "$5,301.41"
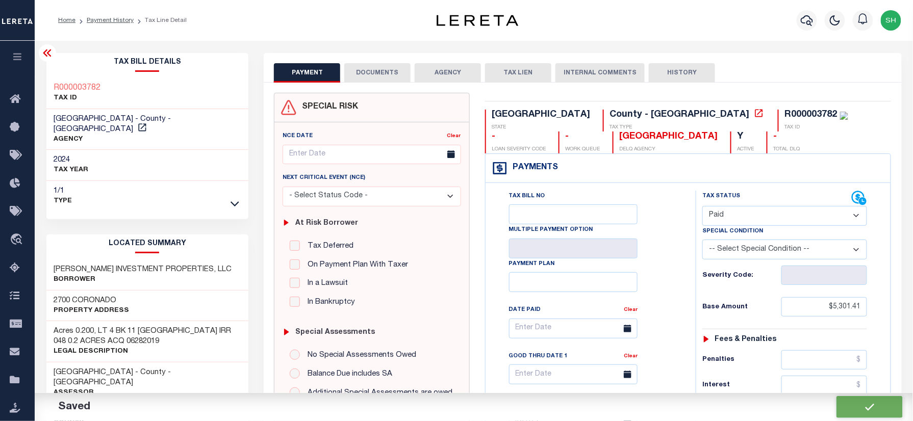
type input "$0"
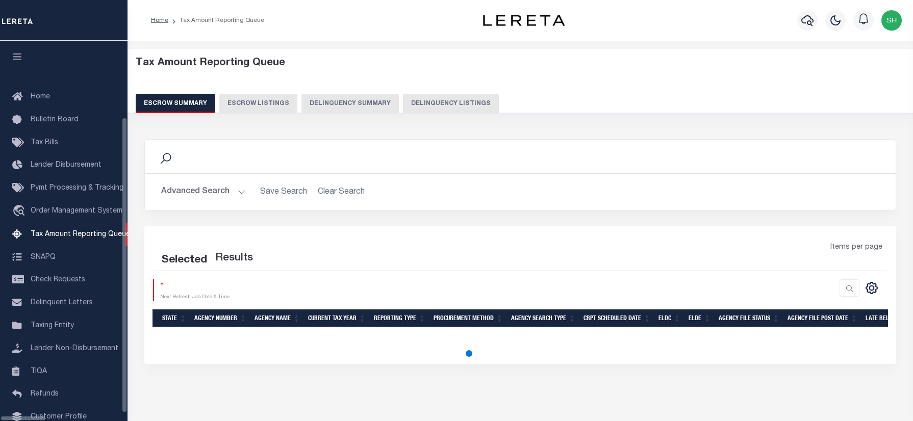
scroll to position [35, 0]
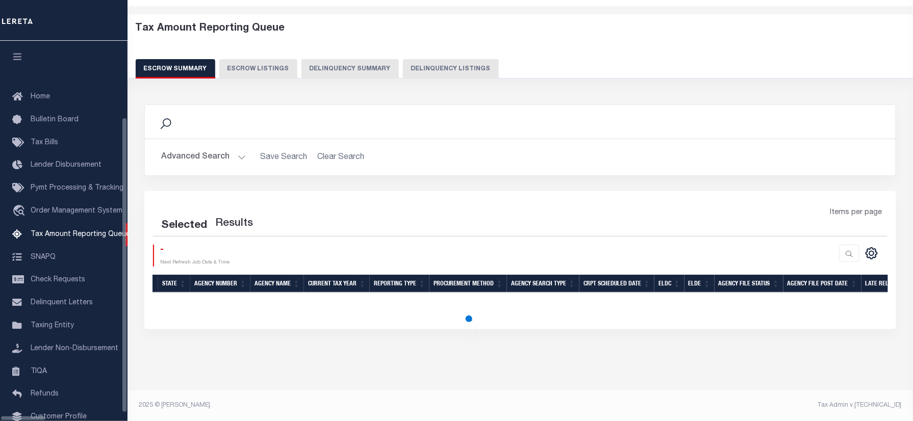
click at [451, 60] on button "Delinquency Listings" at bounding box center [451, 68] width 96 height 19
click at [465, 70] on button "Delinquency Listings" at bounding box center [451, 68] width 96 height 19
select select
select select "100"
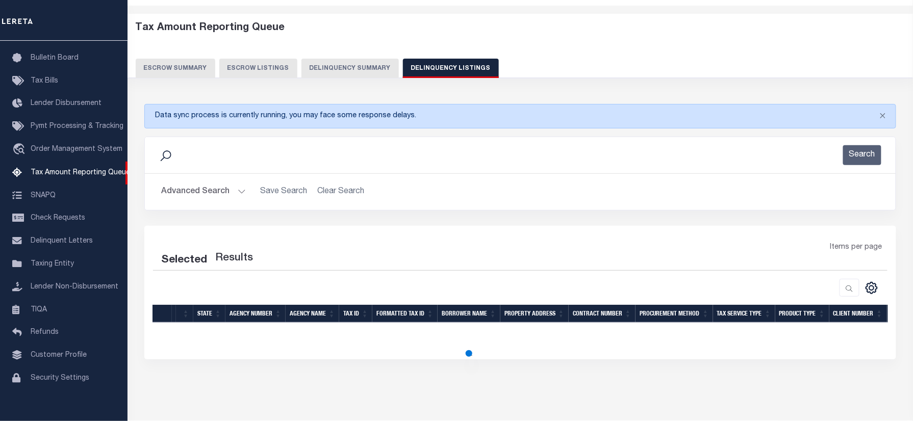
select select "100"
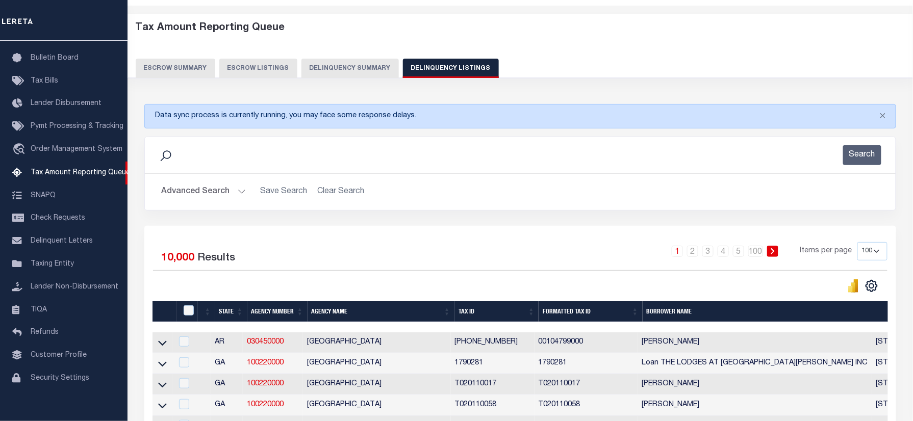
click at [196, 193] on button "Advanced Search" at bounding box center [203, 192] width 85 height 20
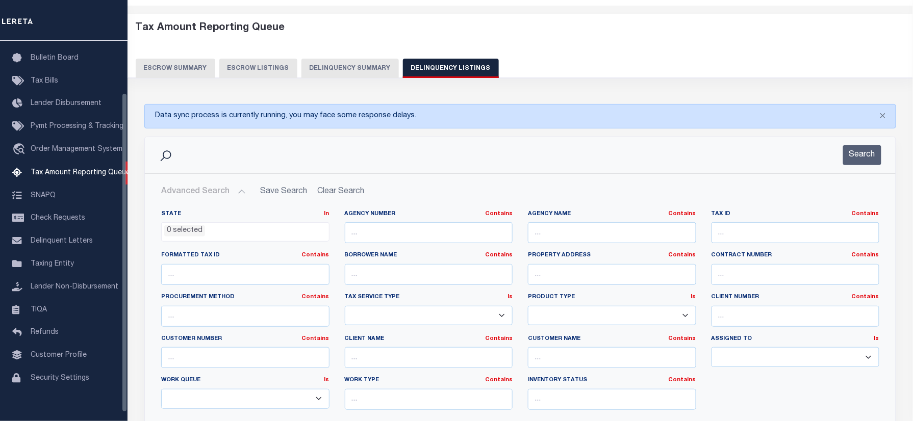
click at [258, 236] on ul "0 selected" at bounding box center [245, 230] width 167 height 14
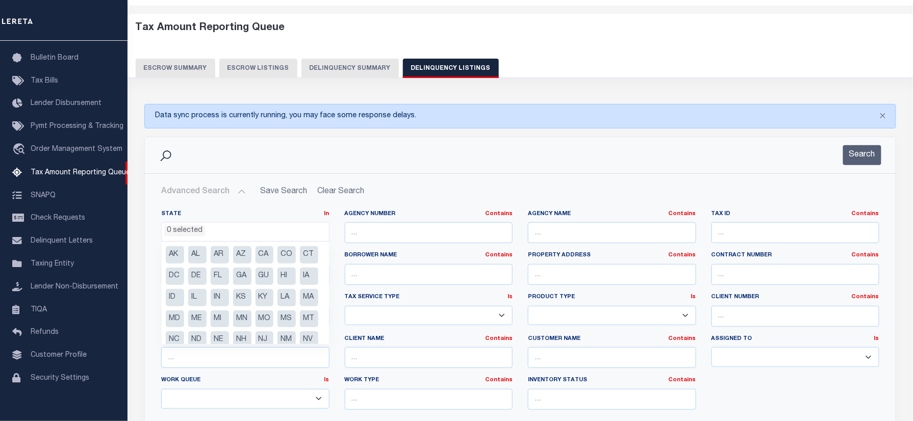
scroll to position [94, 0]
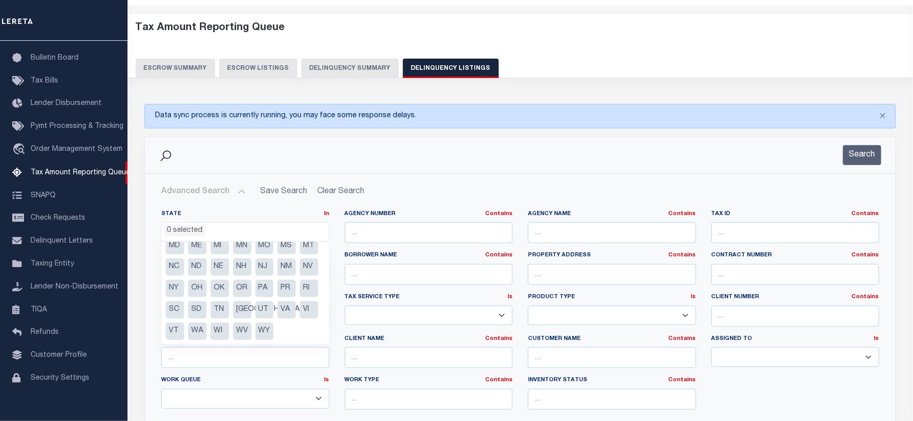
click at [244, 310] on li "[GEOGRAPHIC_DATA]" at bounding box center [242, 310] width 18 height 17
select select "[GEOGRAPHIC_DATA]"
click at [537, 176] on div "Advanced Search Save Search Clear Search State In" at bounding box center [520, 328] width 751 height 308
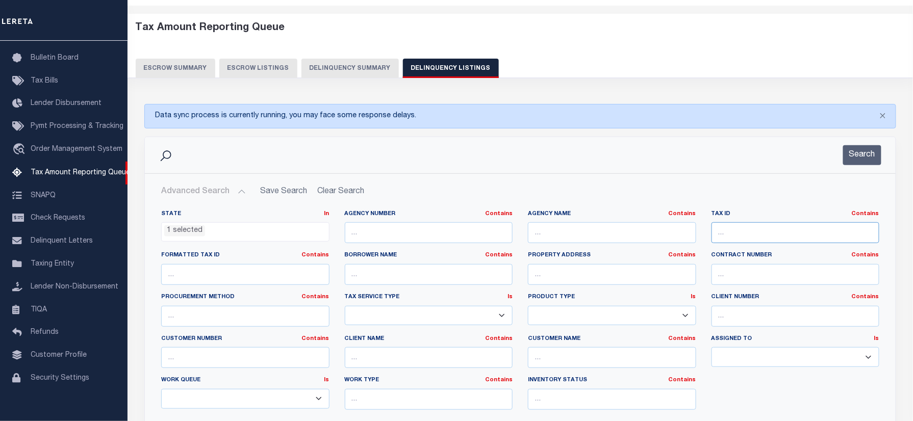
click at [731, 239] on input "text" at bounding box center [796, 232] width 168 height 21
paste input "R000003782"
type input "R000003782"
click at [860, 159] on button "Search" at bounding box center [862, 155] width 38 height 20
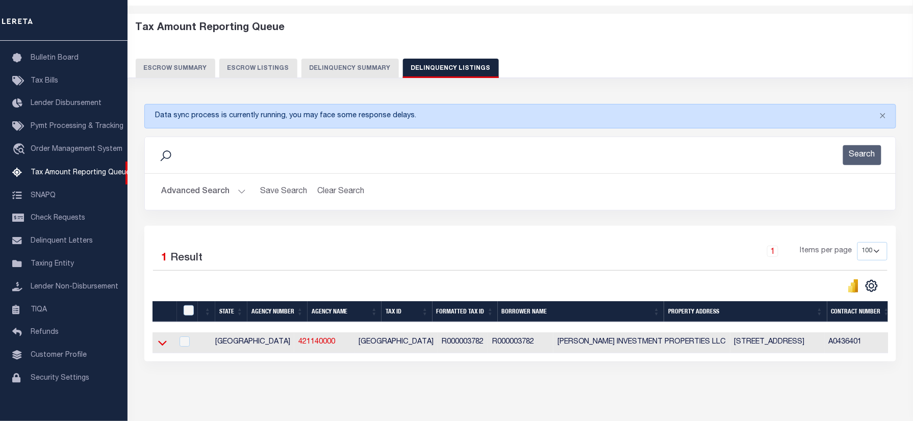
click at [162, 344] on icon at bounding box center [162, 343] width 9 height 11
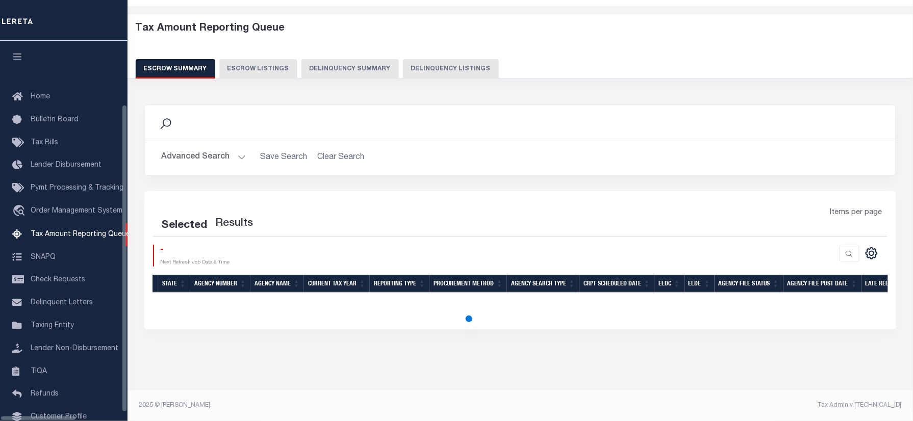
scroll to position [62, 0]
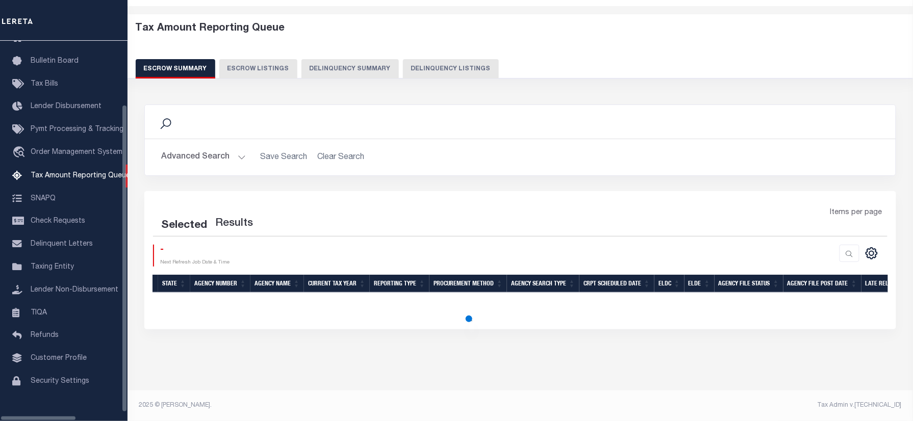
click at [428, 59] on button "Delinquency Listings" at bounding box center [451, 68] width 96 height 19
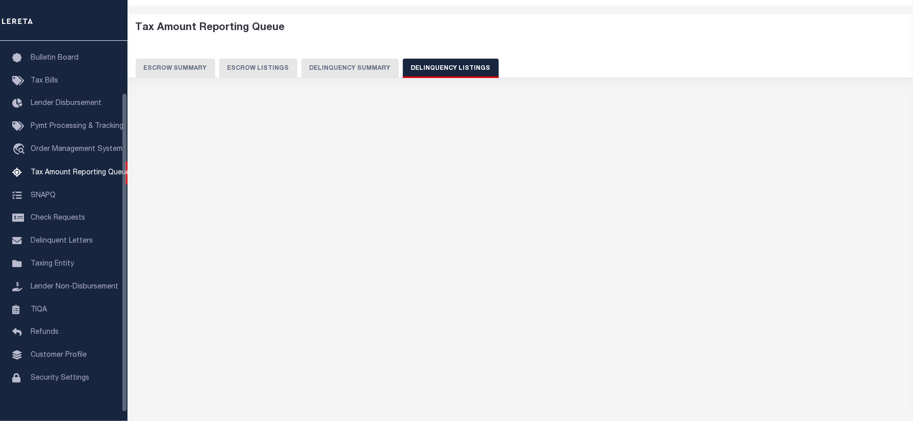
click at [428, 64] on button "Delinquency Listings" at bounding box center [451, 68] width 96 height 19
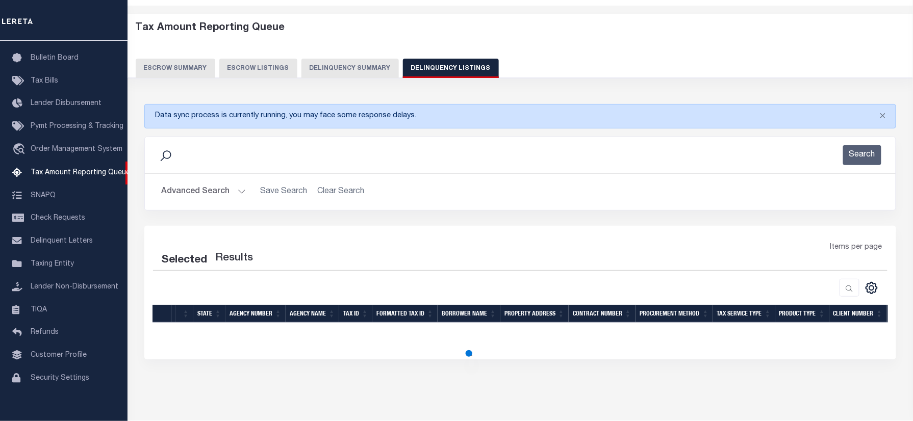
select select "100"
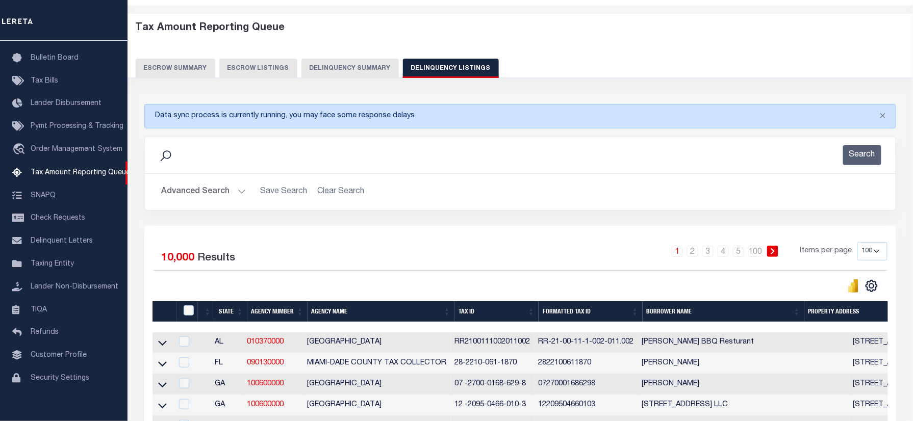
click at [194, 194] on button "Advanced Search" at bounding box center [203, 192] width 85 height 20
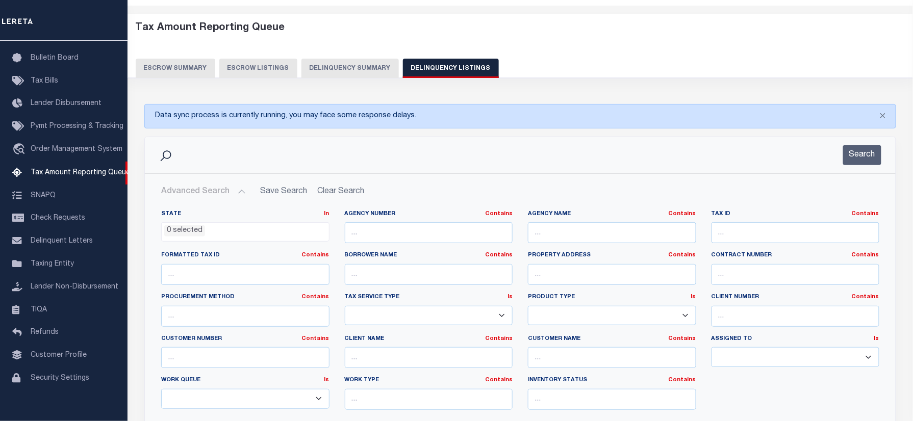
drag, startPoint x: 217, startPoint y: 233, endPoint x: 215, endPoint y: 240, distance: 6.9
click at [217, 235] on ul "0 selected" at bounding box center [245, 230] width 167 height 14
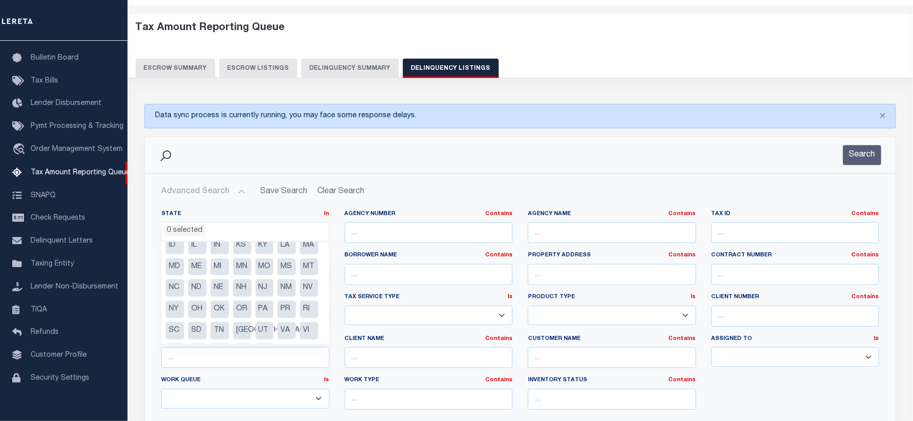
scroll to position [94, 0]
click at [237, 309] on li "[GEOGRAPHIC_DATA]" at bounding box center [242, 310] width 18 height 17
select select "[GEOGRAPHIC_DATA]"
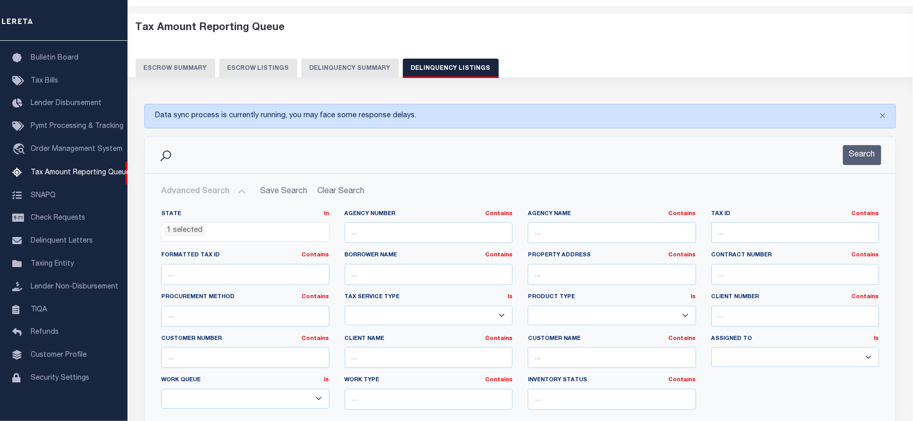
click at [521, 161] on div "Search" at bounding box center [520, 155] width 735 height 20
click at [744, 235] on input "text" at bounding box center [796, 232] width 168 height 21
paste input "R000003782"
click at [850, 152] on button "Search" at bounding box center [862, 155] width 38 height 20
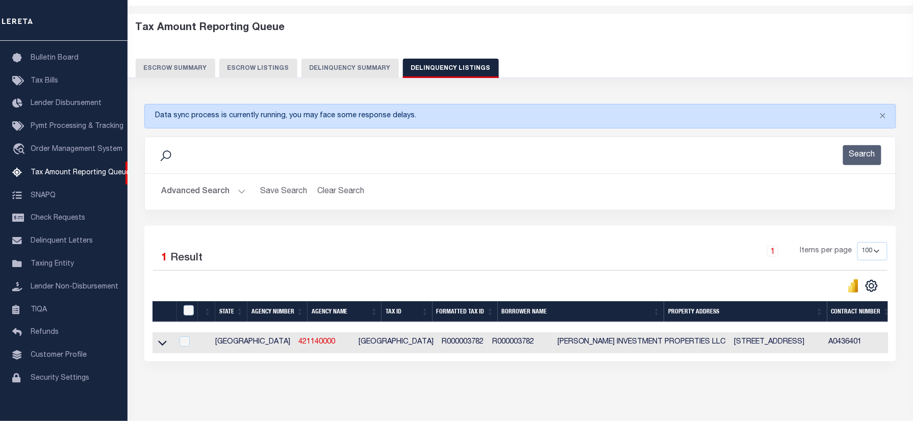
click at [162, 345] on icon at bounding box center [162, 343] width 9 height 11
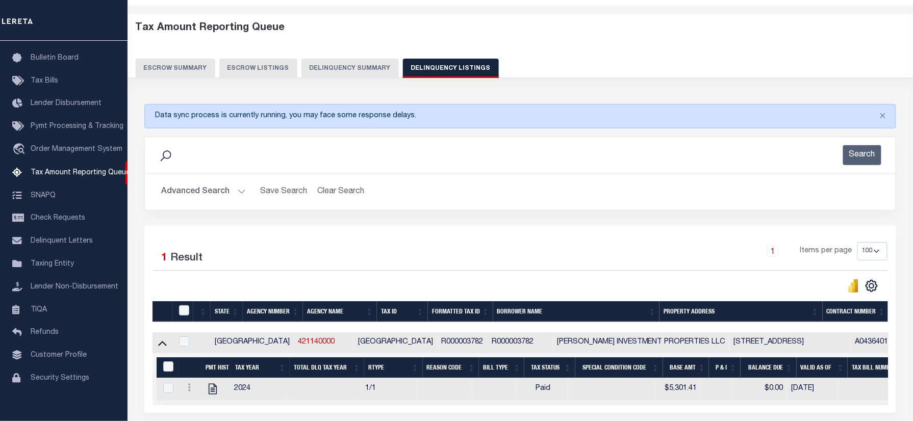
click at [186, 189] on button "Advanced Search" at bounding box center [203, 192] width 85 height 20
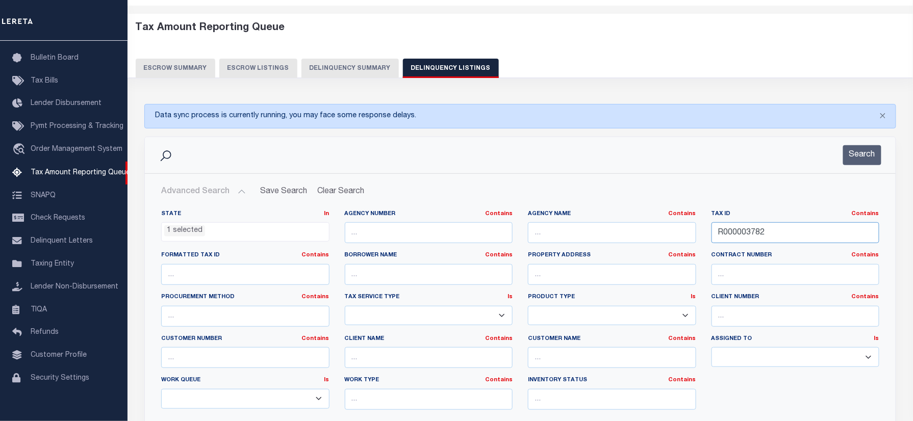
drag, startPoint x: 588, startPoint y: 244, endPoint x: 814, endPoint y: 160, distance: 241.7
click at [548, 239] on div "State In In AK AL AR AZ CA CO CT DC DE FL GA GU HI IA ID IL IN KS KY LA MA MD M…" at bounding box center [521, 314] width 734 height 208
paste input "151718"
type input "151718"
click at [856, 152] on button "Search" at bounding box center [862, 155] width 38 height 20
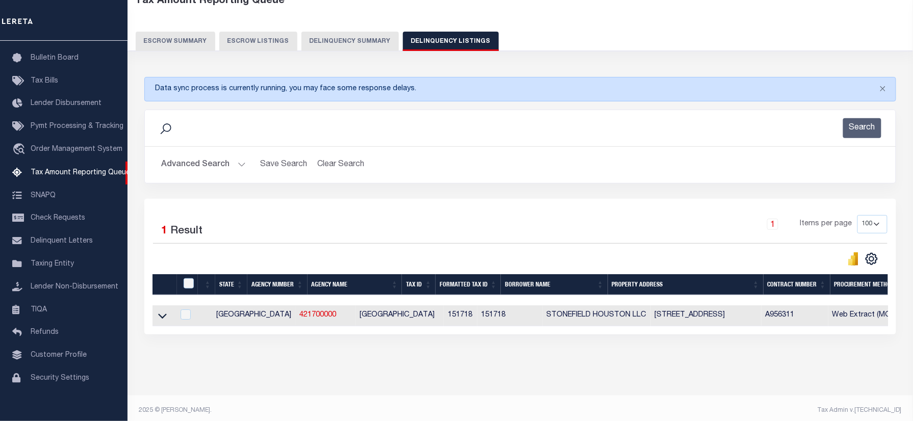
scroll to position [77, 0]
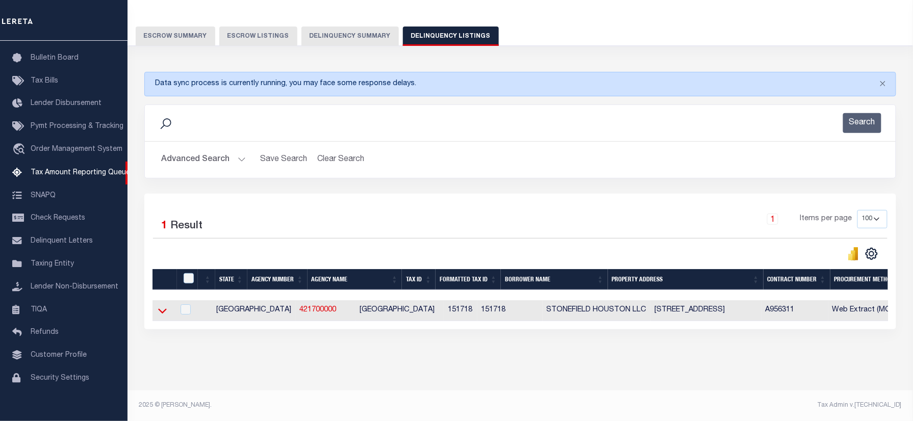
click at [162, 306] on icon at bounding box center [162, 311] width 9 height 11
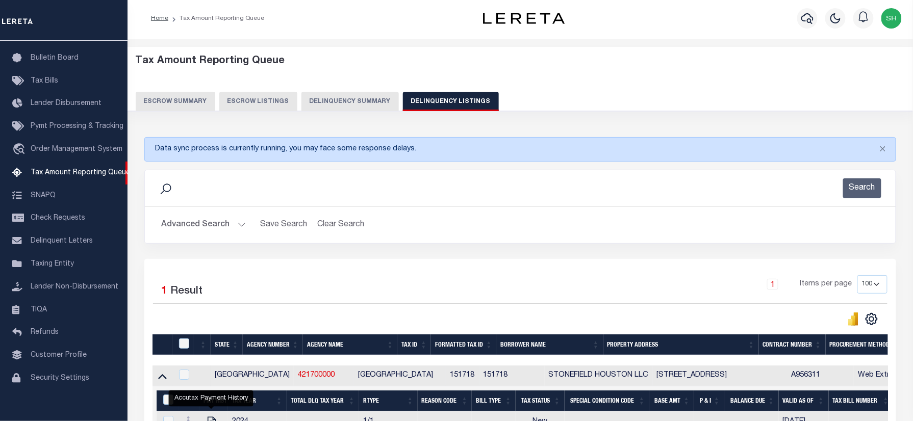
scroll to position [0, 0]
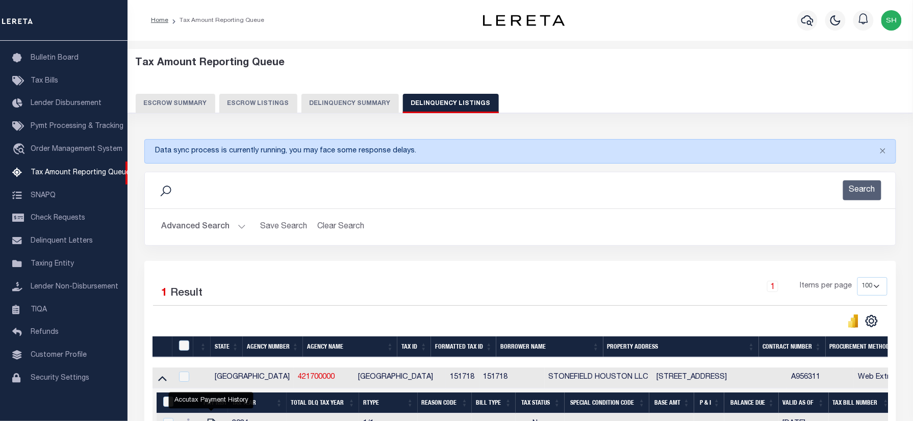
click at [892, 22] on img "button" at bounding box center [892, 20] width 20 height 20
click at [860, 74] on span "Sign out" at bounding box center [851, 72] width 29 height 7
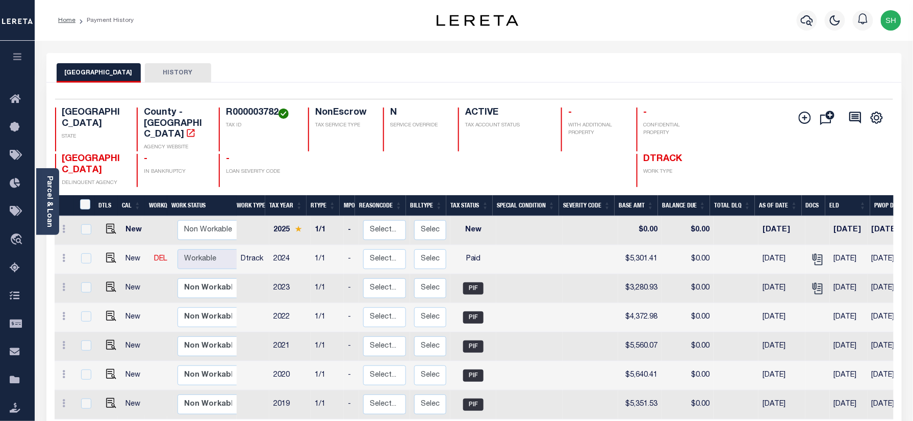
click at [47, 183] on link "Parcel & Loan" at bounding box center [48, 202] width 7 height 52
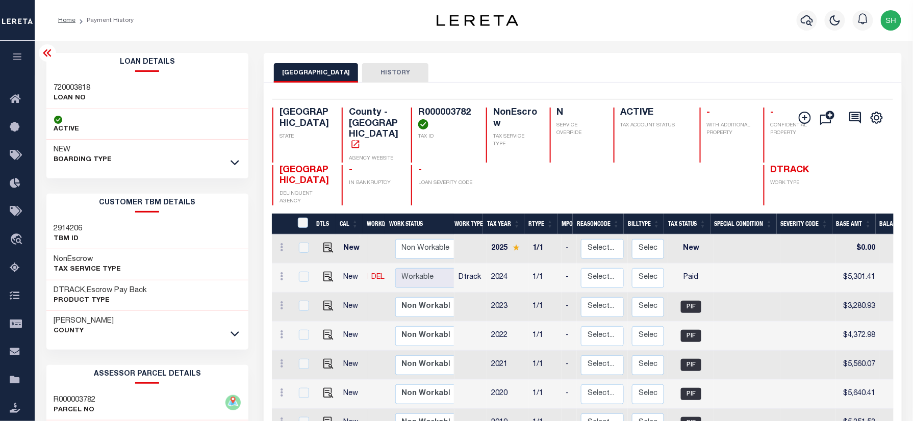
click at [78, 87] on h3 "720003818" at bounding box center [72, 88] width 37 height 10
copy h3 "720003818"
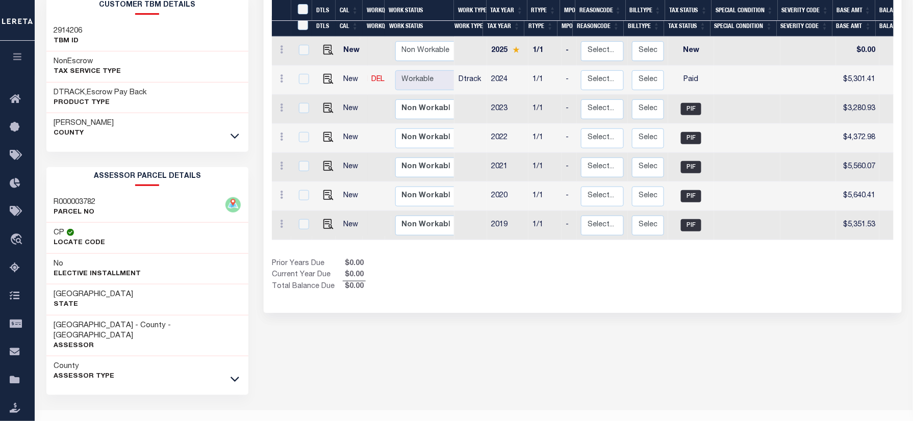
scroll to position [204, 0]
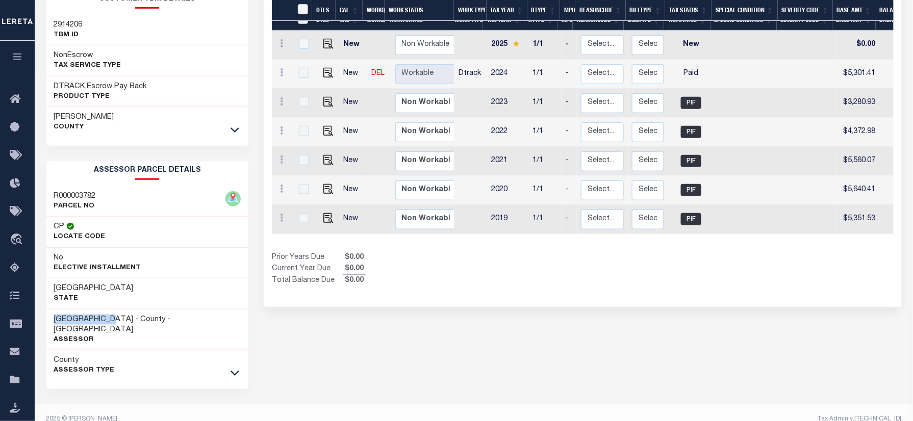
drag, startPoint x: 51, startPoint y: 320, endPoint x: 122, endPoint y: 323, distance: 71.5
click at [122, 323] on div "[GEOGRAPHIC_DATA] - County - [GEOGRAPHIC_DATA] Assessor" at bounding box center [147, 330] width 203 height 41
copy h3 "[GEOGRAPHIC_DATA]"
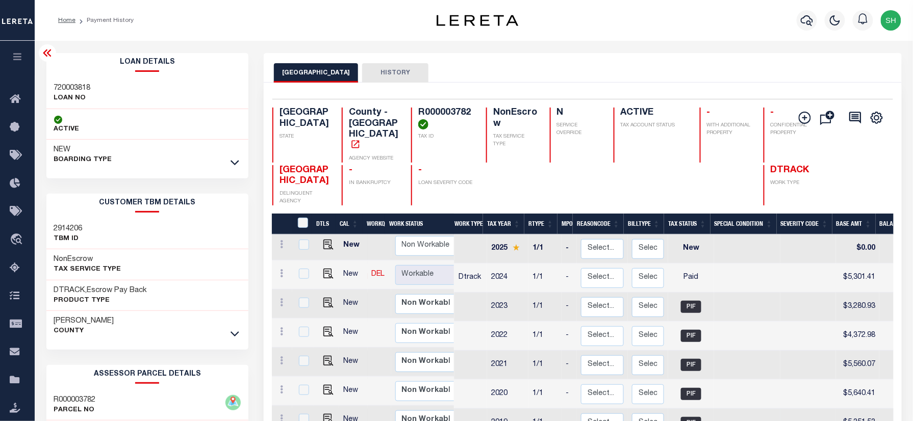
scroll to position [4, 0]
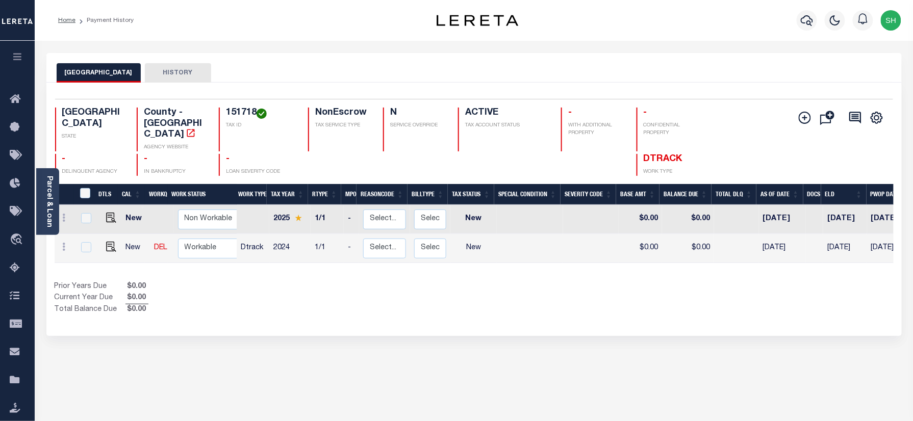
click at [233, 111] on h4 "151718" at bounding box center [261, 113] width 70 height 11
copy h4 "151718"
click at [50, 183] on link "Parcel & Loan" at bounding box center [48, 202] width 7 height 52
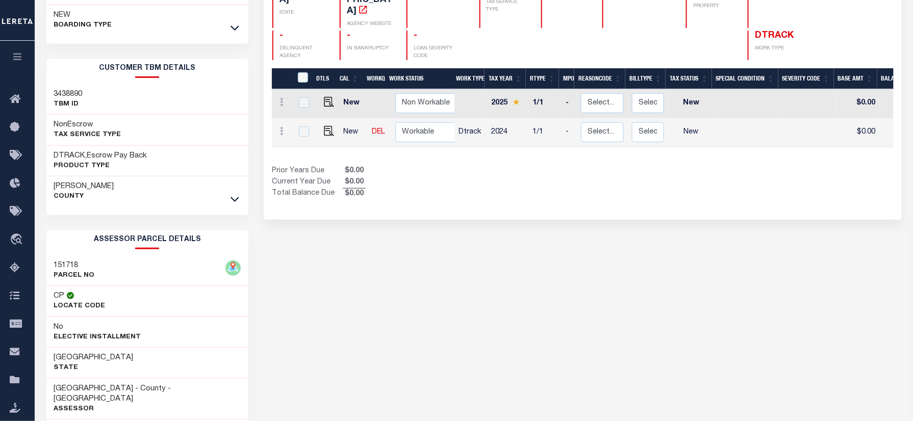
scroll to position [136, 0]
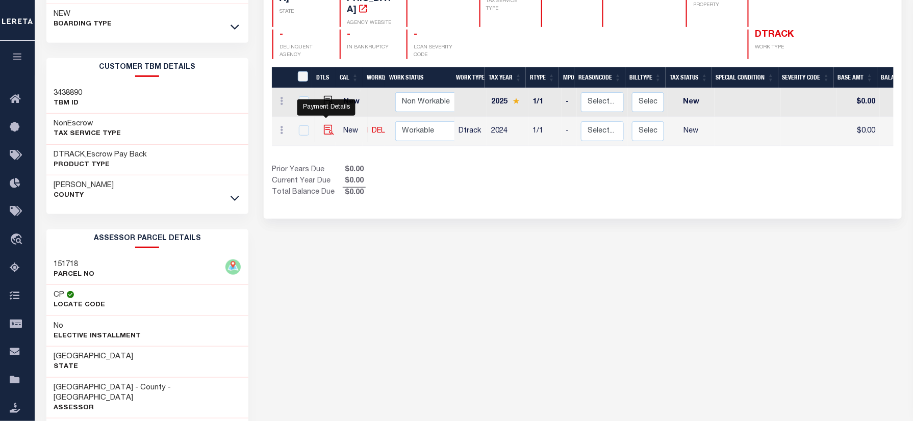
click at [325, 125] on img "" at bounding box center [329, 130] width 10 height 10
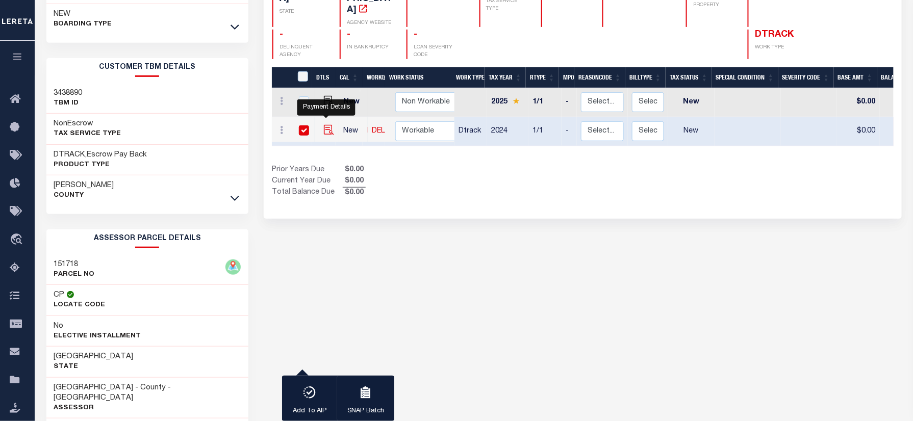
checkbox input "true"
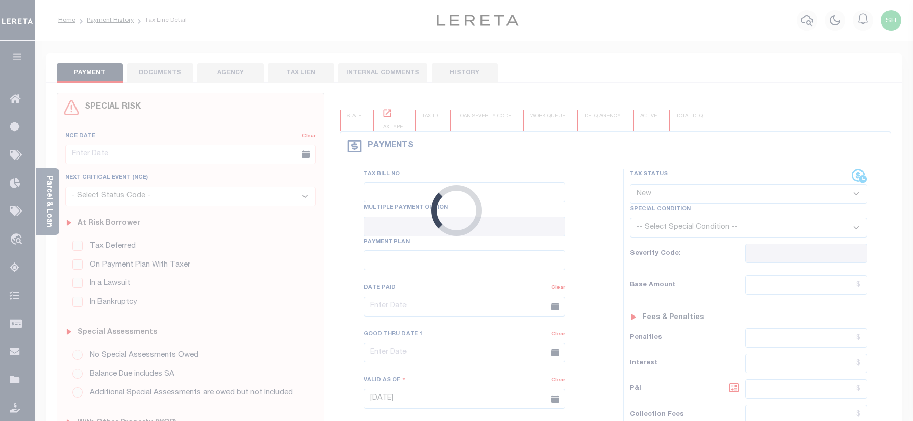
select select "NW2"
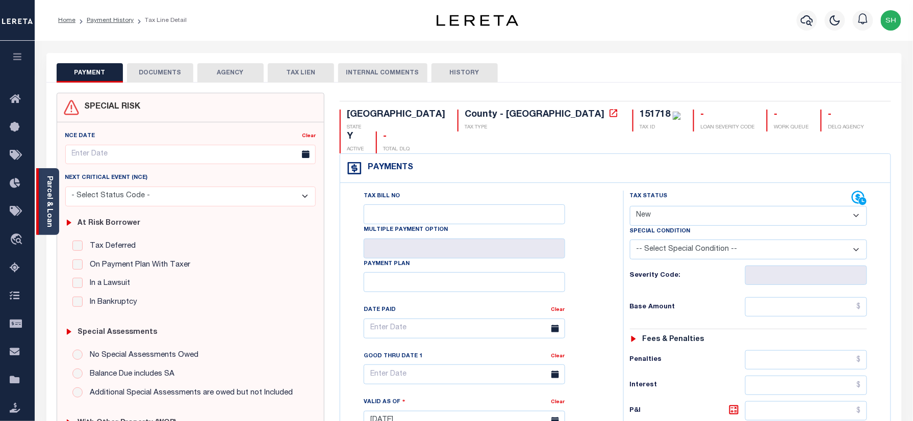
click at [52, 205] on link "Parcel & Loan" at bounding box center [48, 202] width 7 height 52
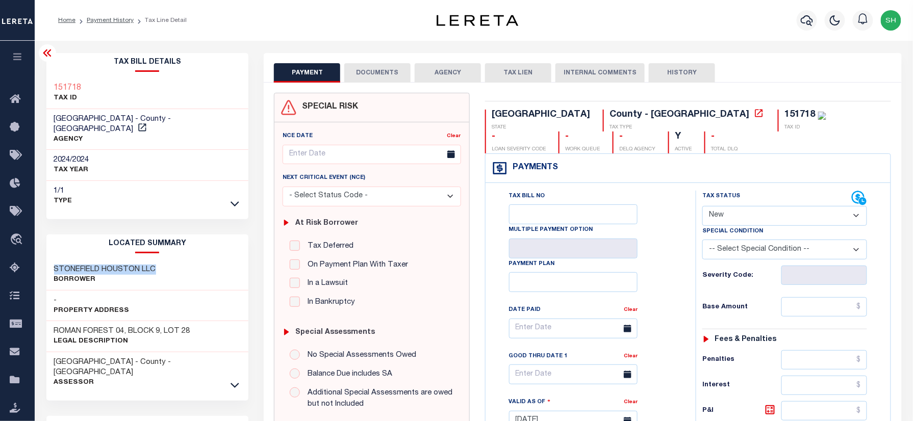
drag, startPoint x: 50, startPoint y: 260, endPoint x: 160, endPoint y: 260, distance: 110.2
click at [160, 260] on div "STONEFIELD HOUSTON LLC Borrower" at bounding box center [147, 275] width 203 height 31
copy h3 "STONEFIELD HOUSTON LLC"
